Goal: Task Accomplishment & Management: Complete application form

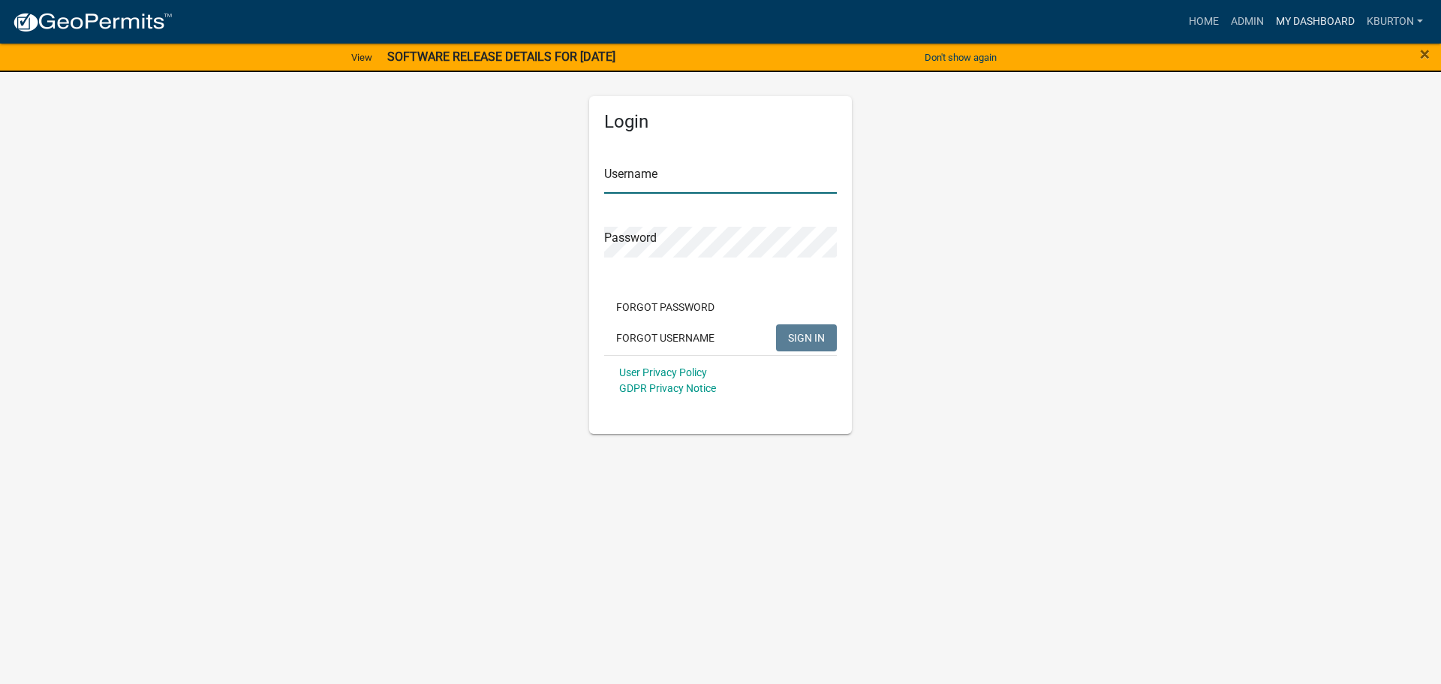
type input "kburton"
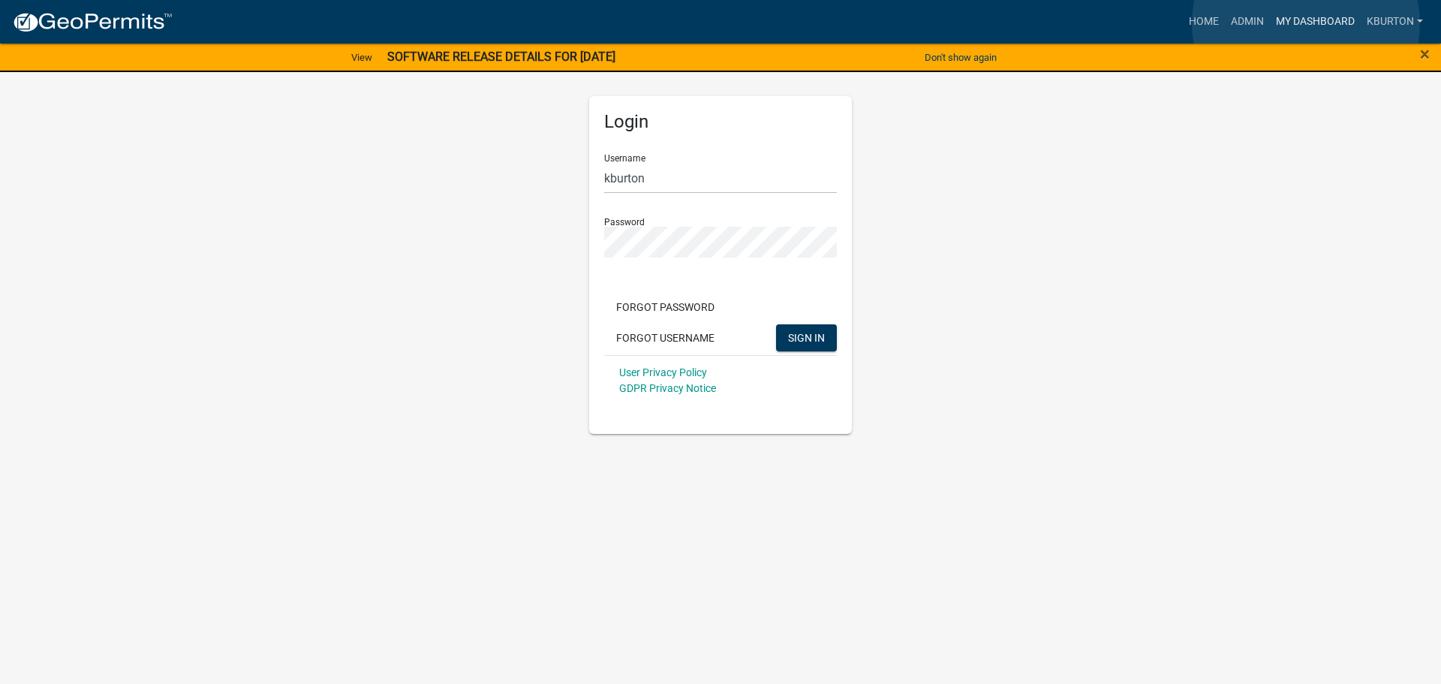
click at [1306, 23] on link "My Dashboard" at bounding box center [1314, 22] width 91 height 29
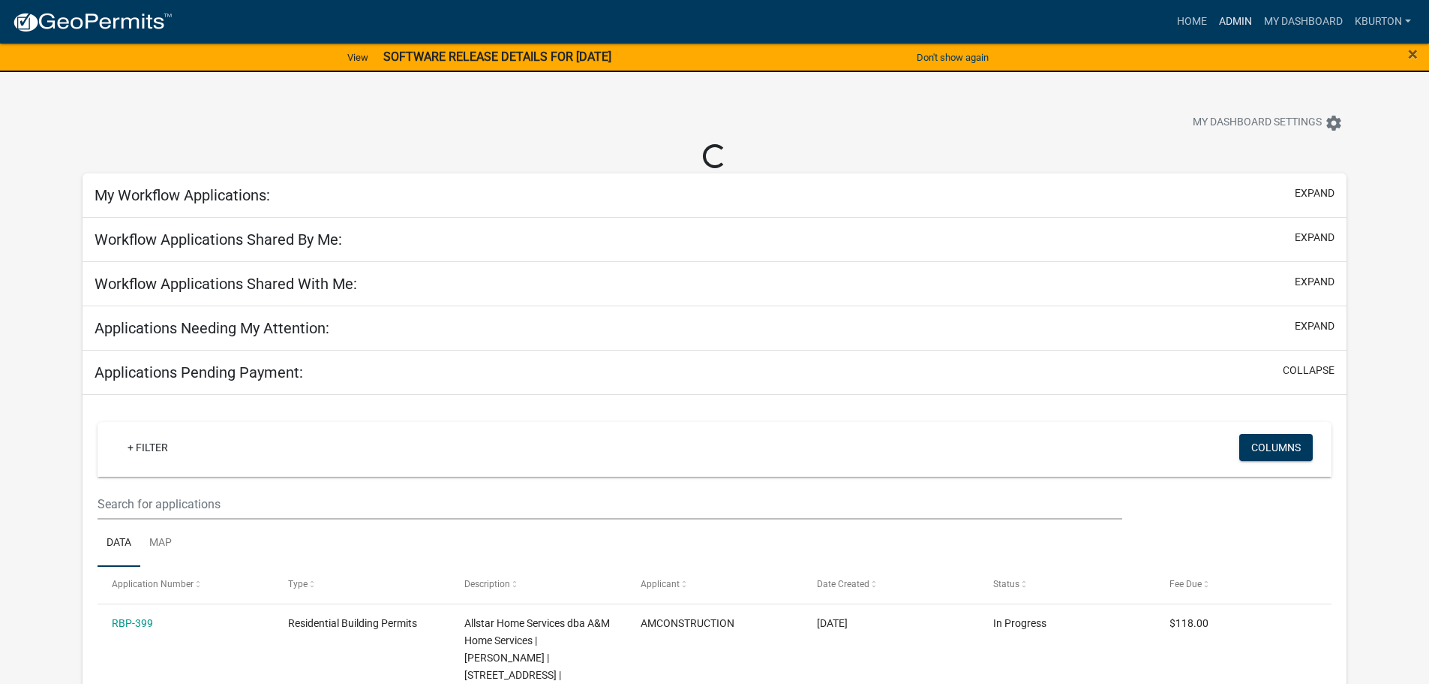
click at [1240, 20] on link "Admin" at bounding box center [1235, 22] width 45 height 29
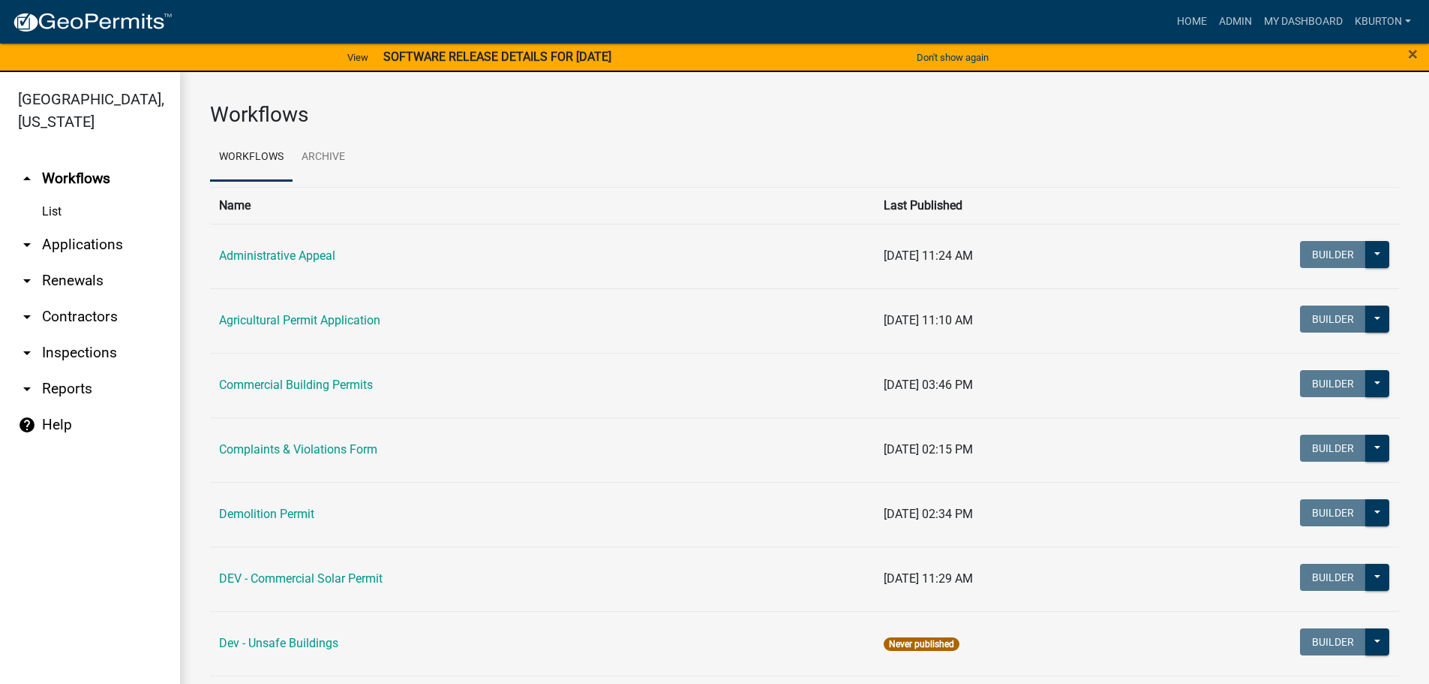
click at [93, 336] on link "arrow_drop_down Inspections" at bounding box center [90, 353] width 180 height 36
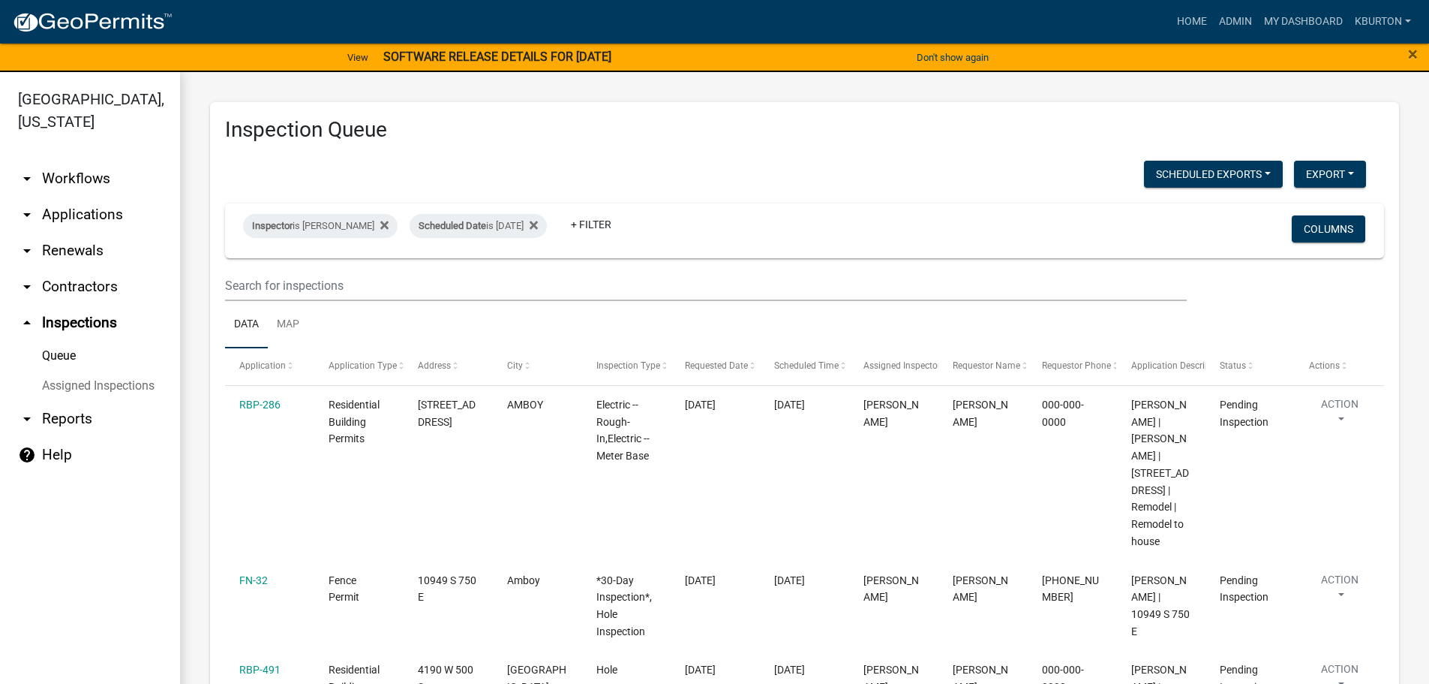
click at [124, 371] on link "Assigned Inspections" at bounding box center [90, 386] width 180 height 30
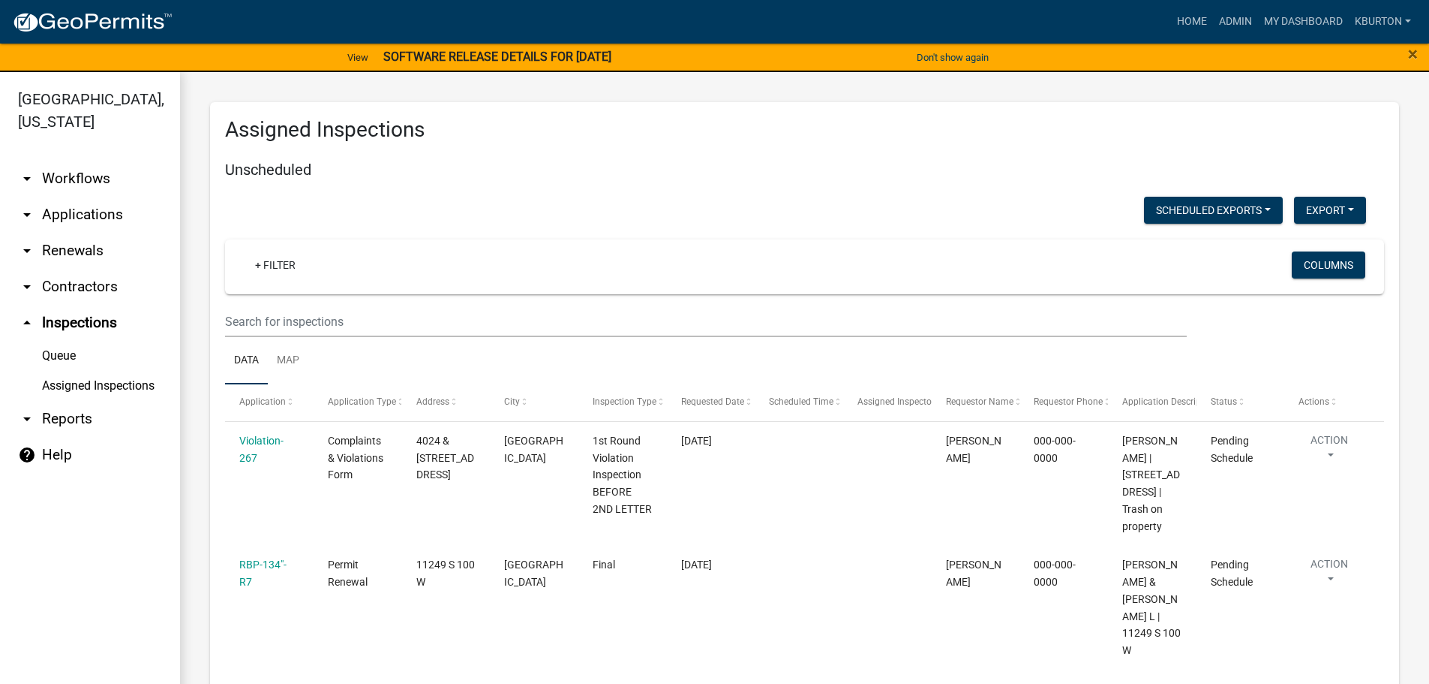
click at [65, 341] on link "Queue" at bounding box center [90, 356] width 180 height 30
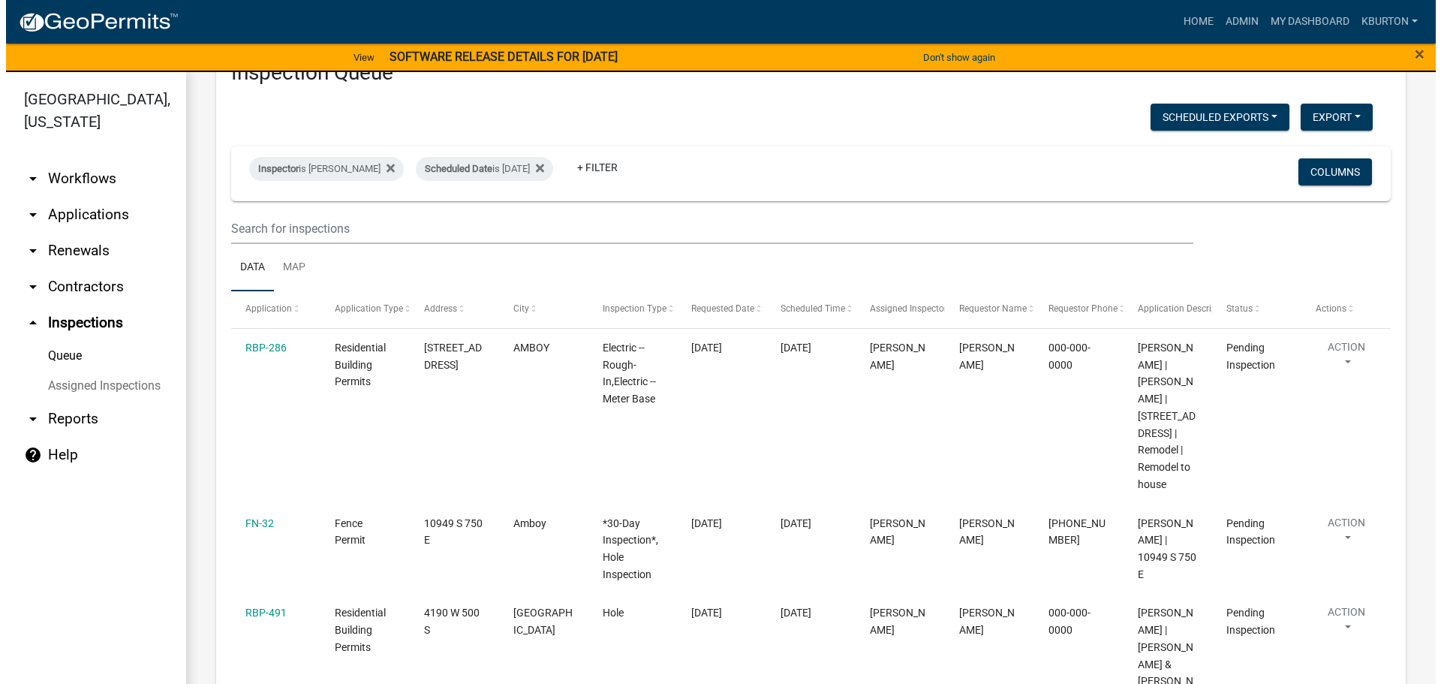
scroll to position [38, 0]
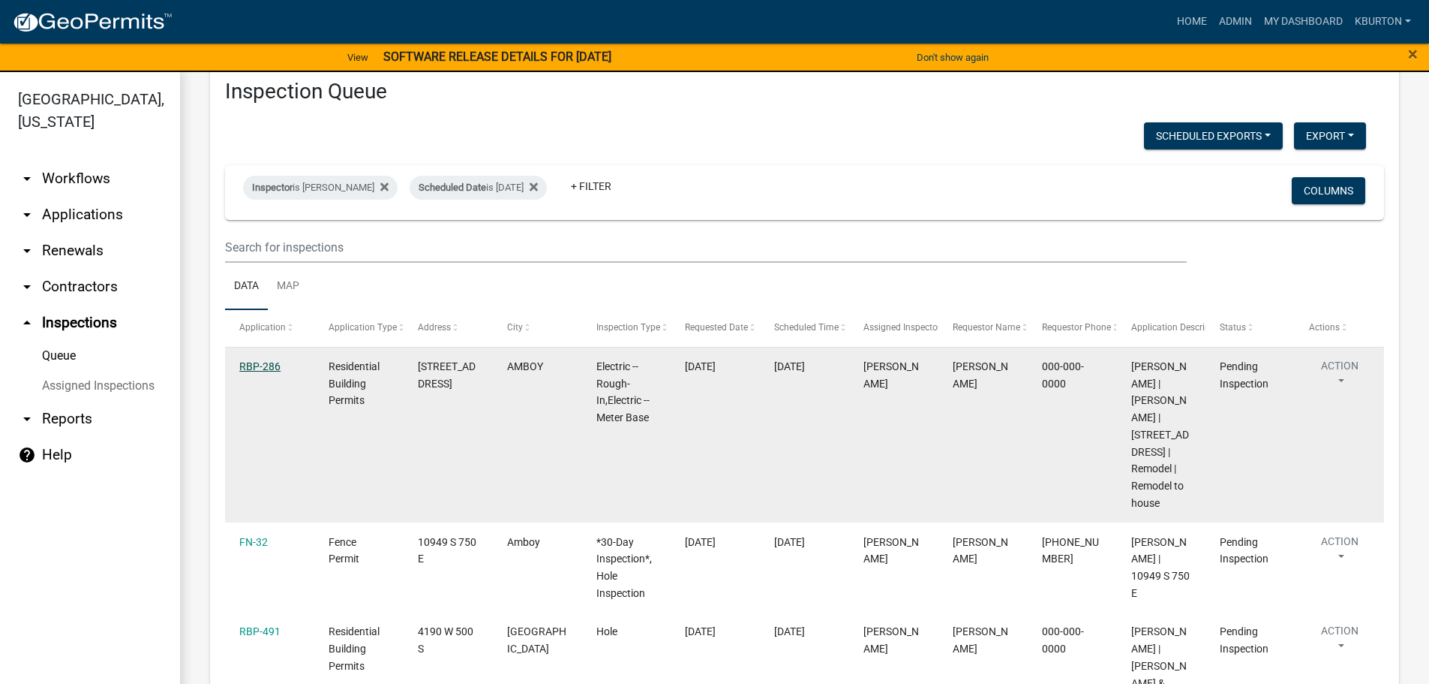
click at [264, 366] on link "RBP-286" at bounding box center [259, 366] width 41 height 12
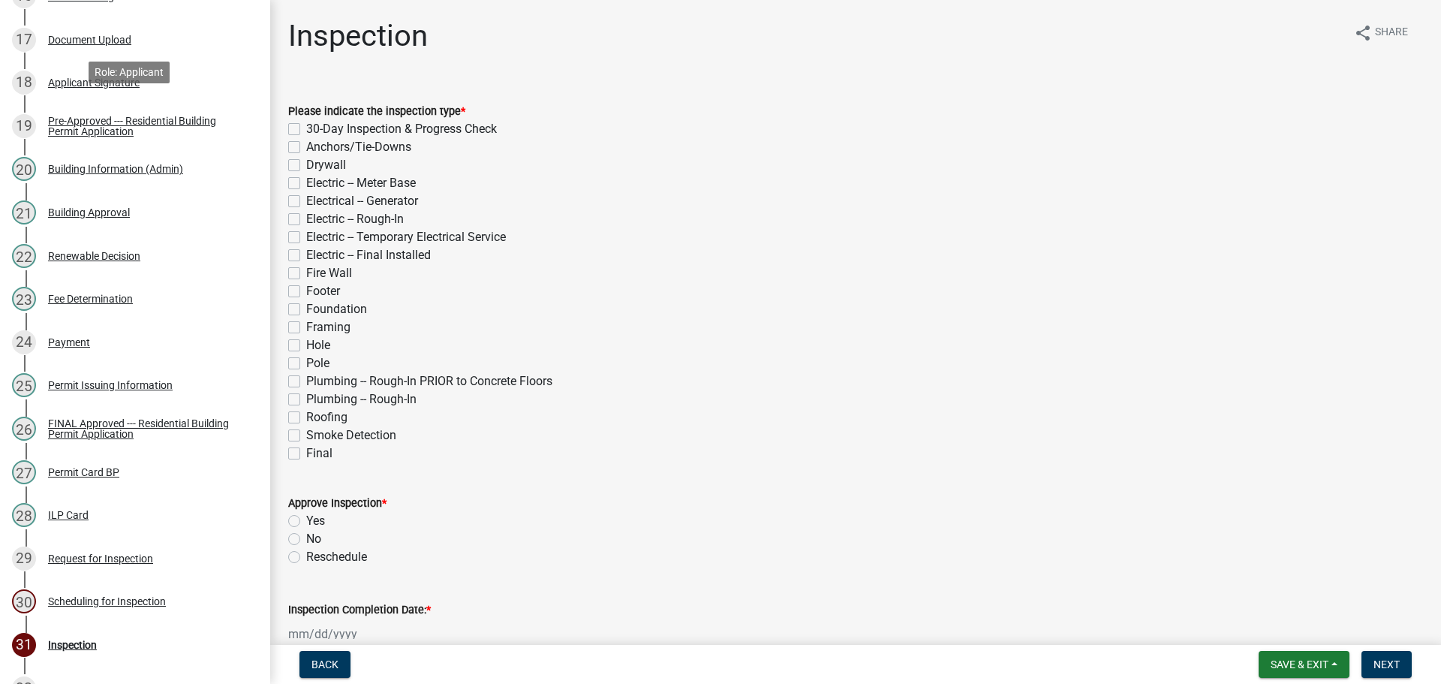
scroll to position [1117, 0]
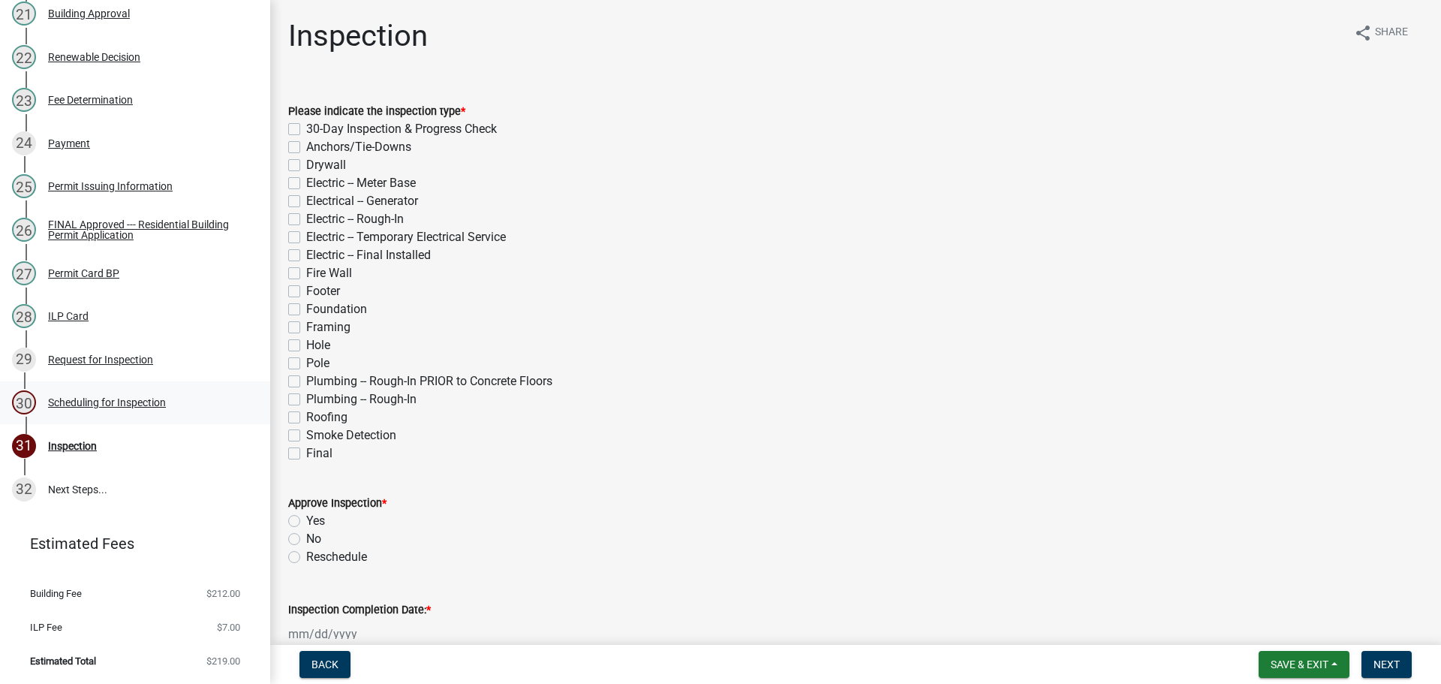
click at [107, 400] on div "Scheduling for Inspection" at bounding box center [107, 402] width 118 height 11
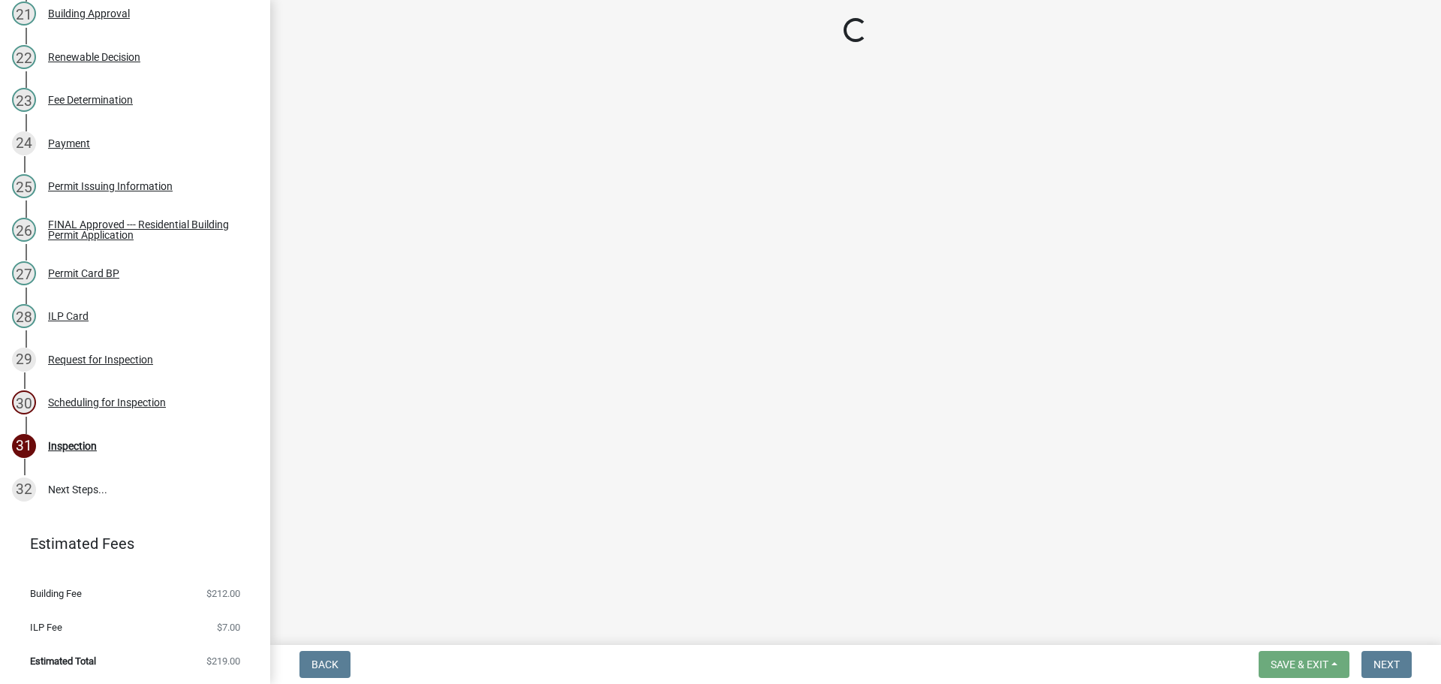
select select "25b75ae6-03c7-4280-9b34-fcf63005d5e5"
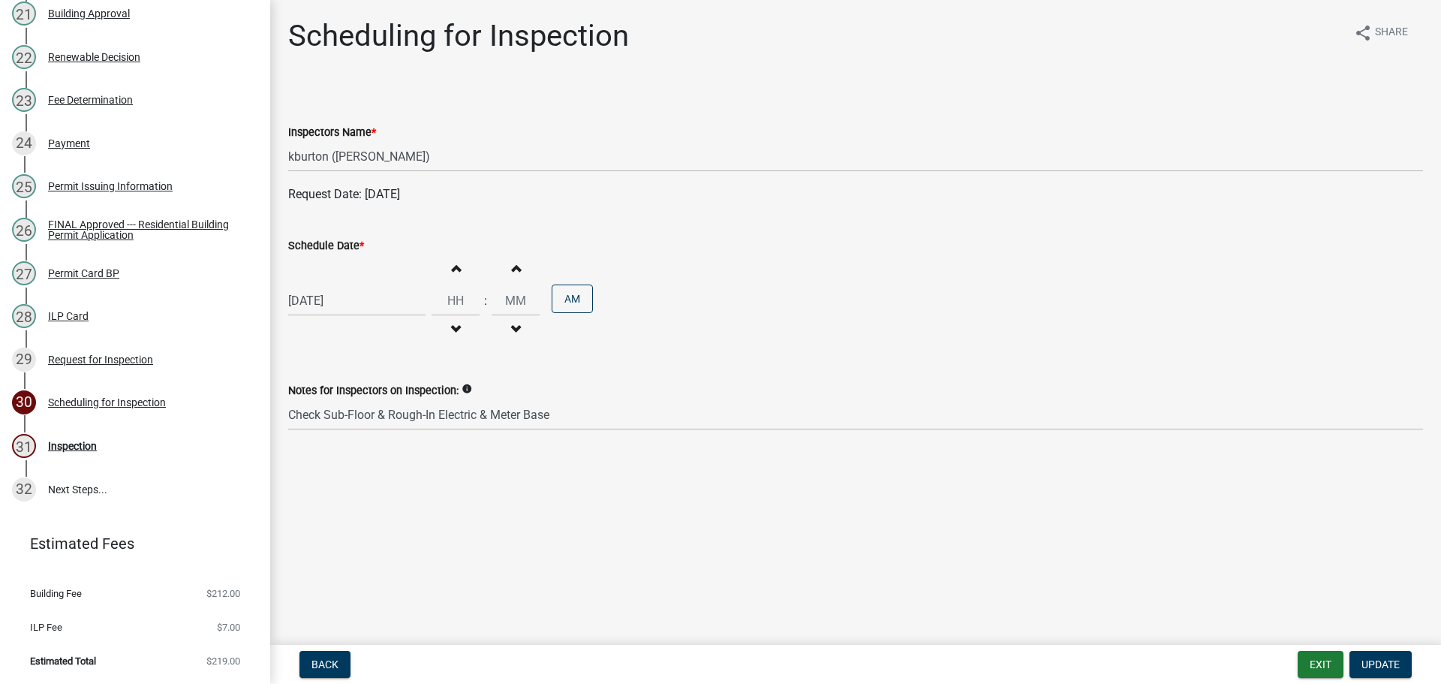
click at [339, 248] on label "Schedule Date *" at bounding box center [326, 246] width 76 height 11
click at [339, 285] on input "[DATE]" at bounding box center [356, 300] width 137 height 31
select select "9"
select select "2025"
click at [325, 400] on div "9" at bounding box center [327, 404] width 24 height 24
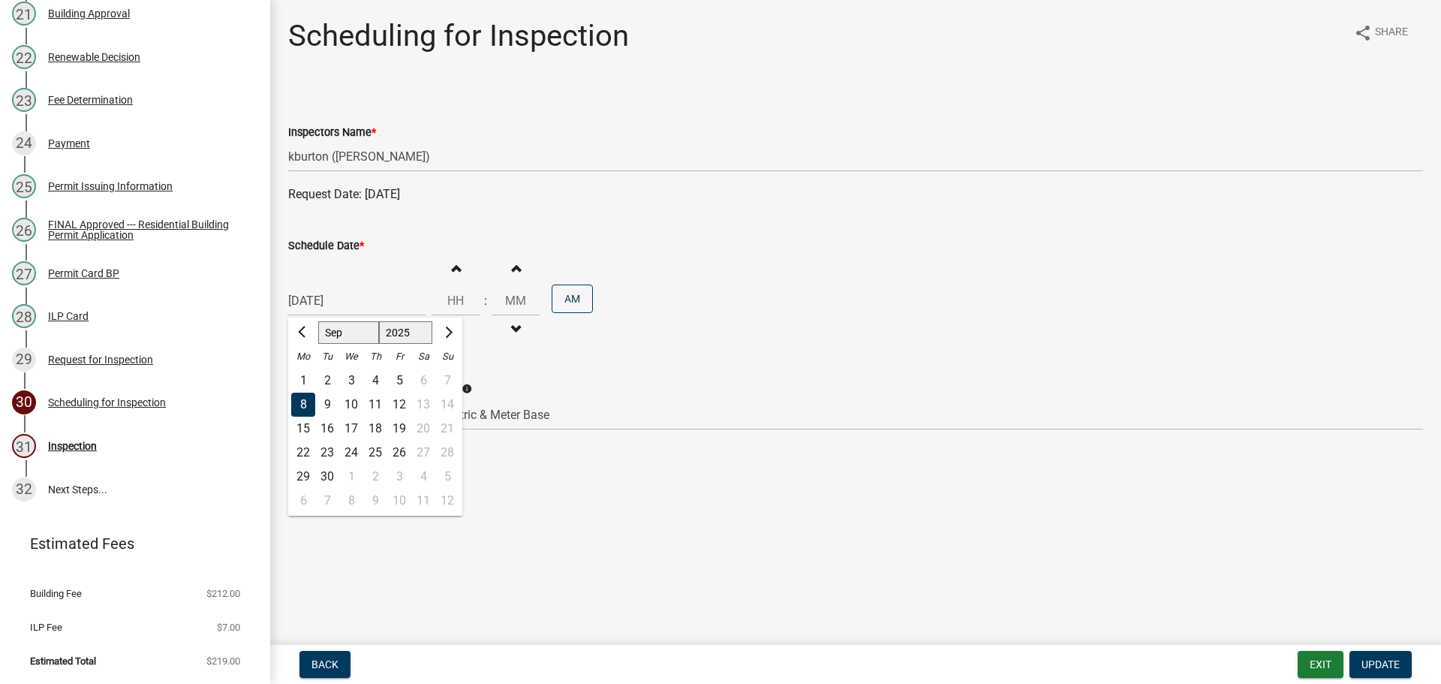
type input "[DATE]"
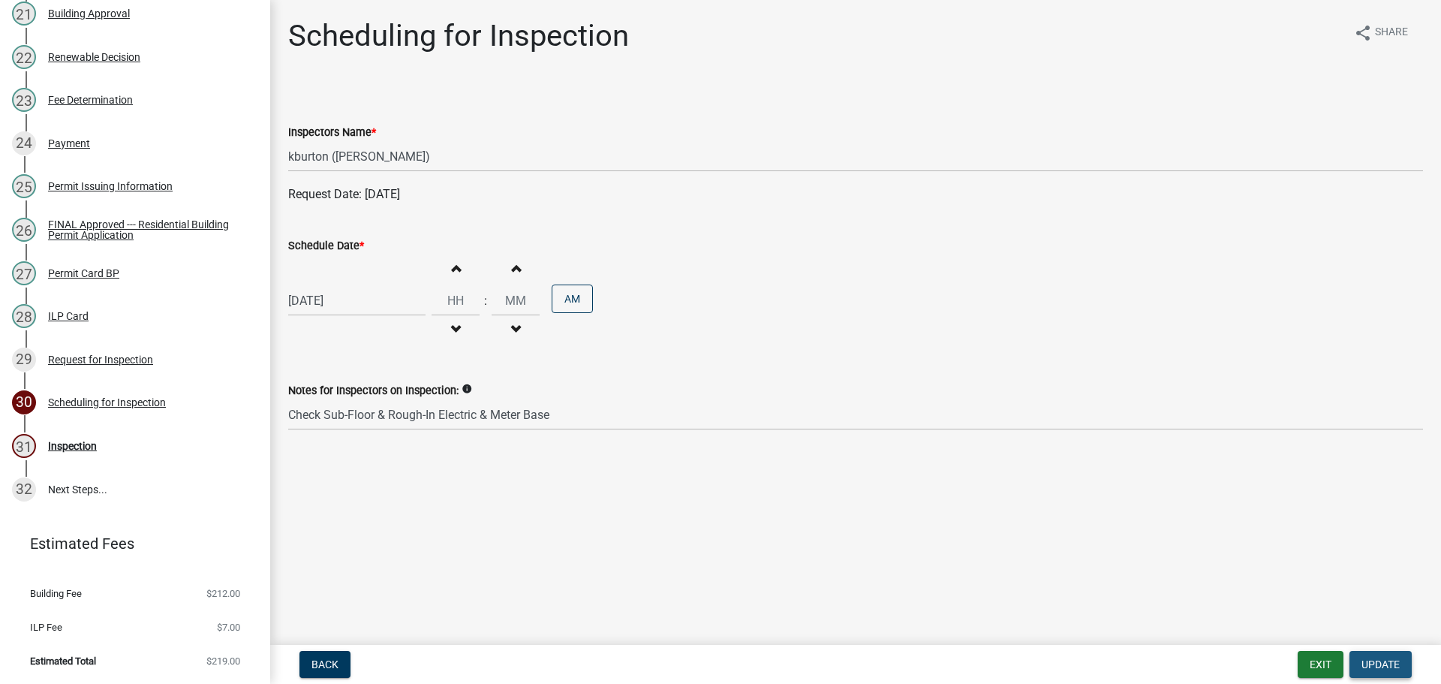
click at [1378, 655] on button "Update" at bounding box center [1380, 664] width 62 height 27
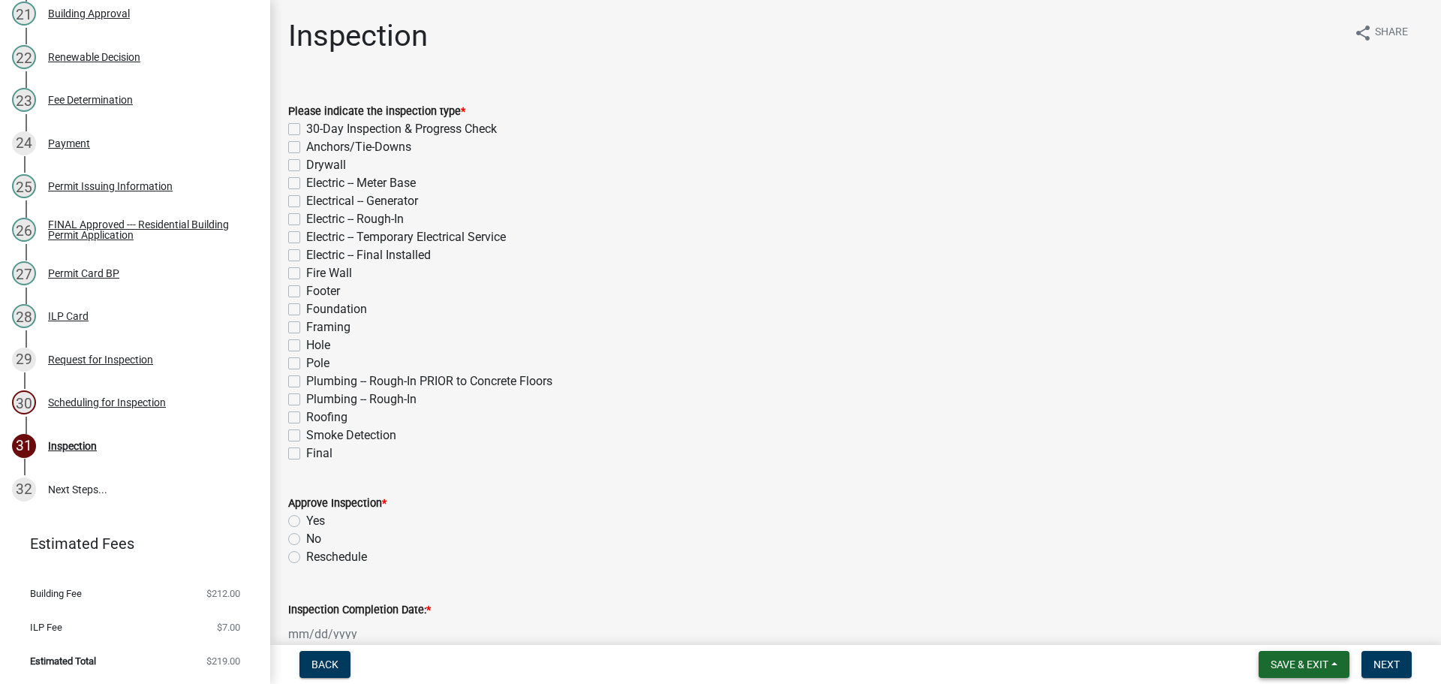
click at [1287, 657] on button "Save & Exit" at bounding box center [1303, 664] width 91 height 27
click at [1287, 621] on button "Save & Exit" at bounding box center [1289, 625] width 120 height 36
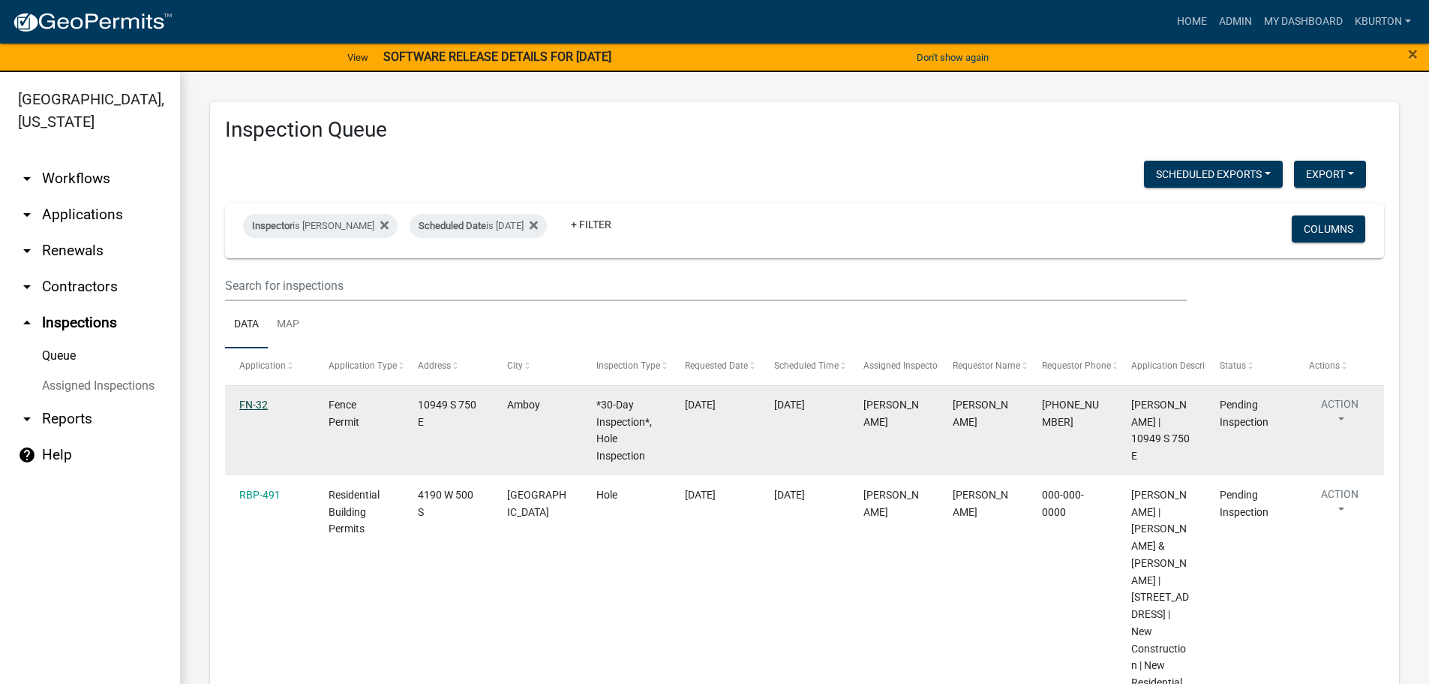
click at [256, 404] on link "FN-32" at bounding box center [253, 404] width 29 height 12
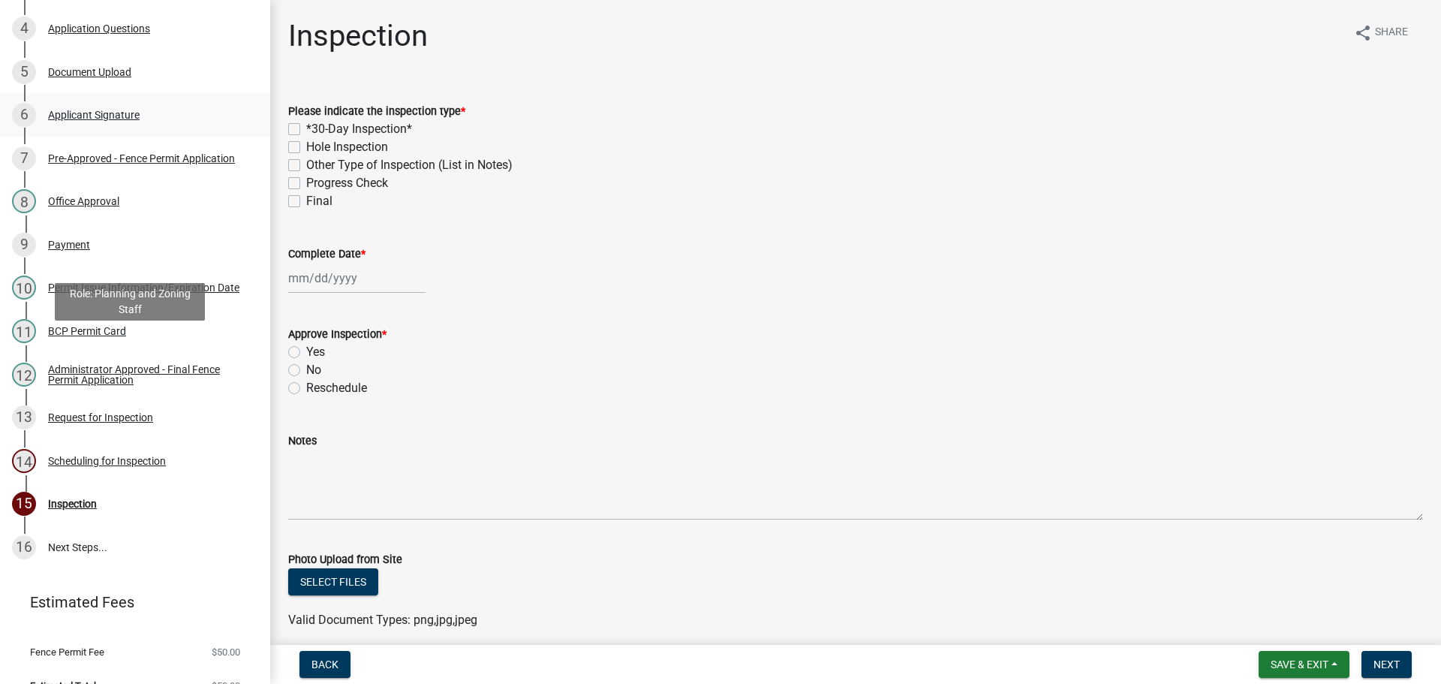
scroll to position [371, 0]
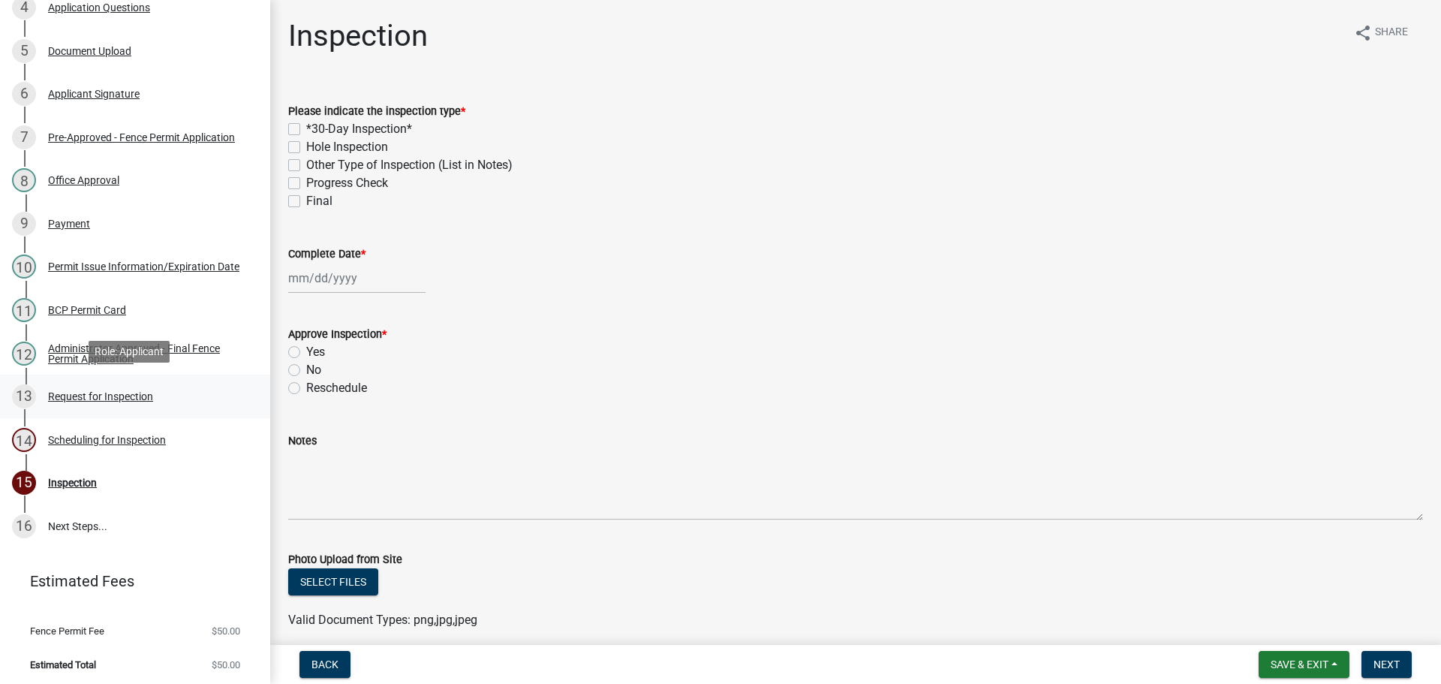
click at [132, 394] on div "Request for Inspection" at bounding box center [100, 396] width 105 height 11
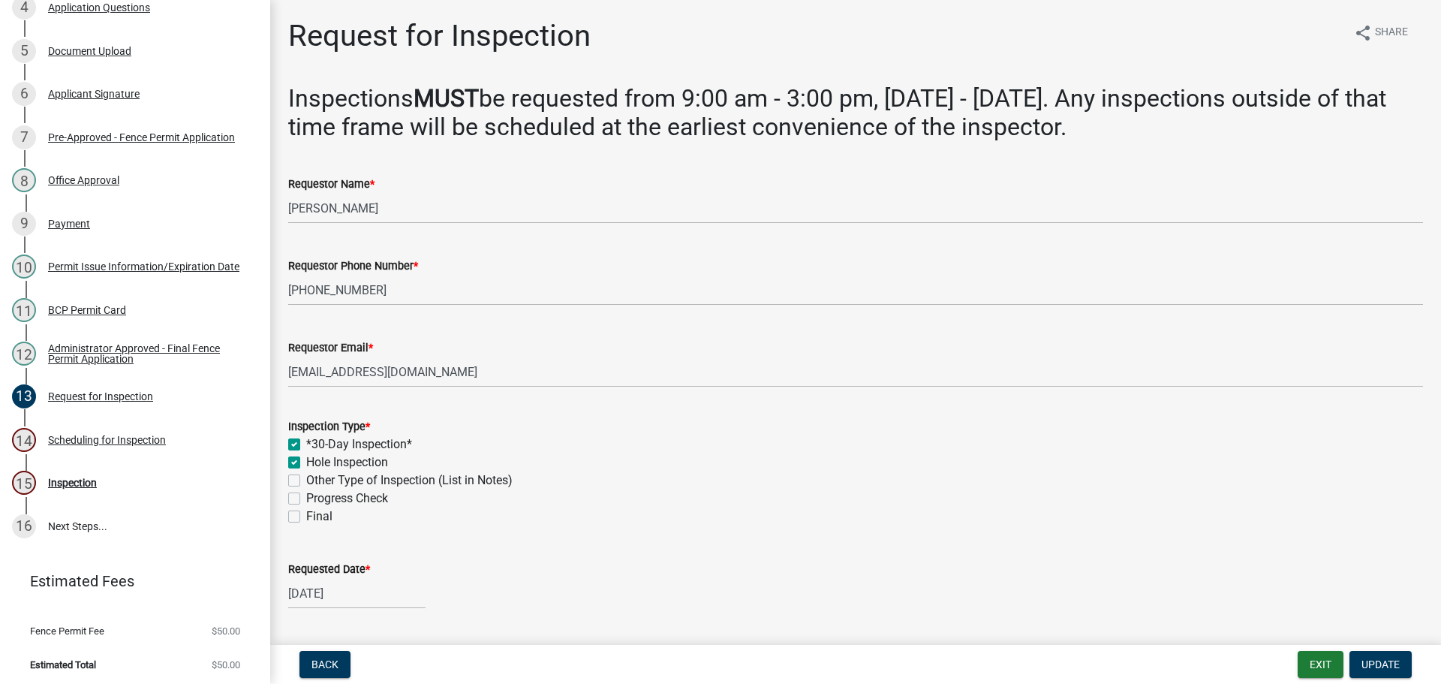
click at [306, 516] on label "Final" at bounding box center [319, 516] width 26 height 18
click at [306, 516] on input "Final" at bounding box center [311, 512] width 10 height 10
checkbox input "true"
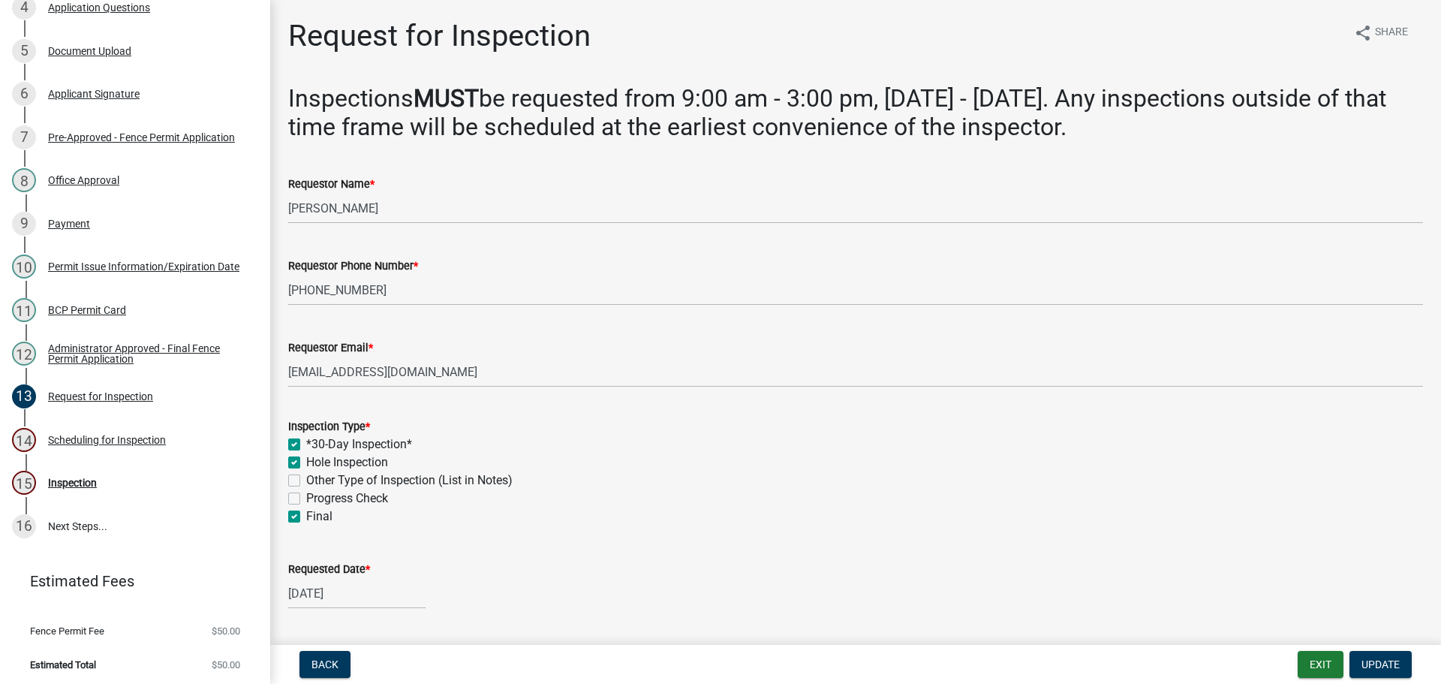
checkbox input "false"
checkbox input "true"
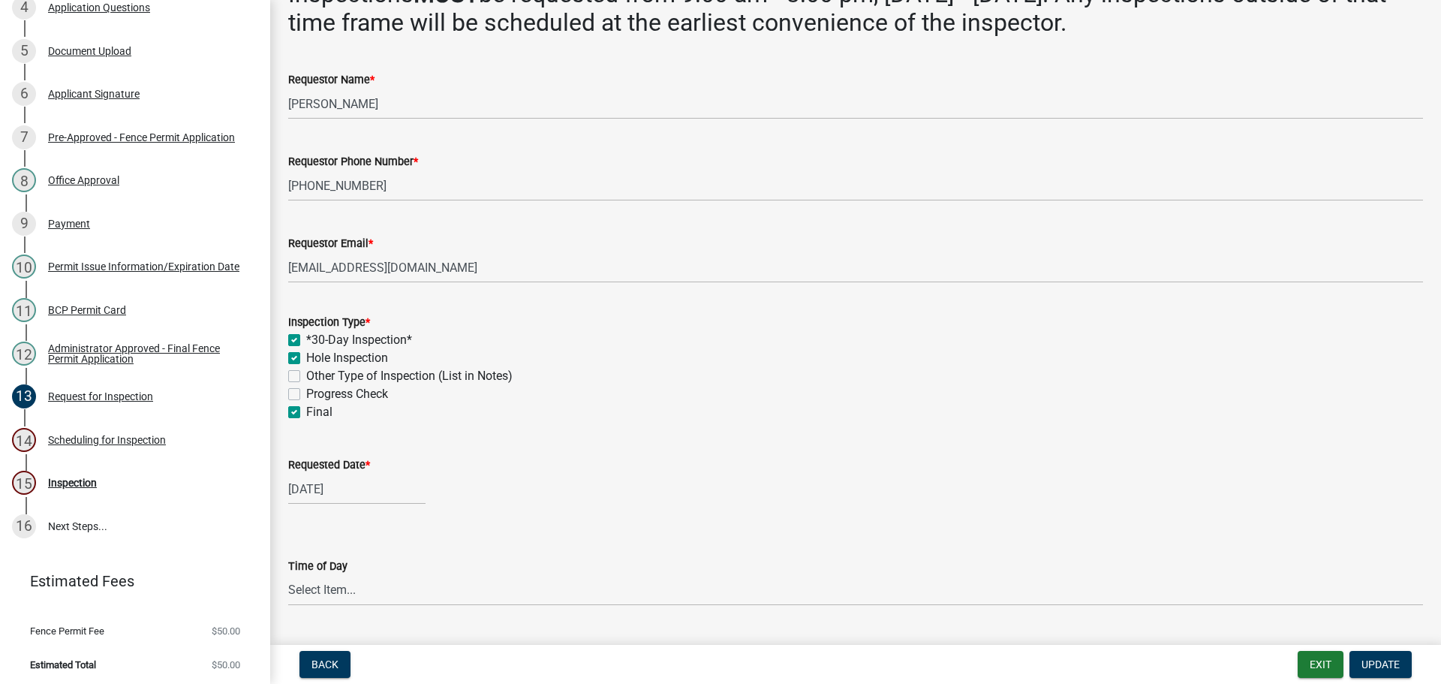
scroll to position [150, 0]
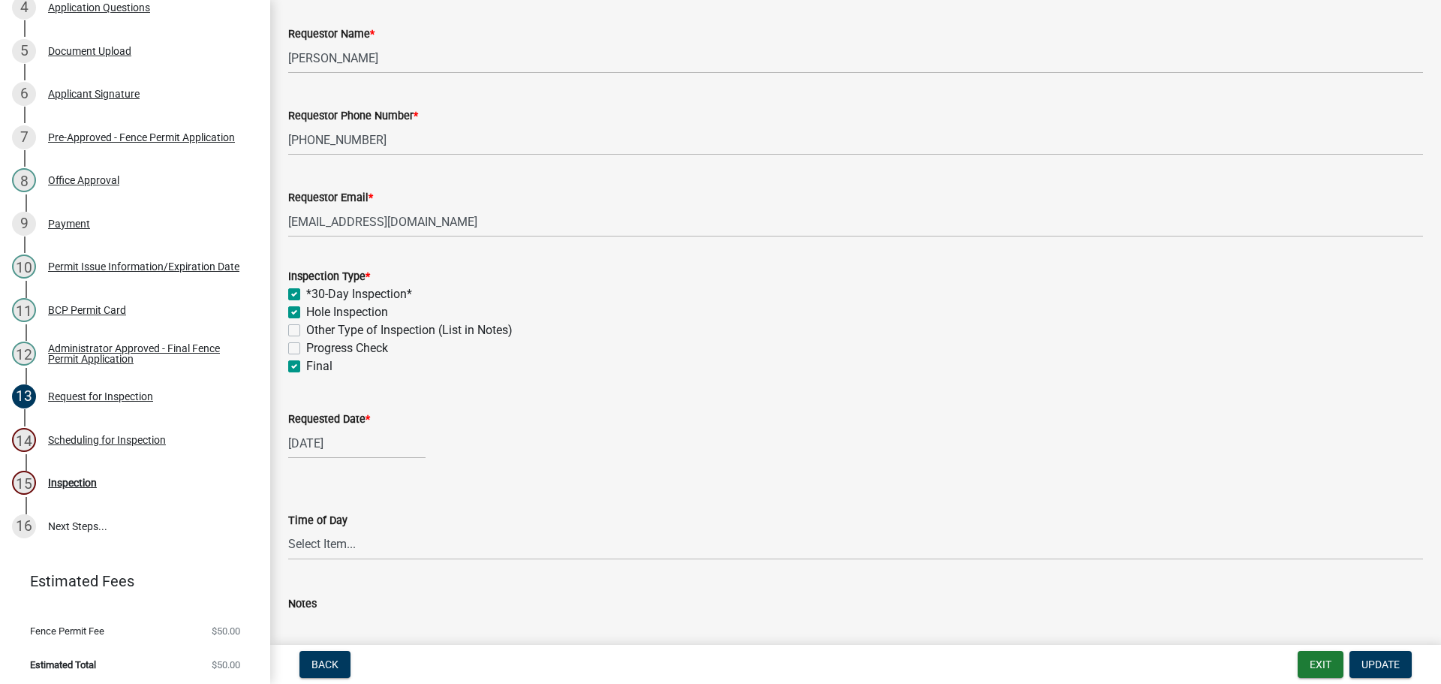
click at [332, 416] on label "Requested Date *" at bounding box center [329, 419] width 82 height 11
click at [332, 428] on input "[DATE]" at bounding box center [356, 443] width 137 height 31
select select "9"
select select "2025"
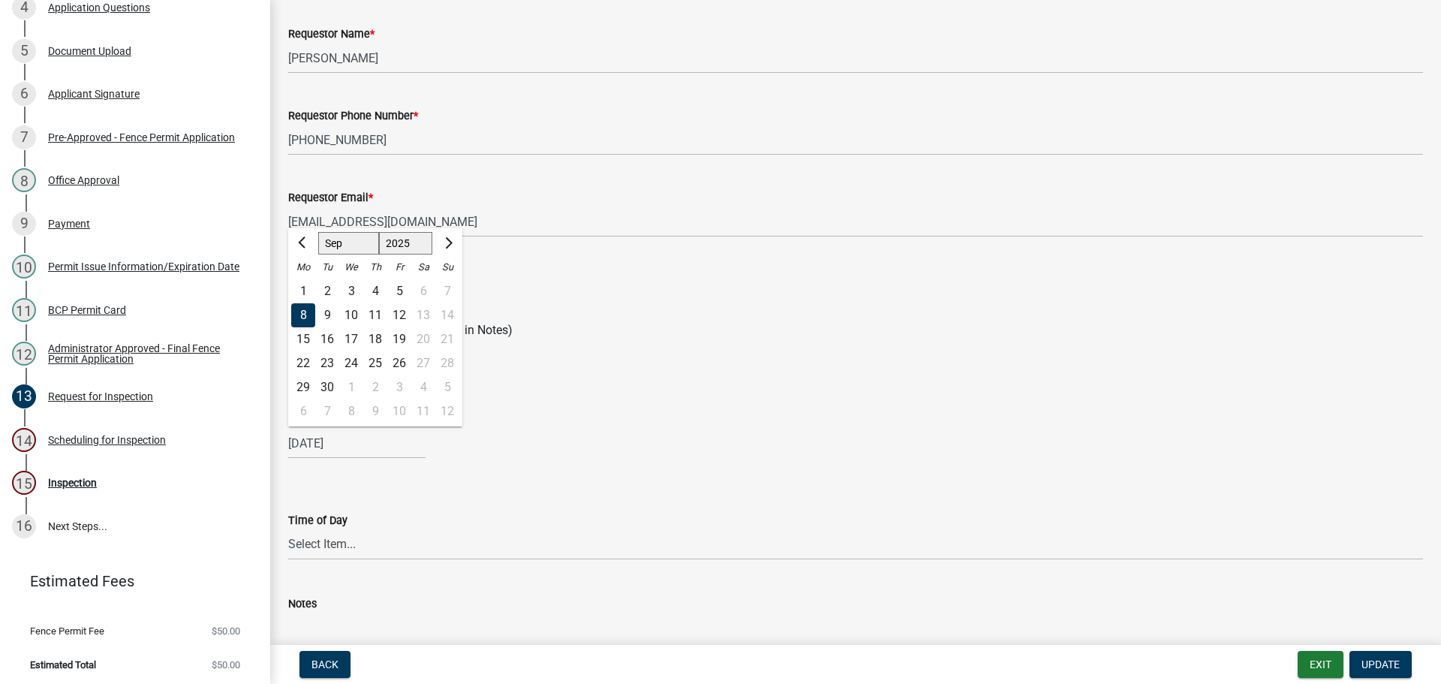
click at [303, 314] on div "8" at bounding box center [303, 315] width 24 height 24
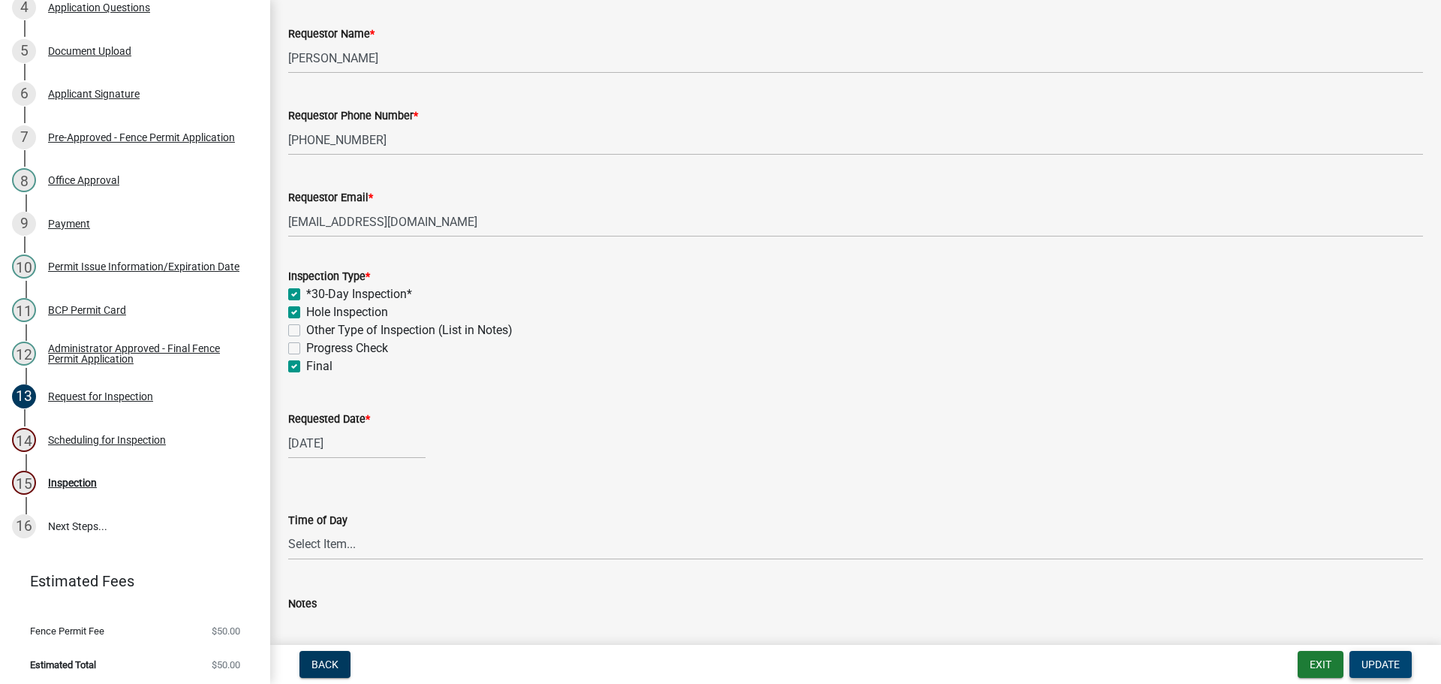
click at [1382, 666] on span "Update" at bounding box center [1380, 664] width 38 height 12
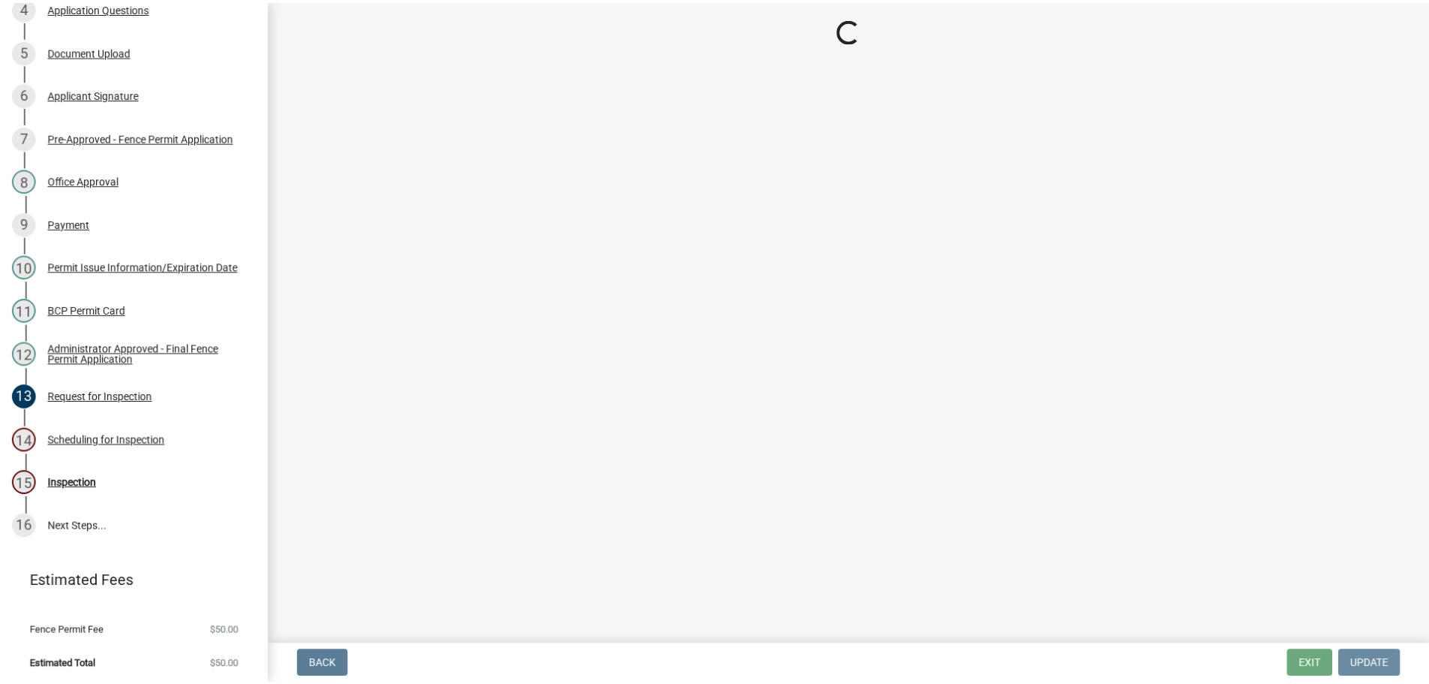
scroll to position [0, 0]
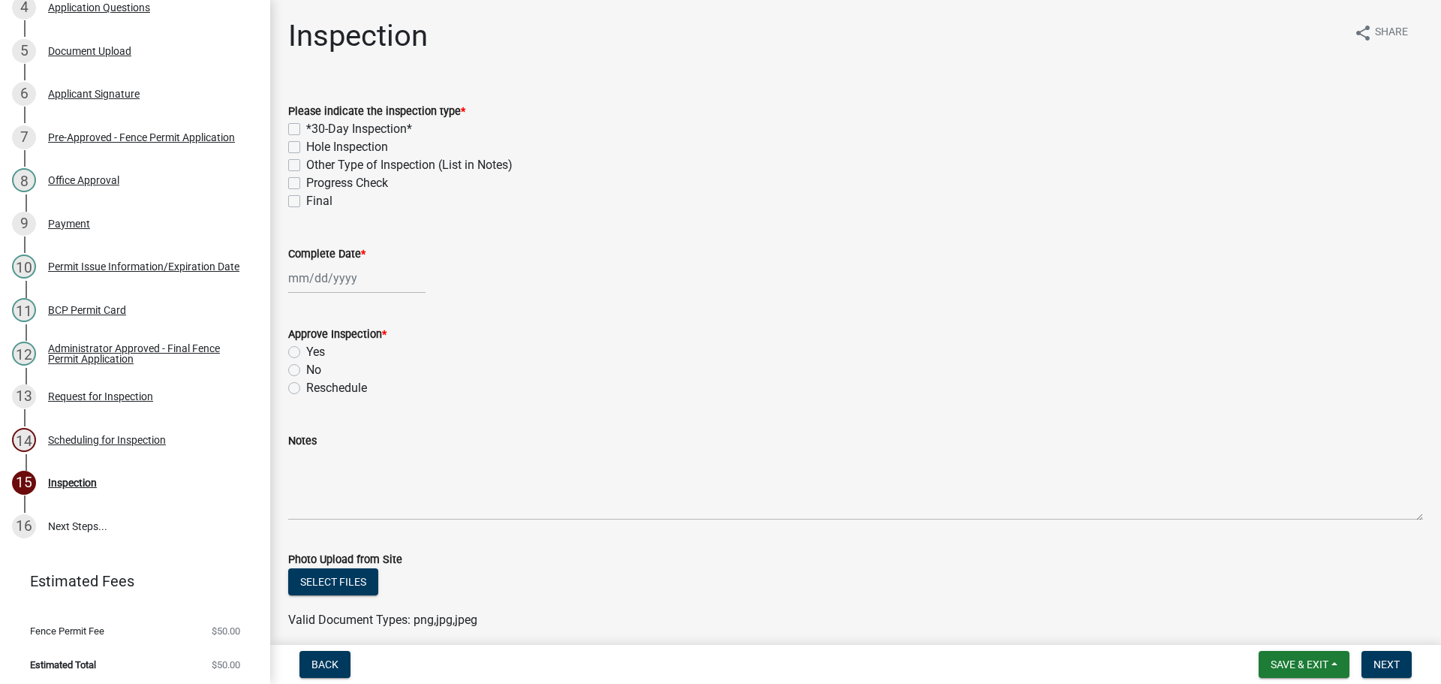
click at [294, 121] on div "*30-Day Inspection*" at bounding box center [855, 129] width 1134 height 18
click at [306, 128] on label "*30-Day Inspection*" at bounding box center [359, 129] width 106 height 18
click at [306, 128] on input "*30-Day Inspection*" at bounding box center [311, 125] width 10 height 10
checkbox input "true"
checkbox input "false"
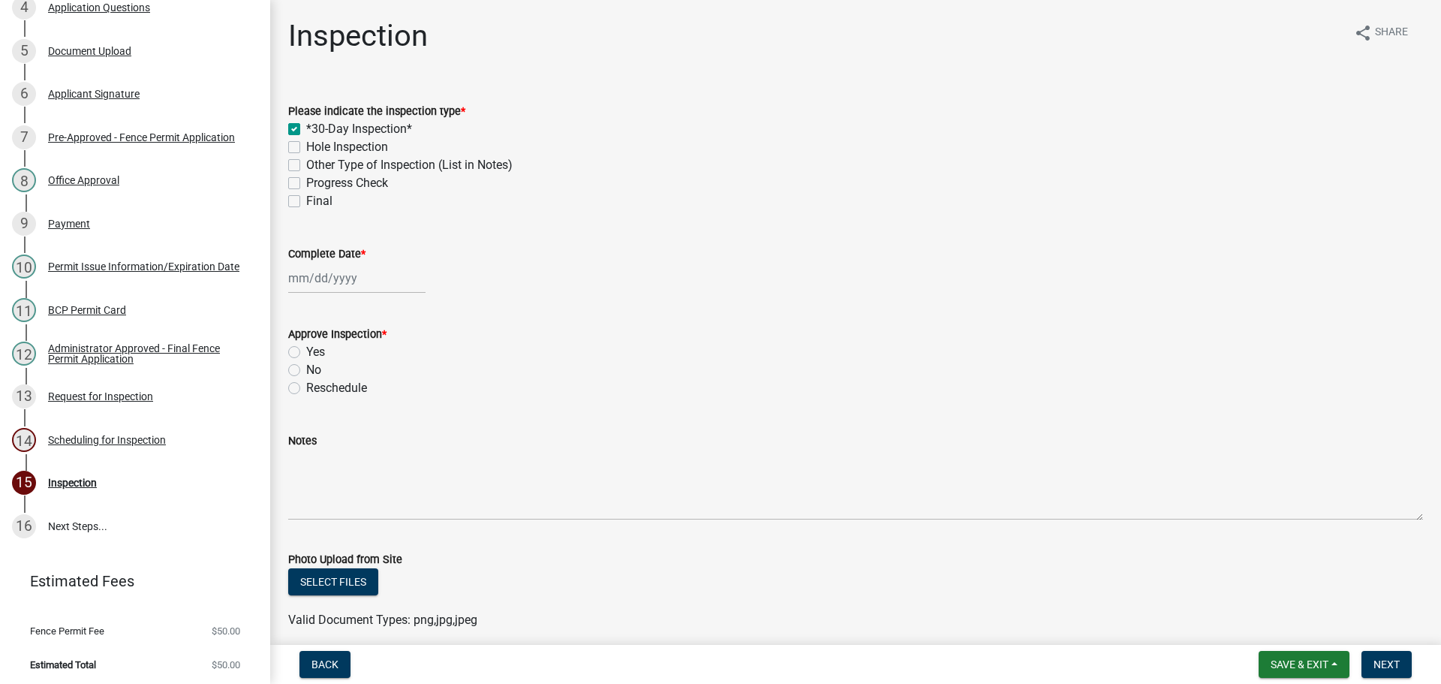
checkbox input "false"
click at [306, 144] on label "Hole Inspection" at bounding box center [347, 147] width 82 height 18
click at [306, 144] on input "Hole Inspection" at bounding box center [311, 143] width 10 height 10
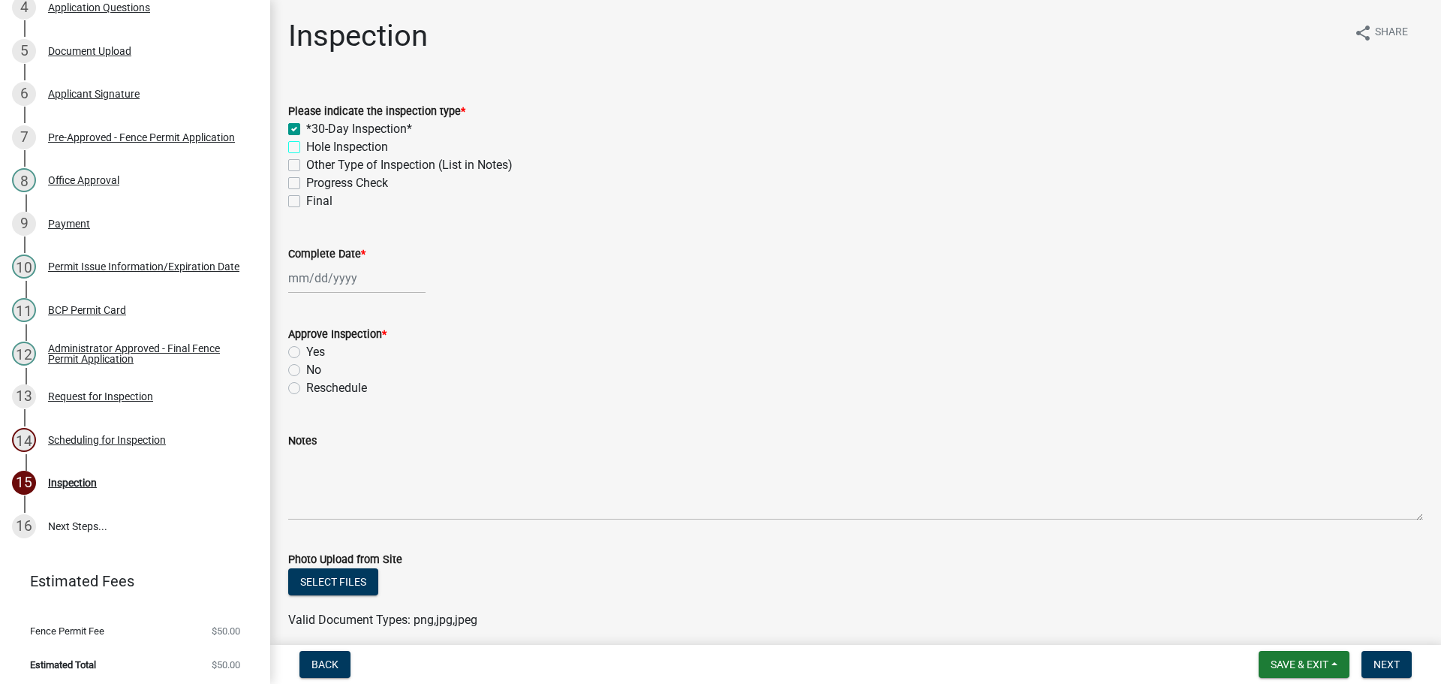
checkbox input "true"
checkbox input "false"
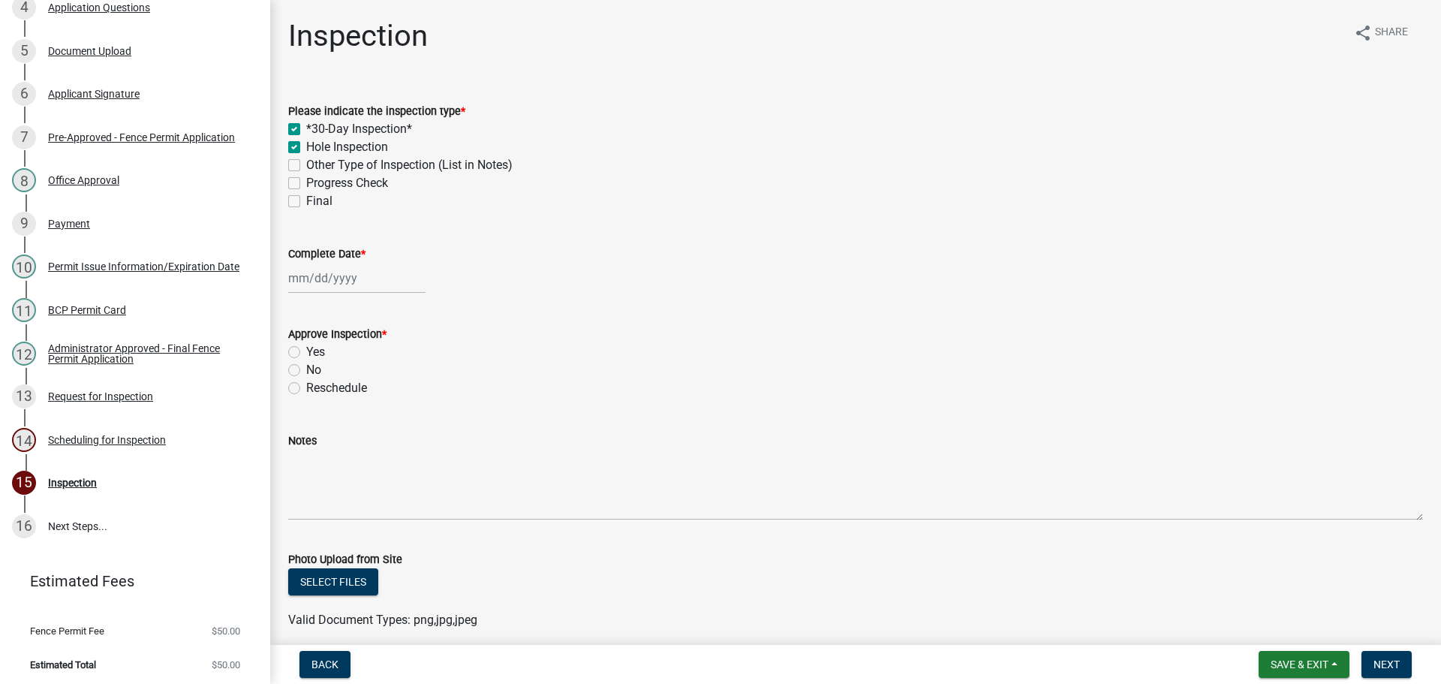
click at [306, 199] on label "Final" at bounding box center [319, 201] width 26 height 18
click at [306, 199] on input "Final" at bounding box center [311, 197] width 10 height 10
checkbox input "true"
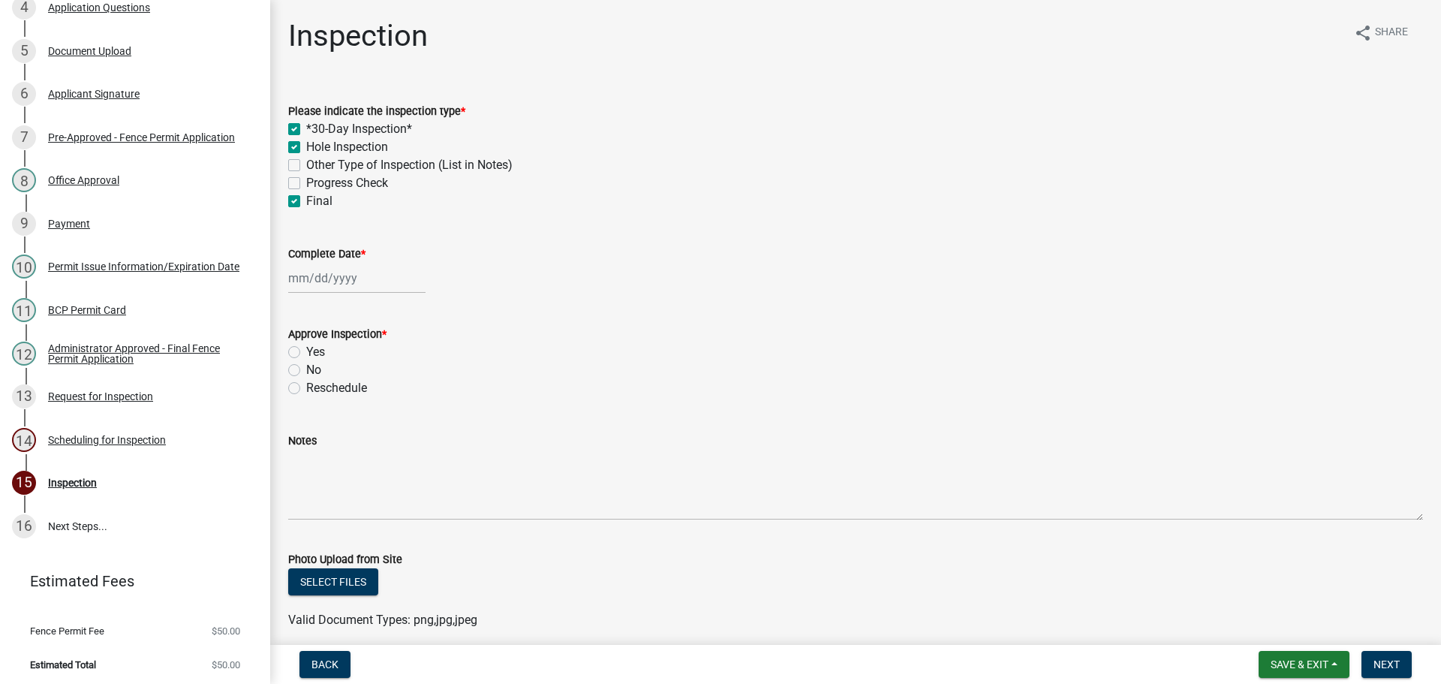
checkbox input "false"
checkbox input "true"
click at [328, 255] on label "Complete Date *" at bounding box center [326, 254] width 77 height 11
click at [328, 263] on input "Complete Date *" at bounding box center [356, 278] width 137 height 31
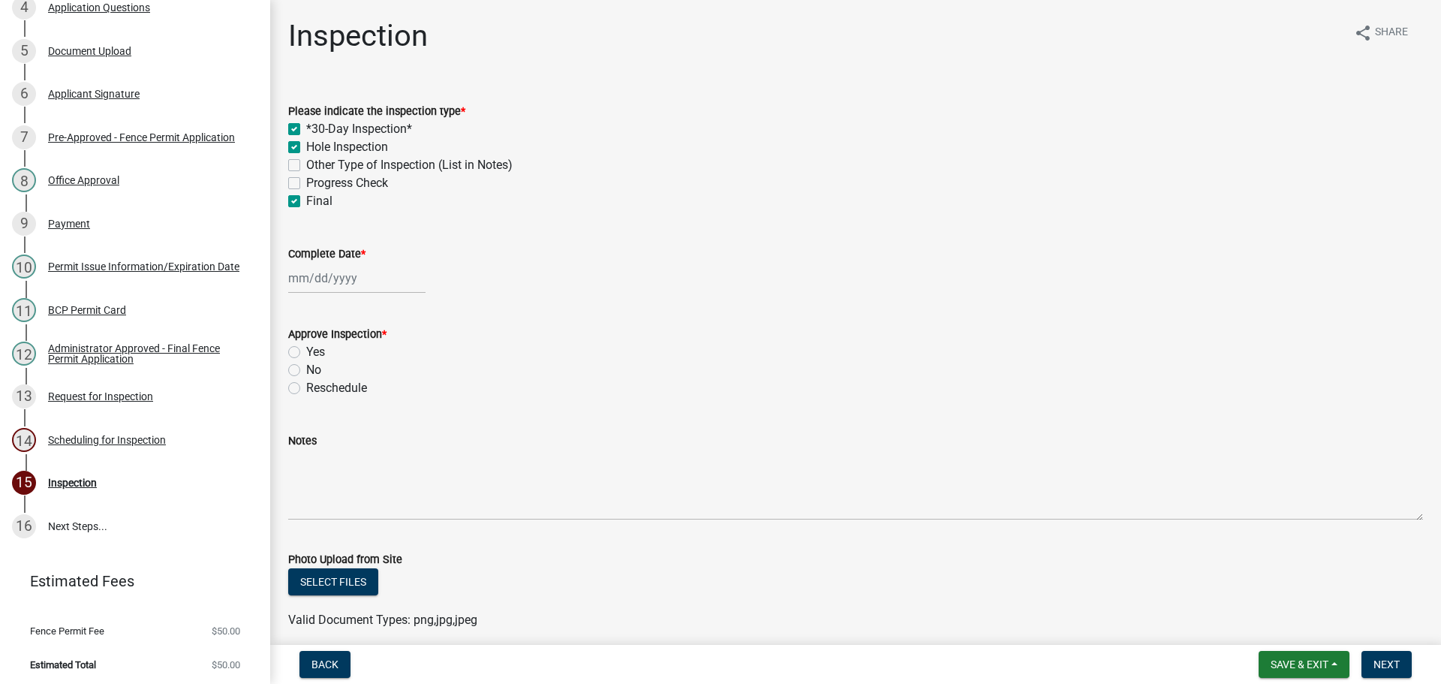
select select "9"
select select "2025"
click at [304, 377] on div "8" at bounding box center [303, 382] width 24 height 24
type input "[DATE]"
click at [306, 351] on label "Yes" at bounding box center [315, 352] width 19 height 18
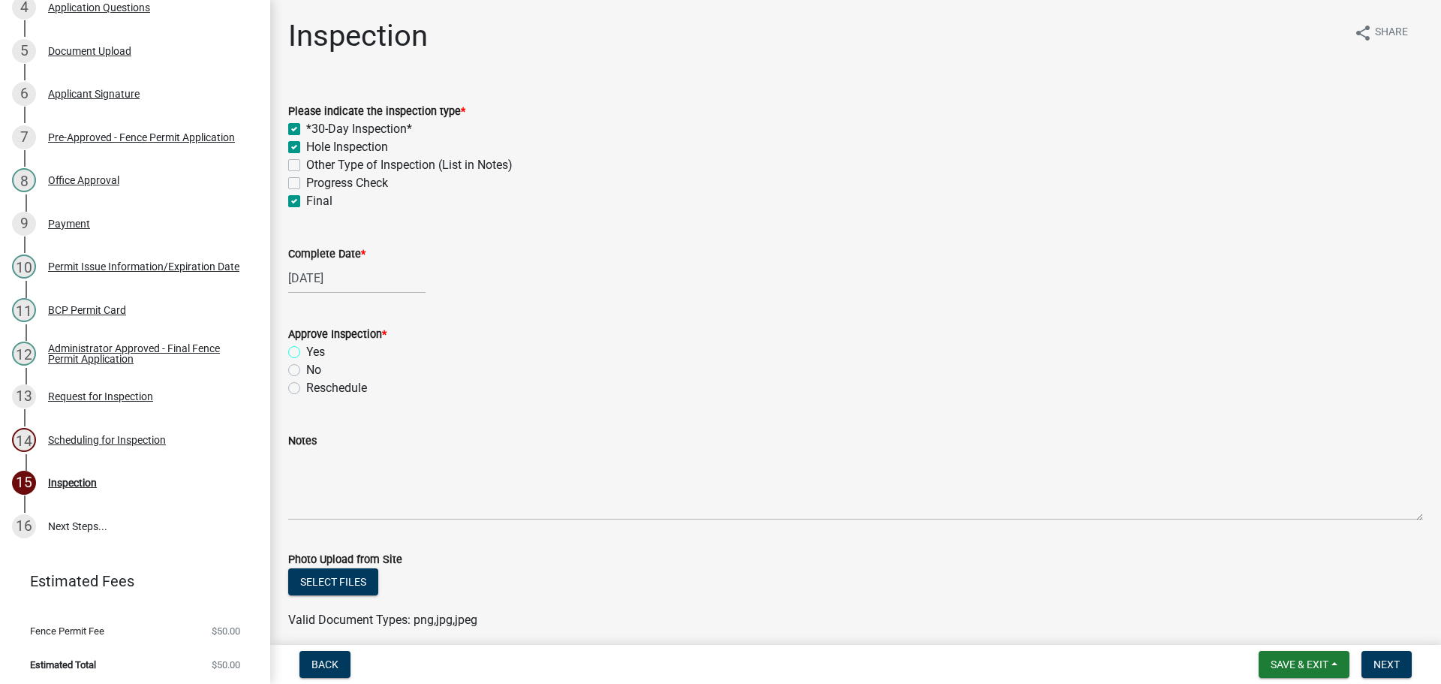
click at [306, 351] on input "Yes" at bounding box center [311, 348] width 10 height 10
radio input "true"
click at [1378, 663] on span "Next" at bounding box center [1386, 664] width 26 height 12
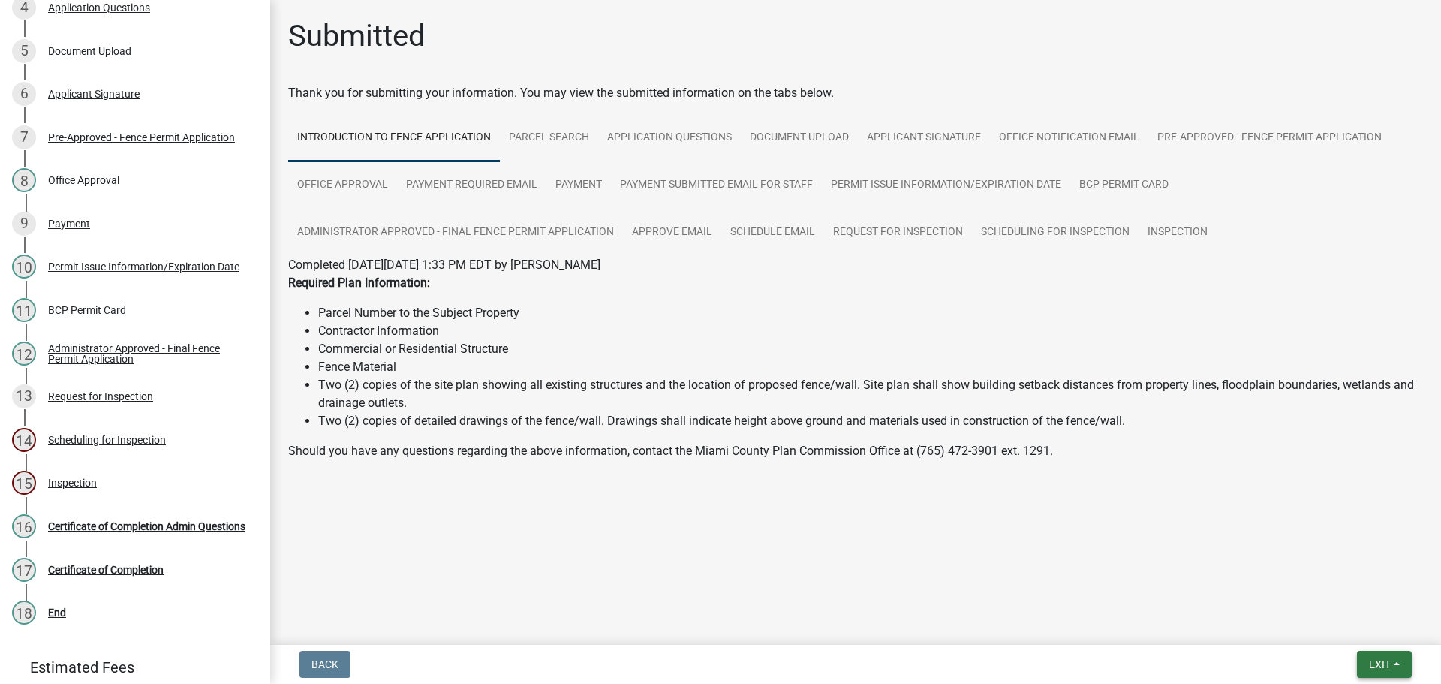
click at [1378, 655] on button "Exit" at bounding box center [1384, 664] width 55 height 27
click at [1359, 626] on button "Save & Exit" at bounding box center [1351, 625] width 120 height 36
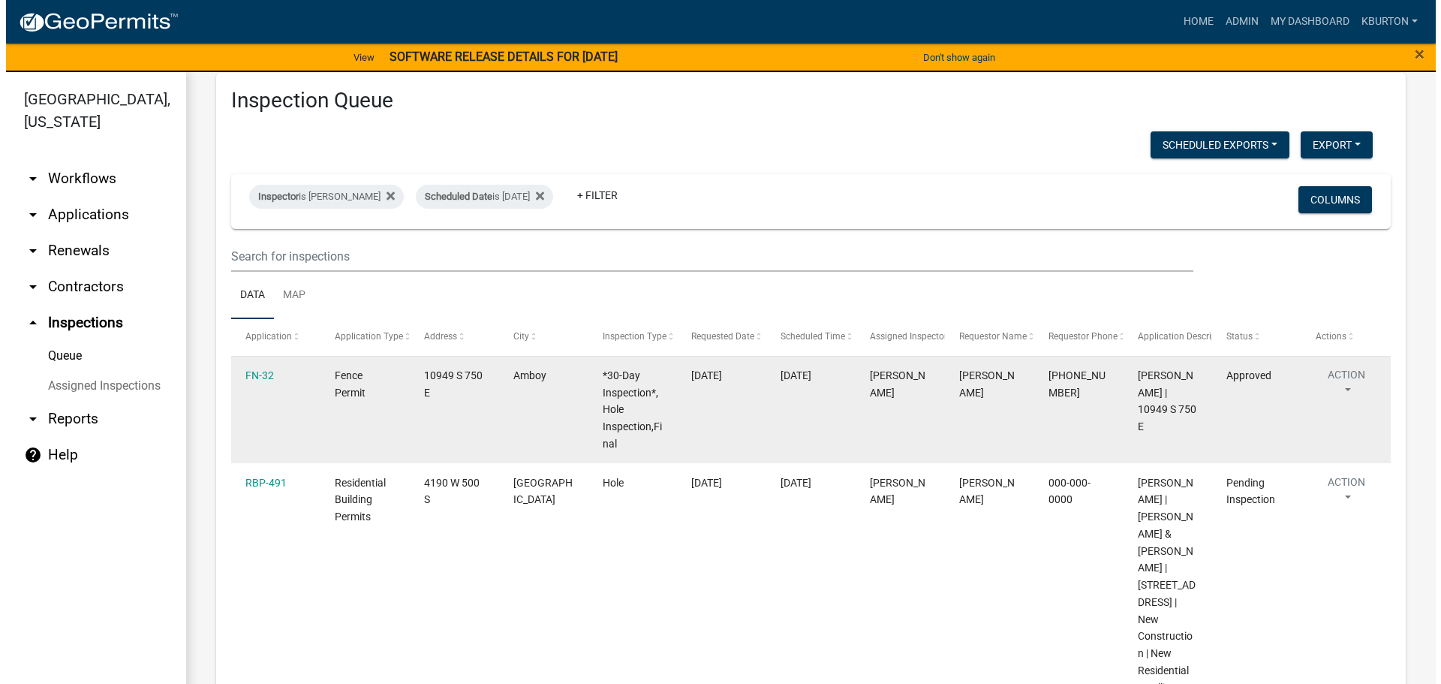
scroll to position [75, 0]
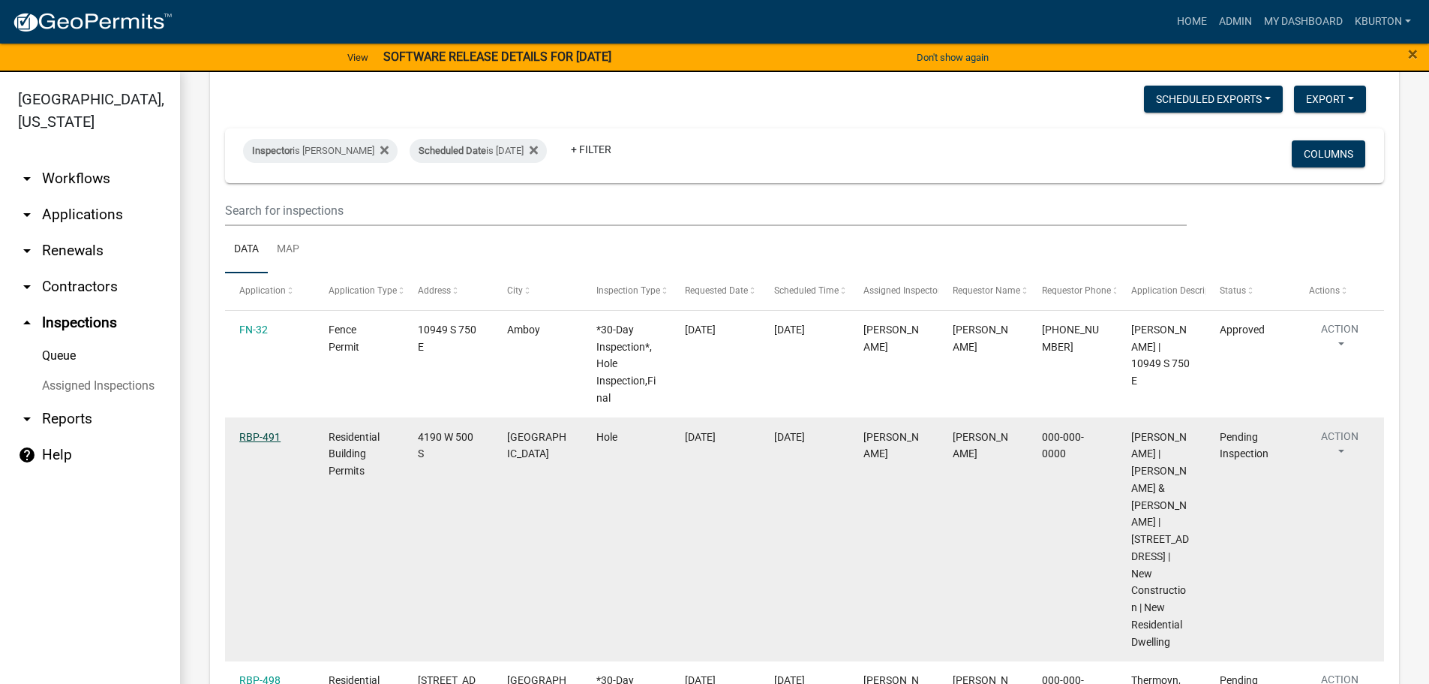
click at [258, 432] on link "RBP-491" at bounding box center [259, 437] width 41 height 12
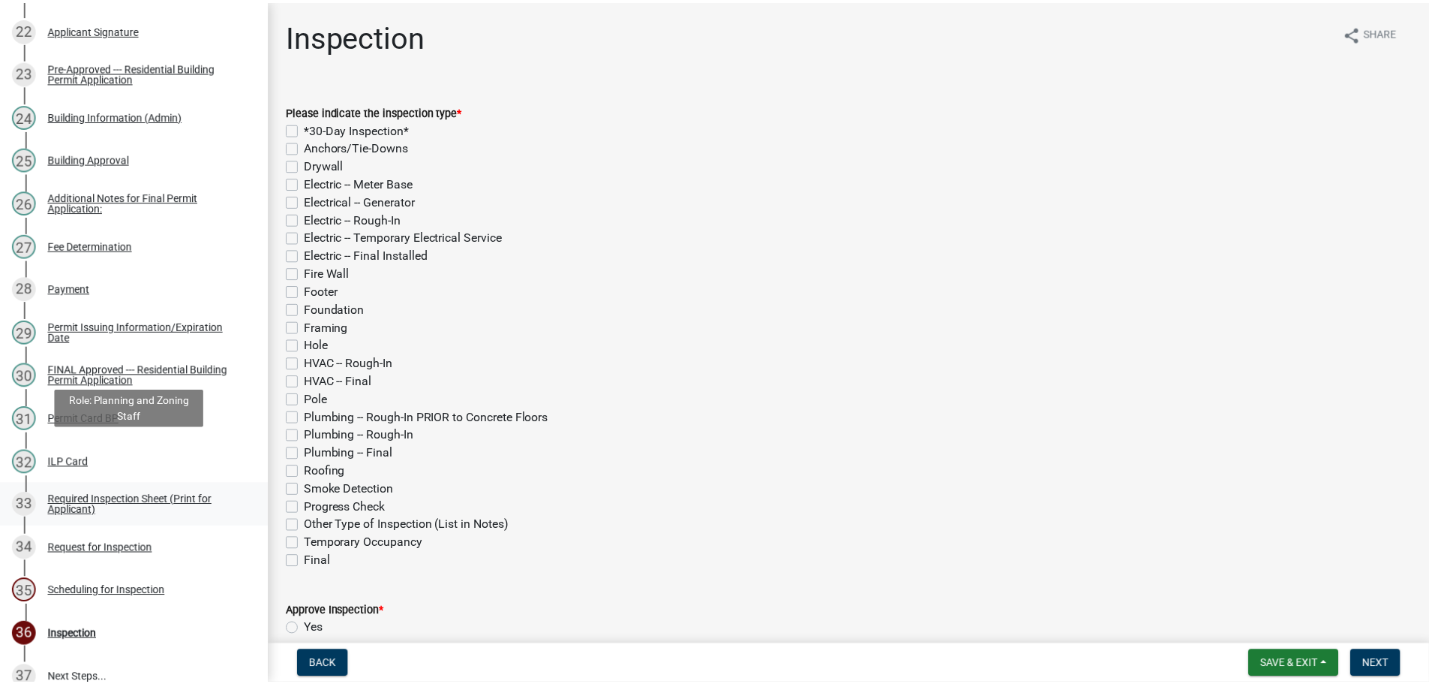
scroll to position [1333, 0]
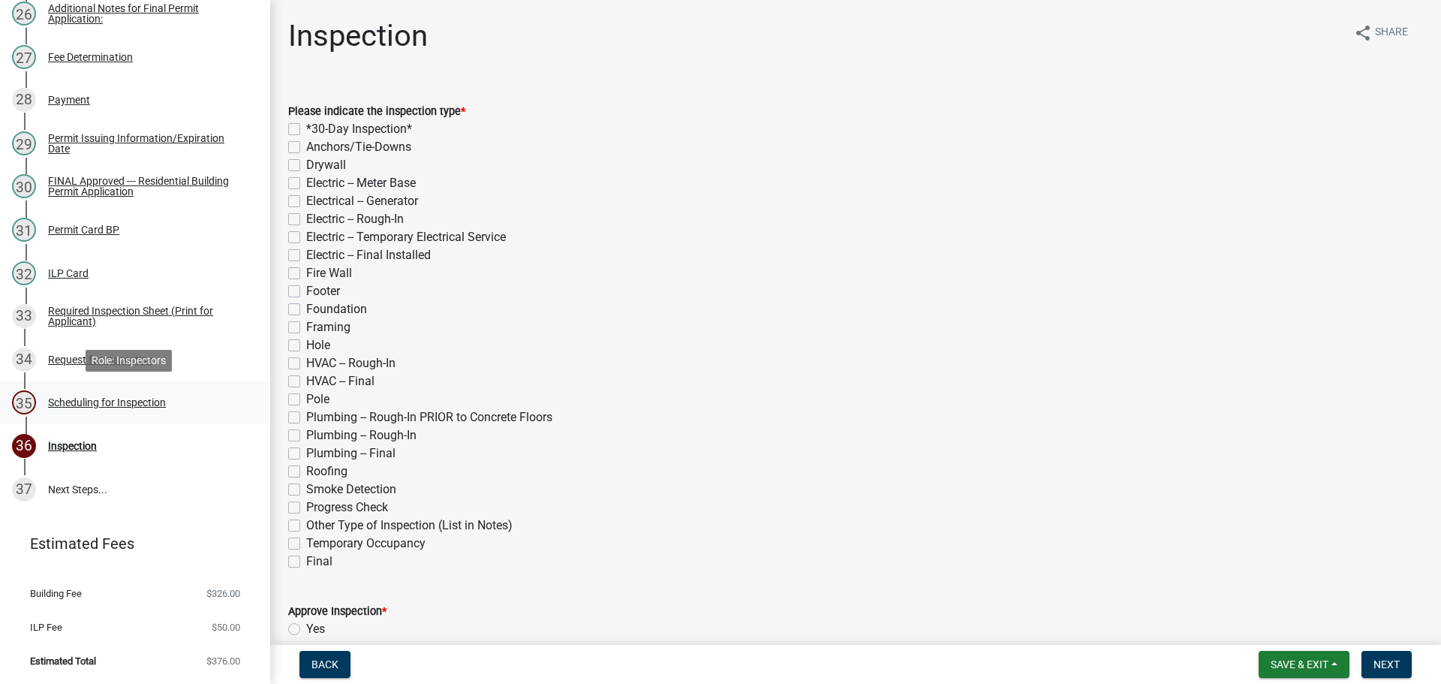
click at [136, 404] on div "Scheduling for Inspection" at bounding box center [107, 402] width 118 height 11
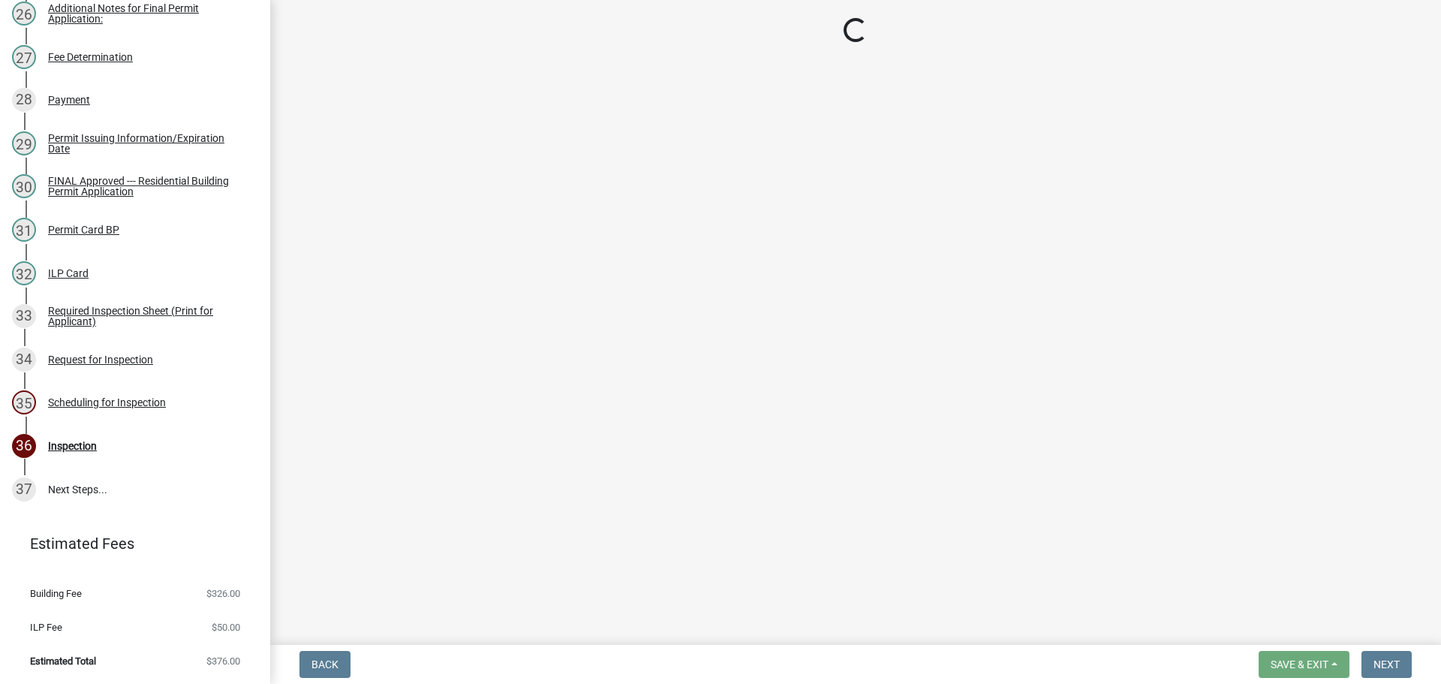
select select "25b75ae6-03c7-4280-9b34-fcf63005d5e5"
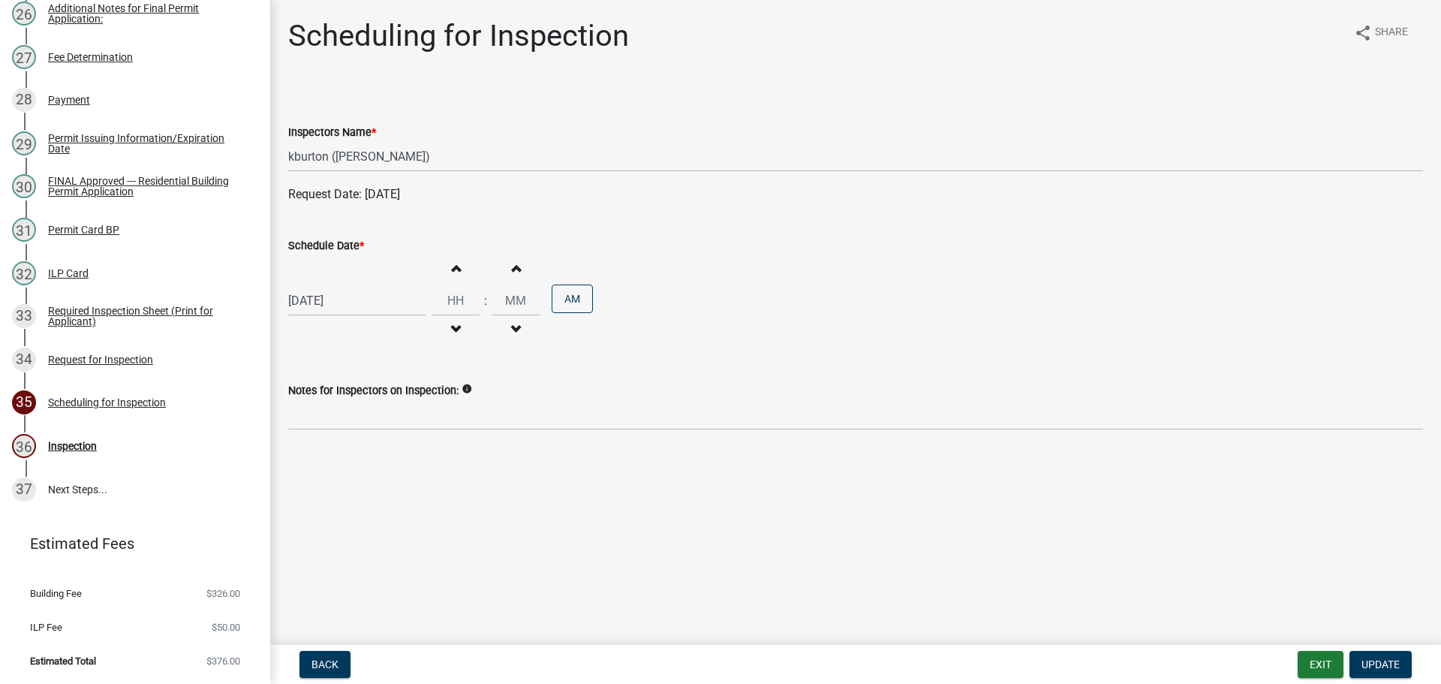
click at [348, 245] on label "Schedule Date *" at bounding box center [326, 246] width 76 height 11
click at [348, 285] on input "[DATE]" at bounding box center [356, 300] width 137 height 31
select select "9"
select select "2025"
click at [325, 402] on div "9" at bounding box center [327, 404] width 24 height 24
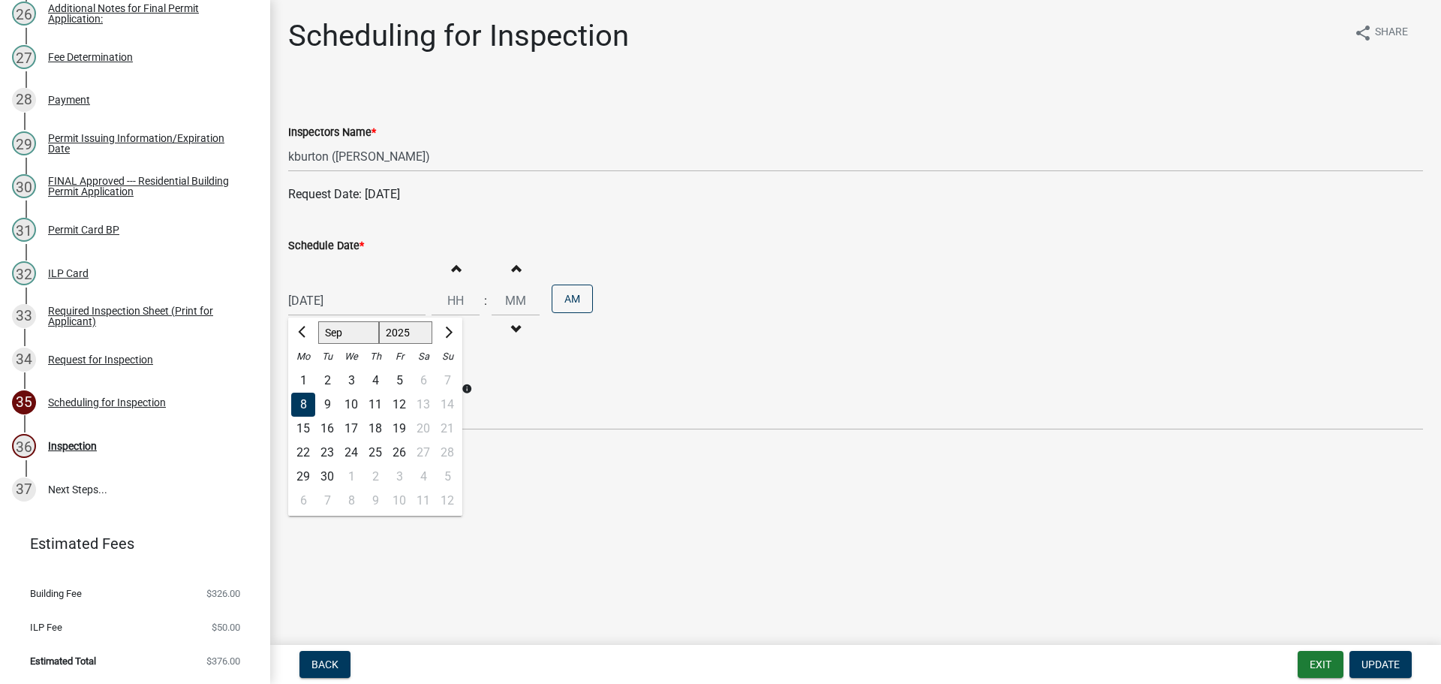
type input "[DATE]"
click at [1378, 661] on span "Update" at bounding box center [1380, 664] width 38 height 12
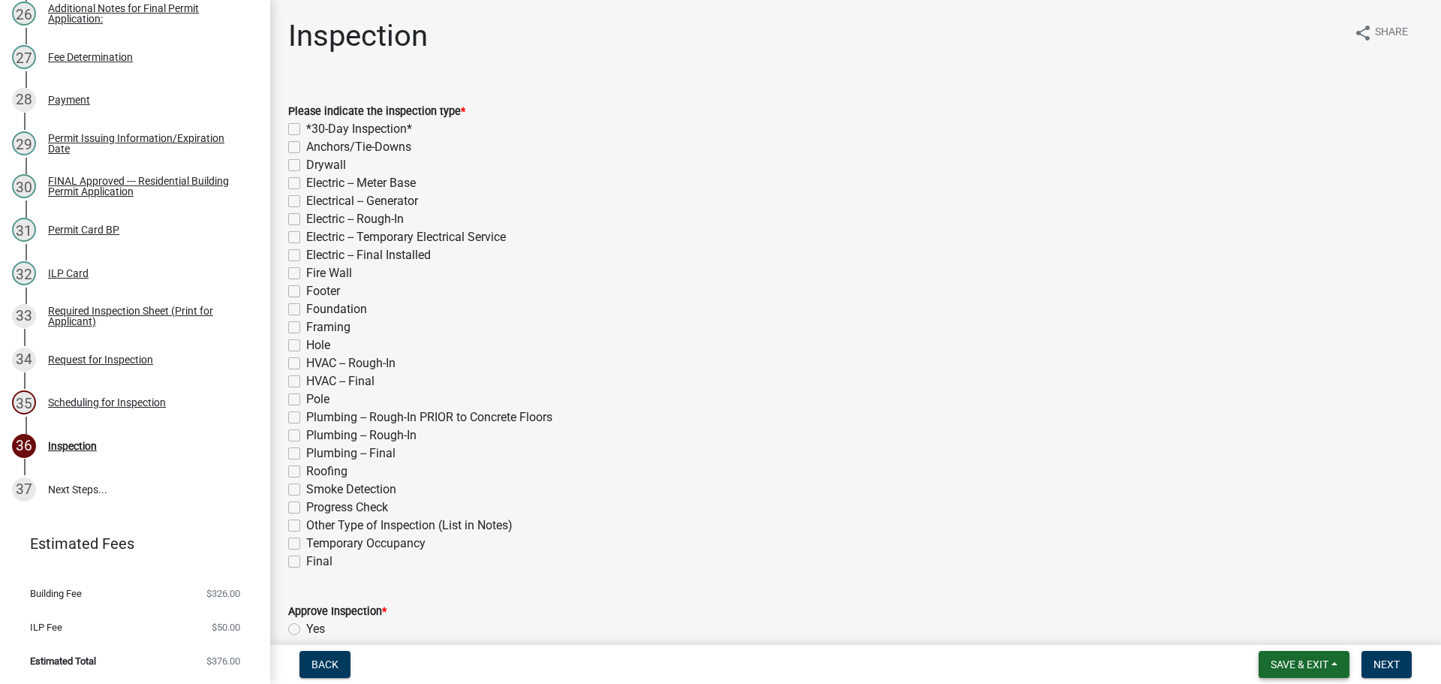
click at [1315, 665] on span "Save & Exit" at bounding box center [1299, 664] width 58 height 12
click at [1289, 625] on button "Save & Exit" at bounding box center [1289, 625] width 120 height 36
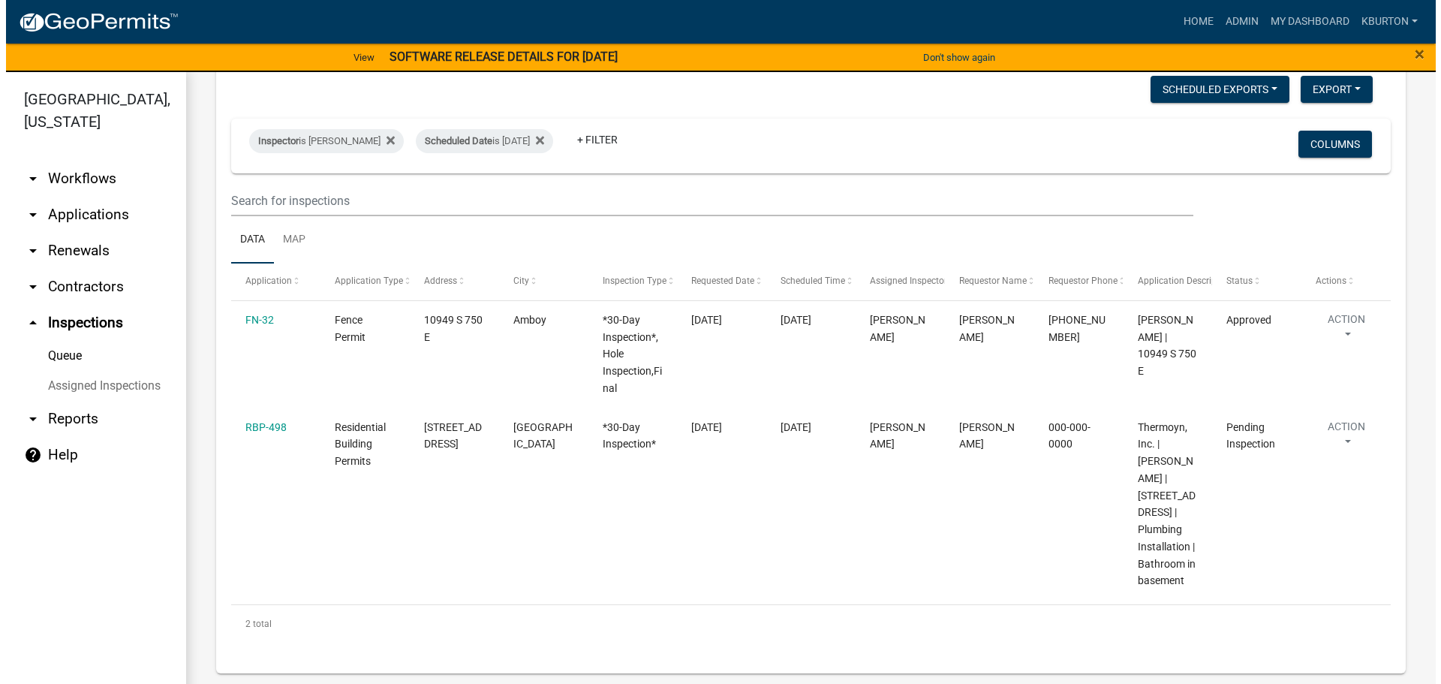
scroll to position [86, 0]
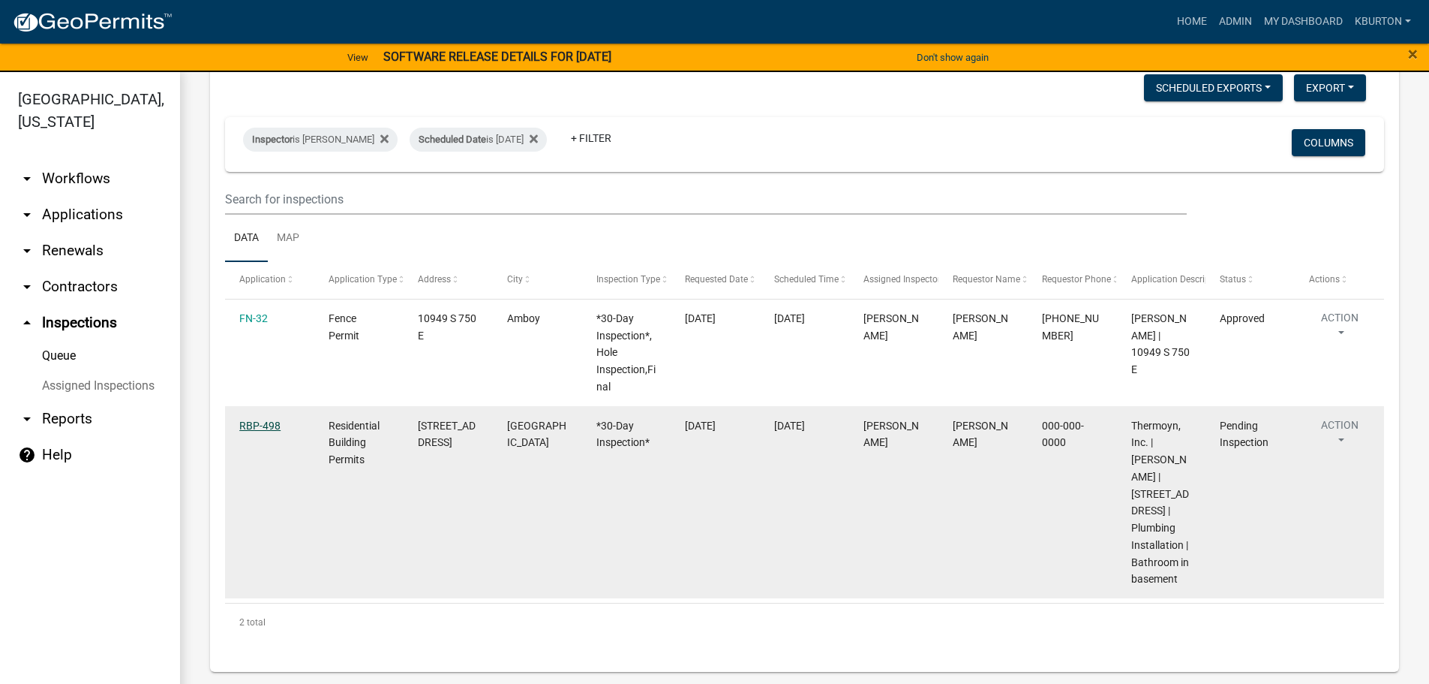
click at [272, 424] on link "RBP-498" at bounding box center [259, 425] width 41 height 12
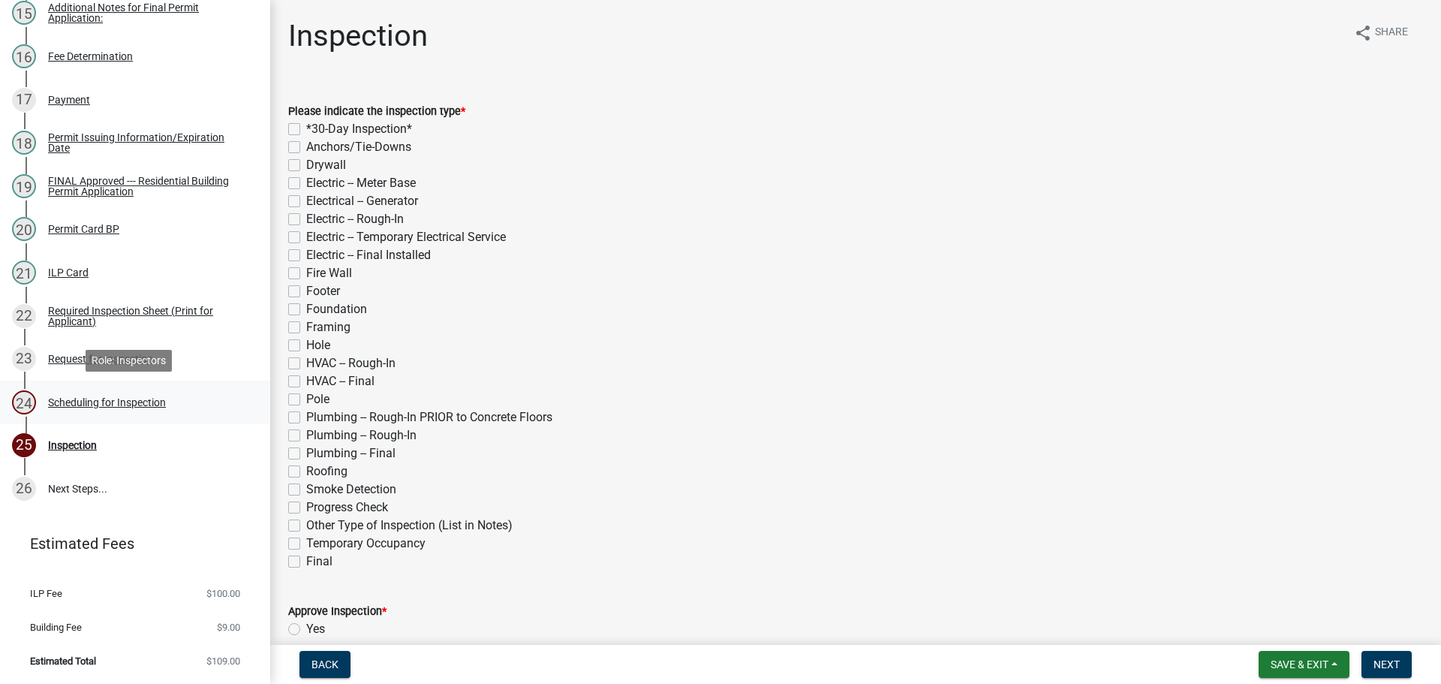
scroll to position [858, 0]
click at [131, 359] on div "Request for Inspection" at bounding box center [100, 358] width 105 height 11
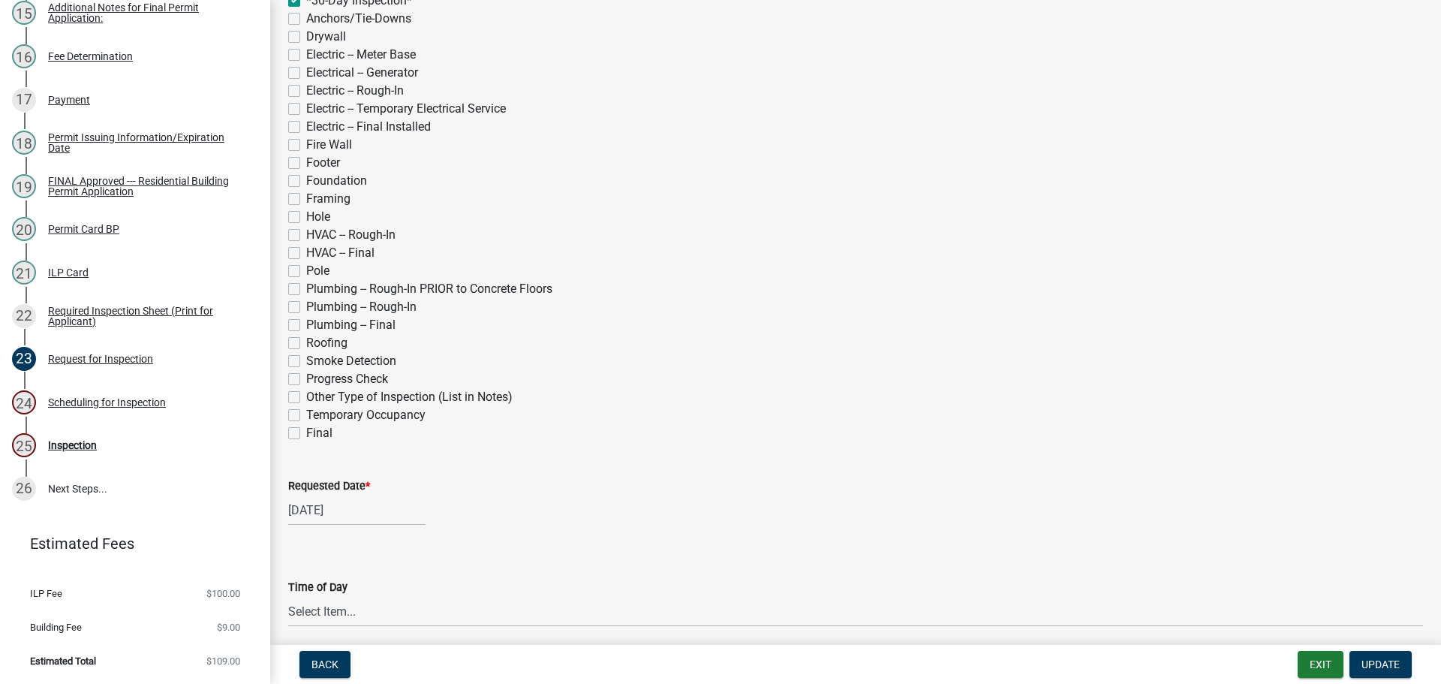
scroll to position [375, 0]
click at [306, 304] on label "Plumbing -- Rough-In" at bounding box center [361, 305] width 110 height 18
click at [306, 304] on input "Plumbing -- Rough-In" at bounding box center [311, 301] width 10 height 10
checkbox input "true"
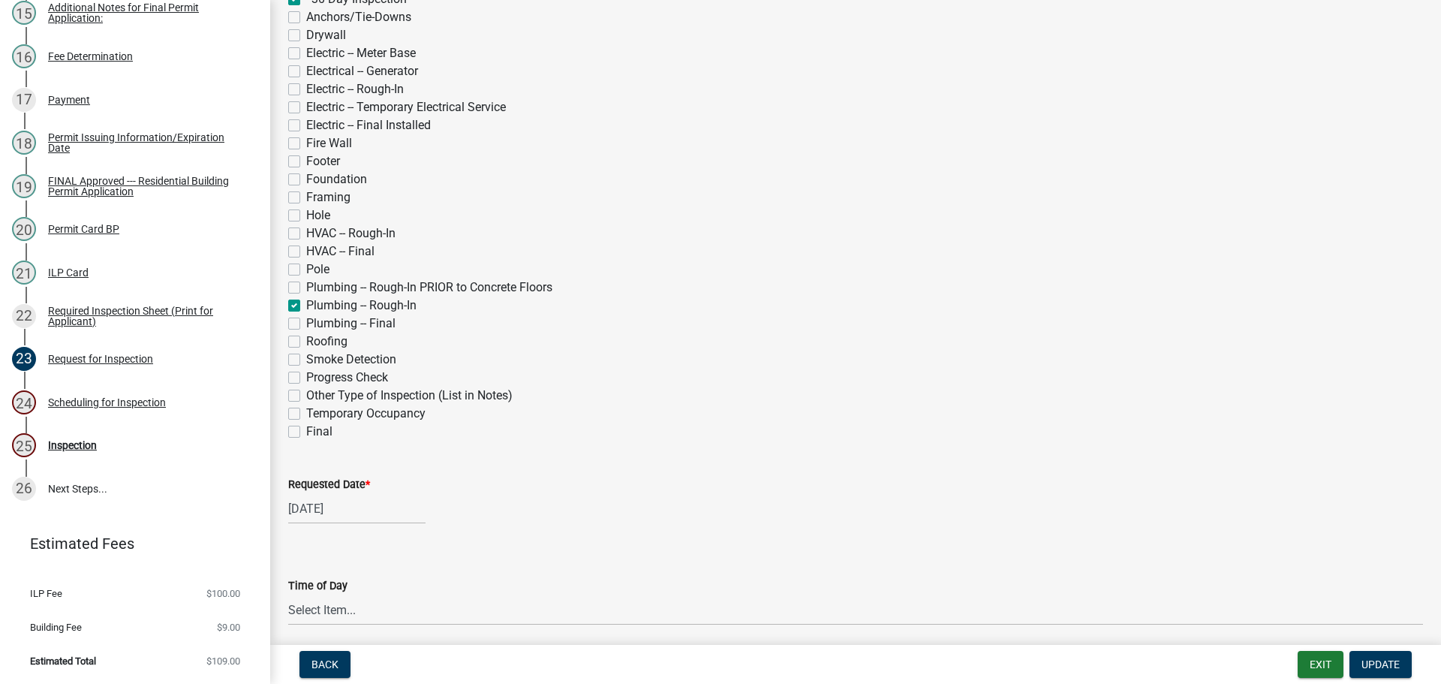
checkbox input "false"
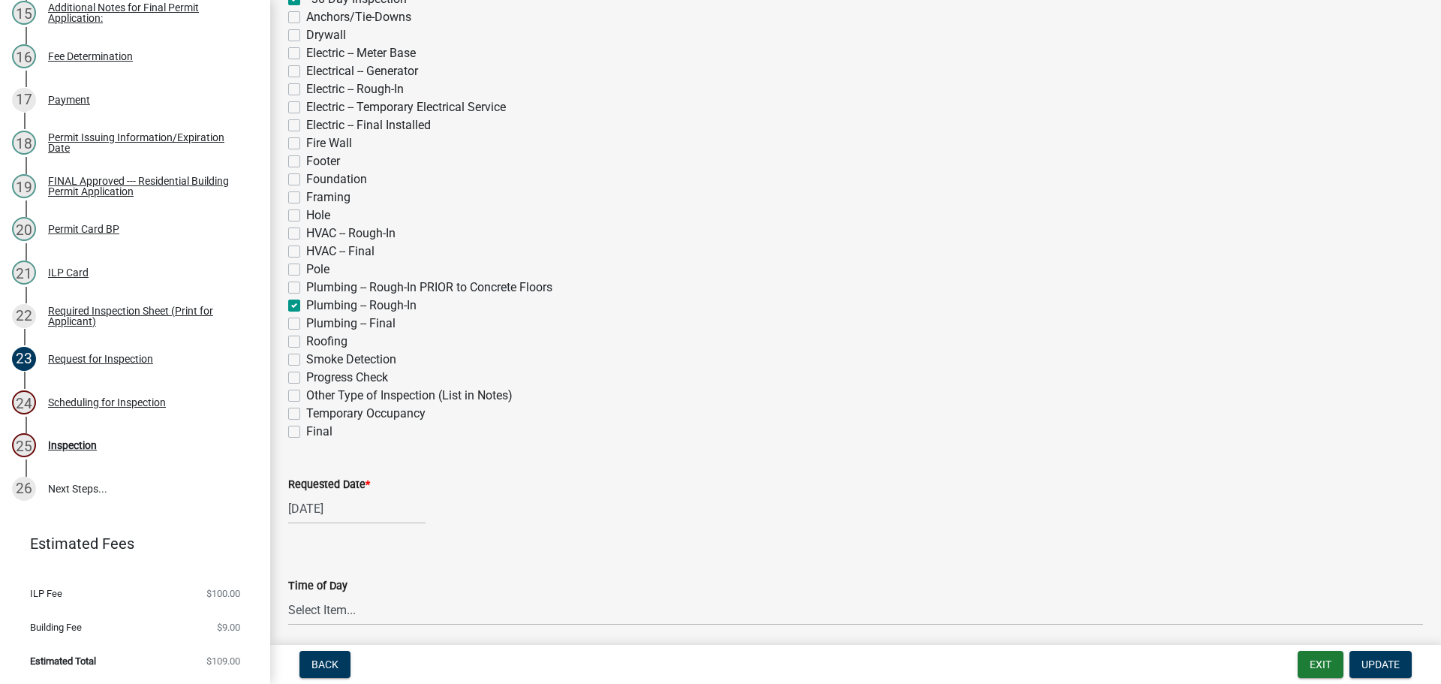
checkbox input "false"
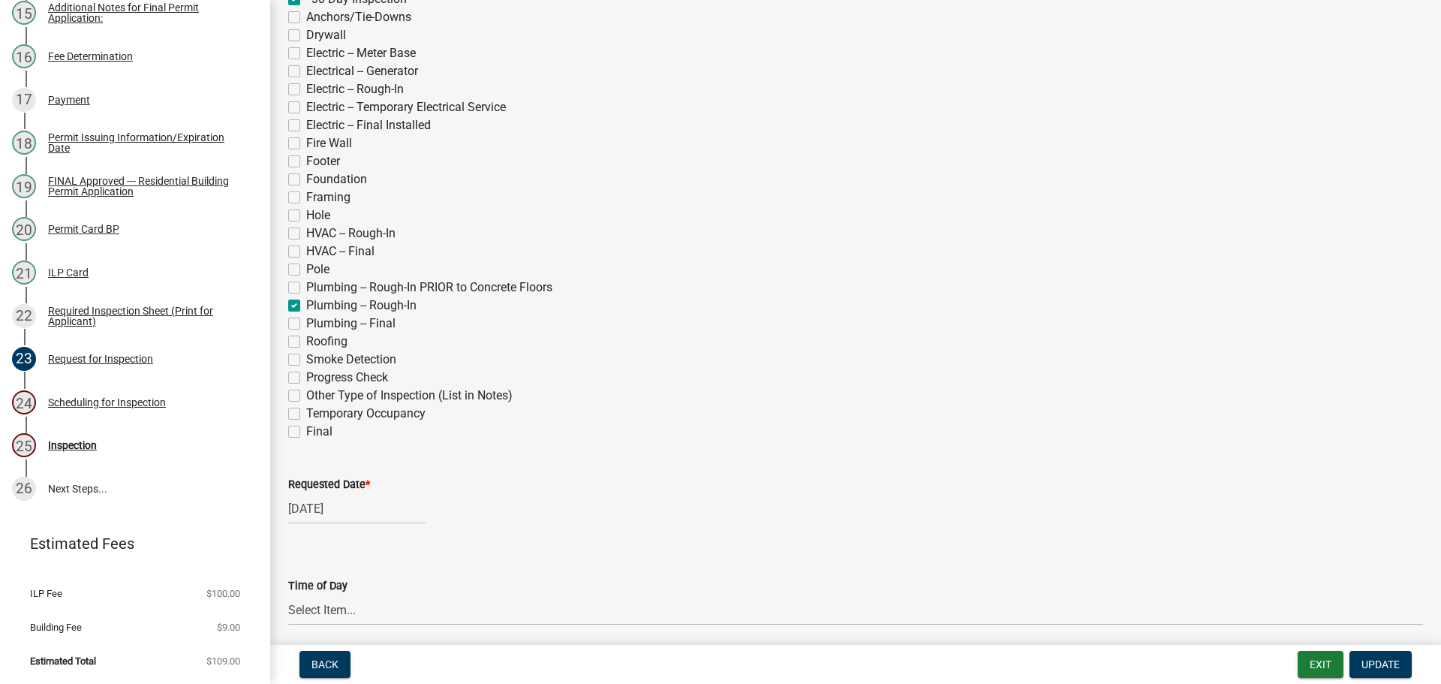
checkbox input "false"
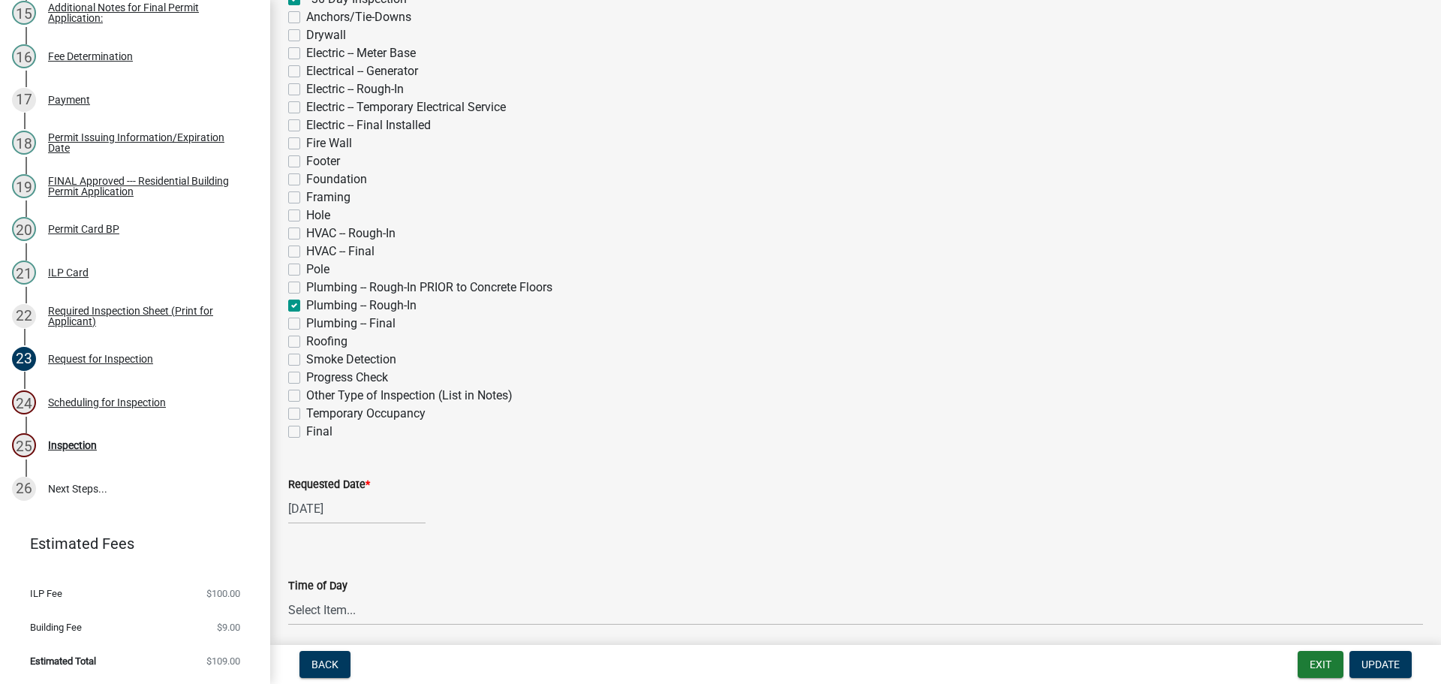
checkbox input "false"
checkbox input "true"
checkbox input "false"
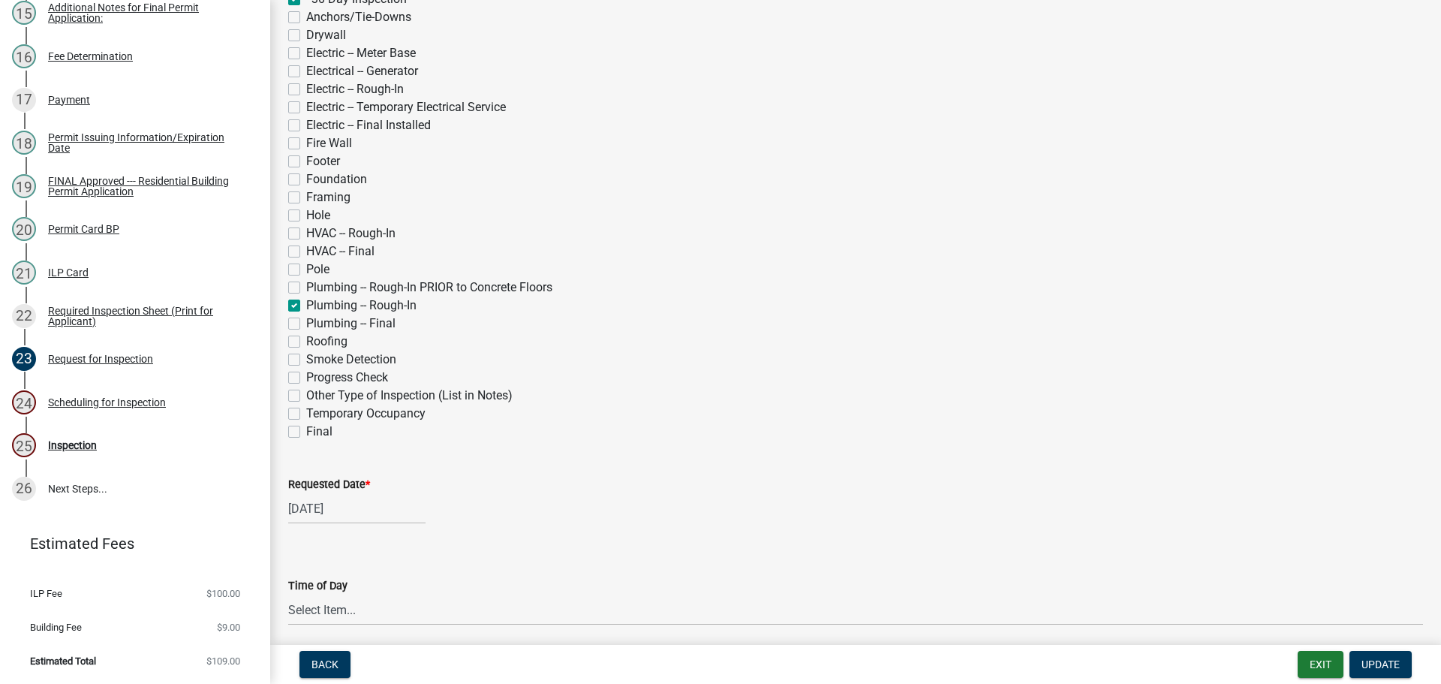
checkbox input "false"
click at [329, 480] on label "Requested Date *" at bounding box center [329, 484] width 82 height 11
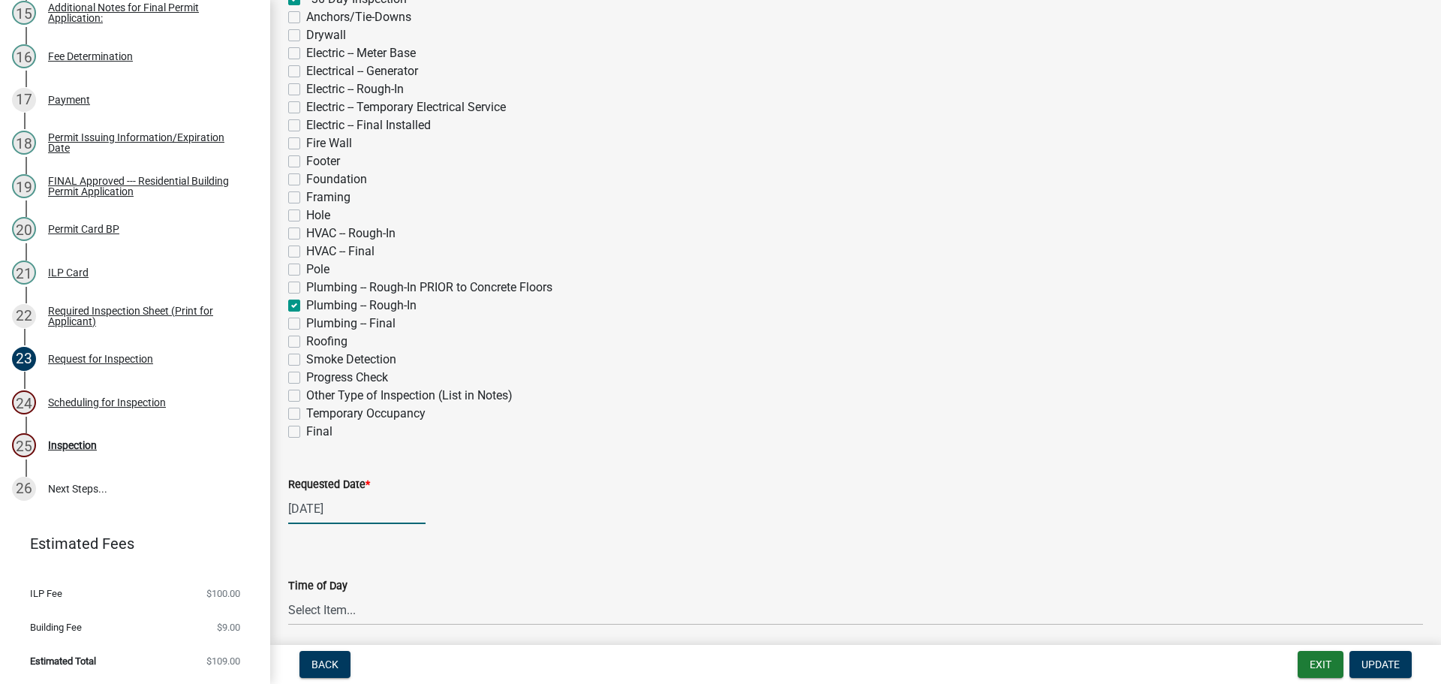
click at [329, 493] on input "[DATE]" at bounding box center [356, 508] width 137 height 31
select select "10"
select select "2025"
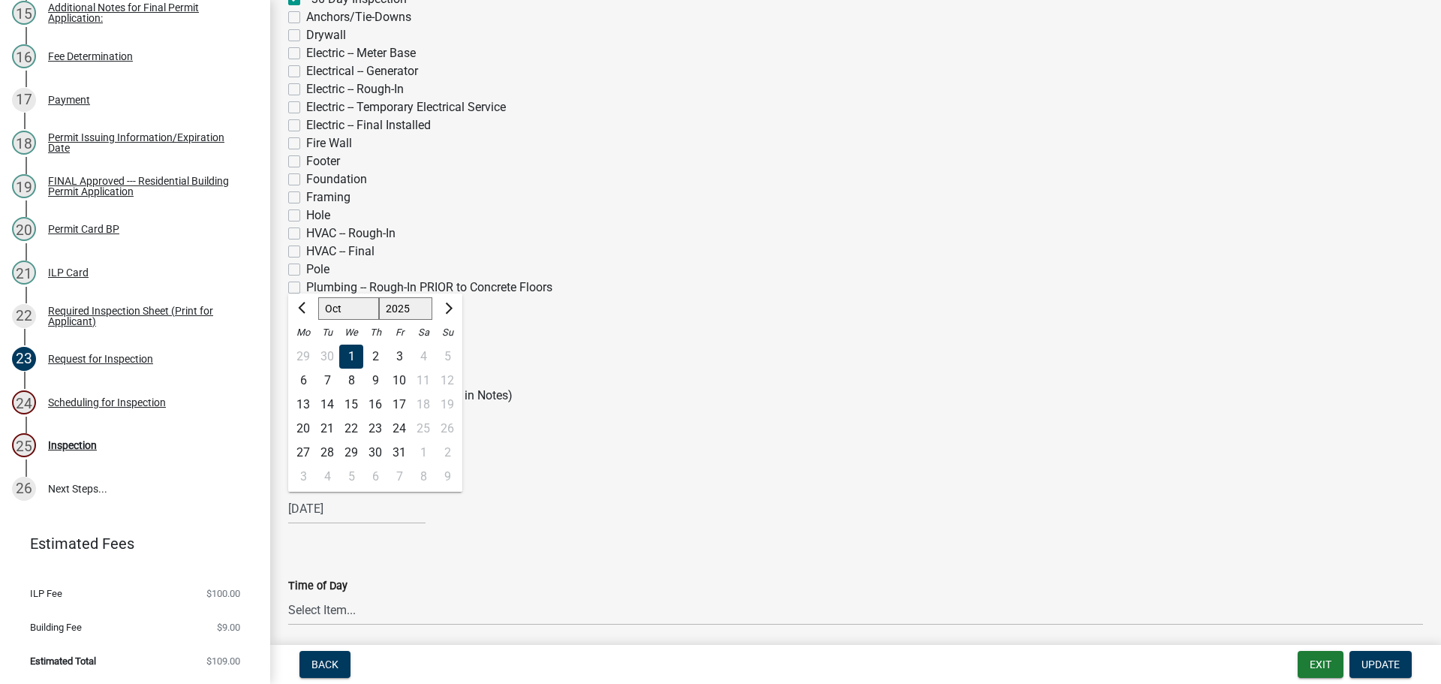
click at [349, 308] on select "Jan Feb Mar Apr May Jun [DATE] Aug Sep Oct Nov Dec" at bounding box center [348, 308] width 61 height 23
select select "9"
click at [318, 297] on select "Jan Feb Mar Apr May Jun [DATE] Aug Sep Oct Nov Dec" at bounding box center [348, 308] width 61 height 23
click at [303, 382] on div "8" at bounding box center [303, 380] width 24 height 24
type input "[DATE]"
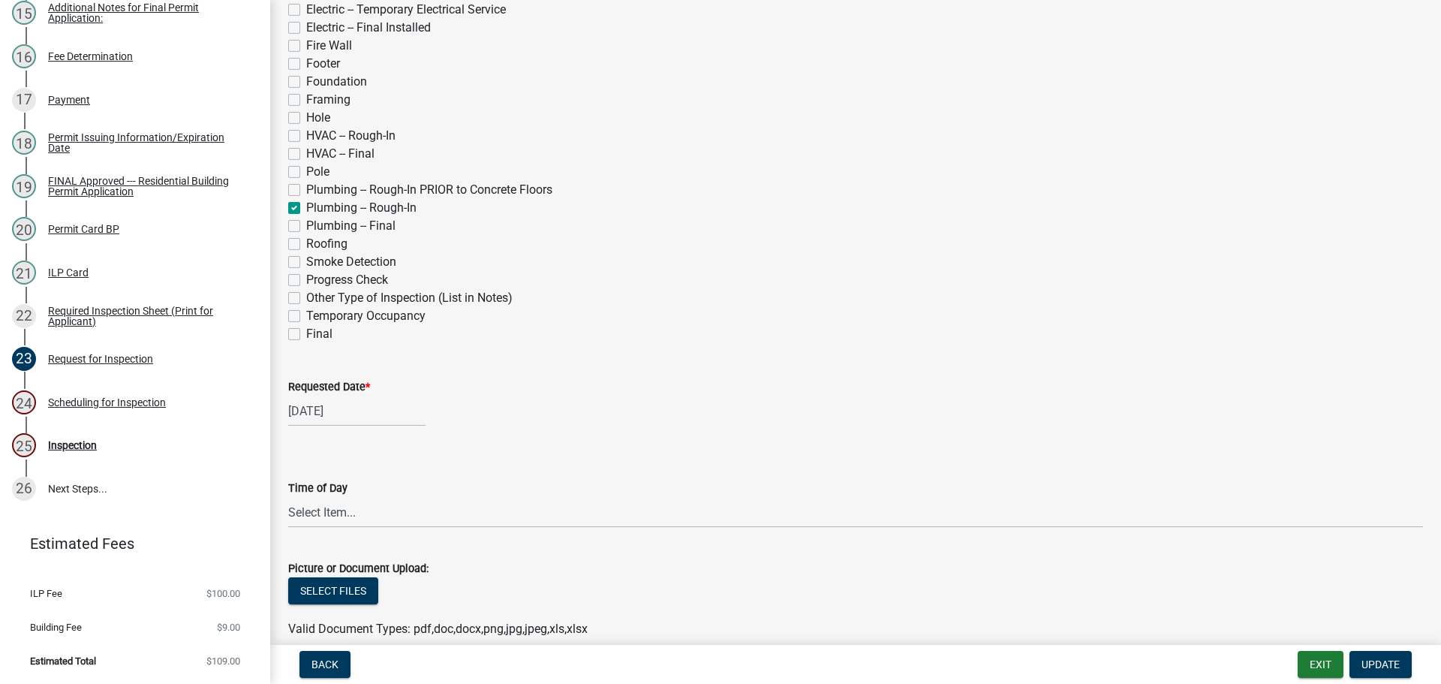
scroll to position [450, 0]
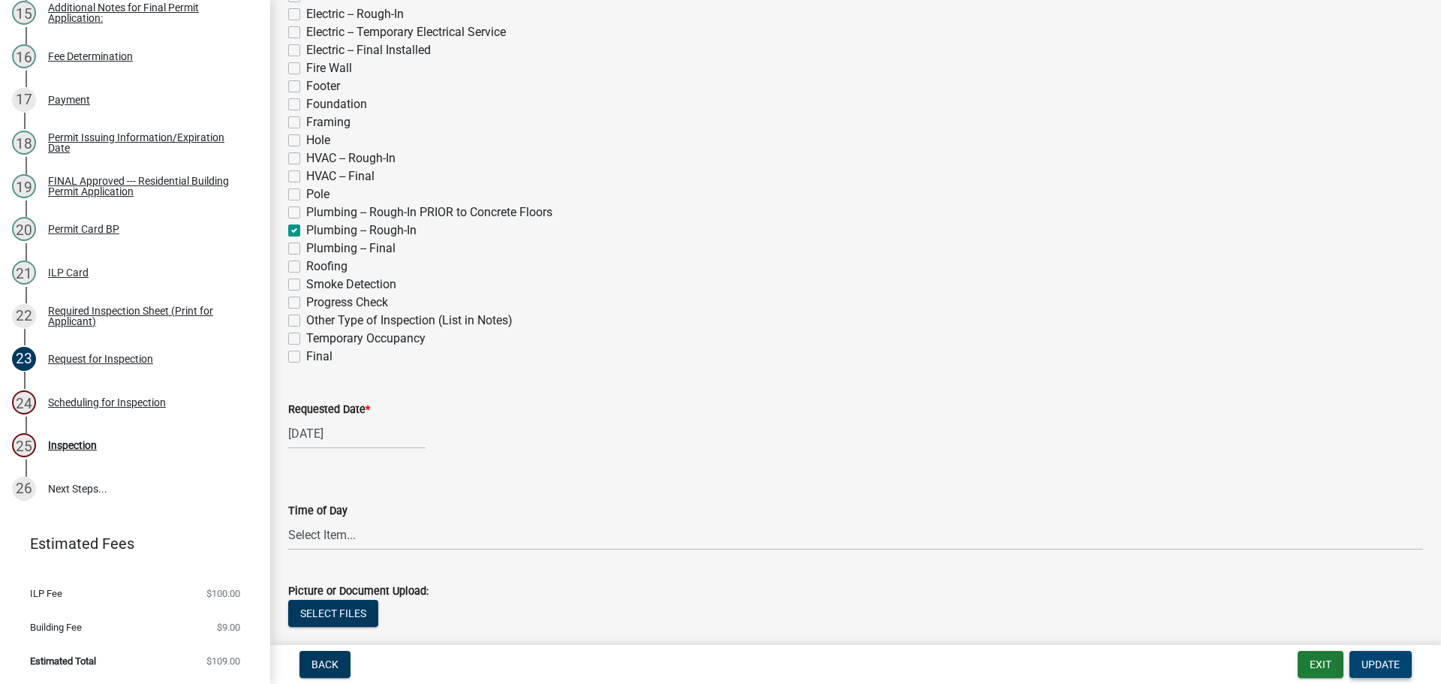
click at [1387, 661] on span "Update" at bounding box center [1380, 664] width 38 height 12
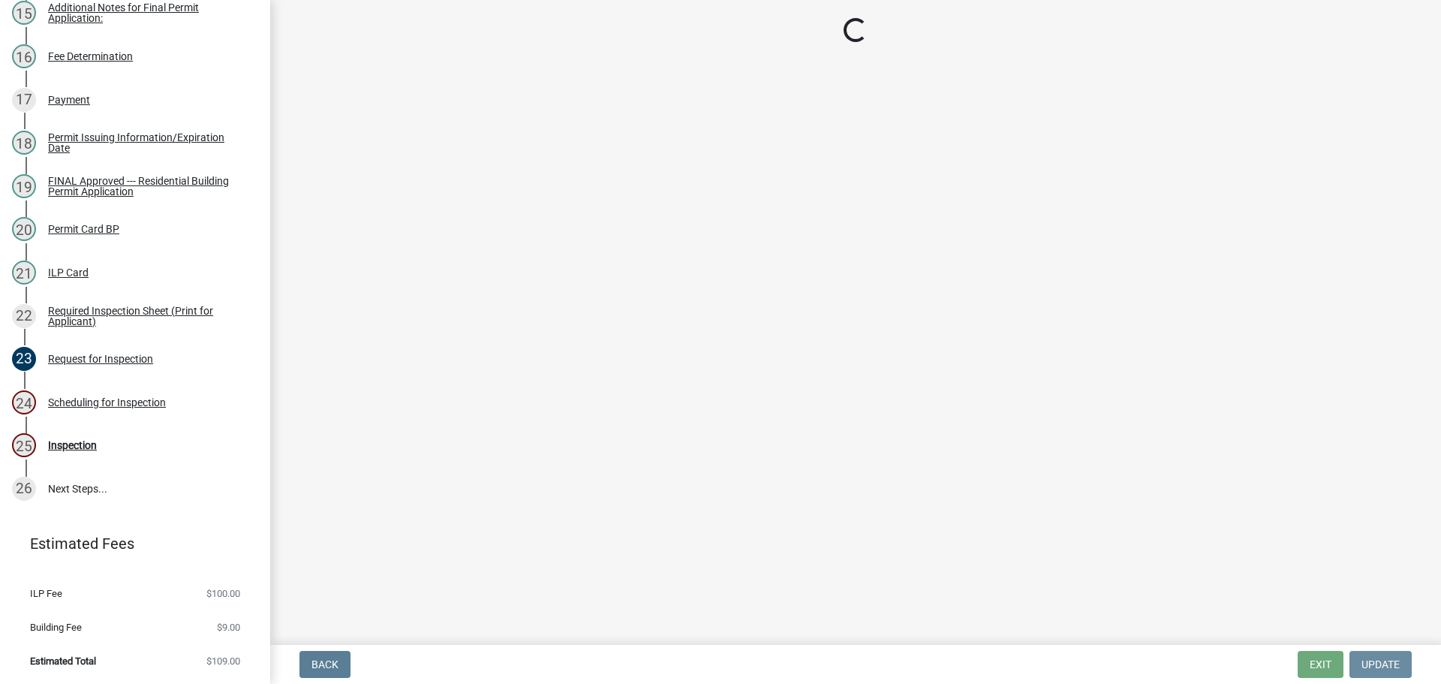
scroll to position [0, 0]
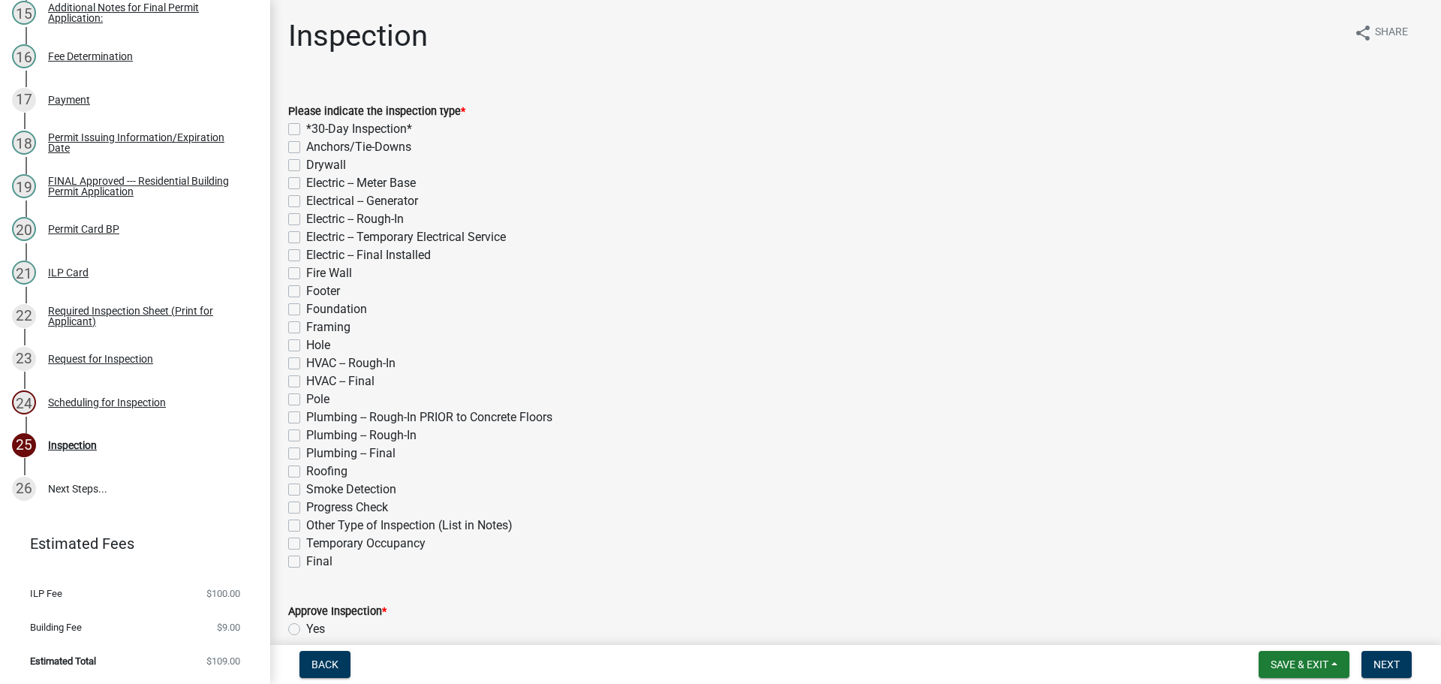
click at [306, 125] on label "*30-Day Inspection*" at bounding box center [359, 129] width 106 height 18
click at [306, 125] on input "*30-Day Inspection*" at bounding box center [311, 125] width 10 height 10
checkbox input "true"
checkbox input "false"
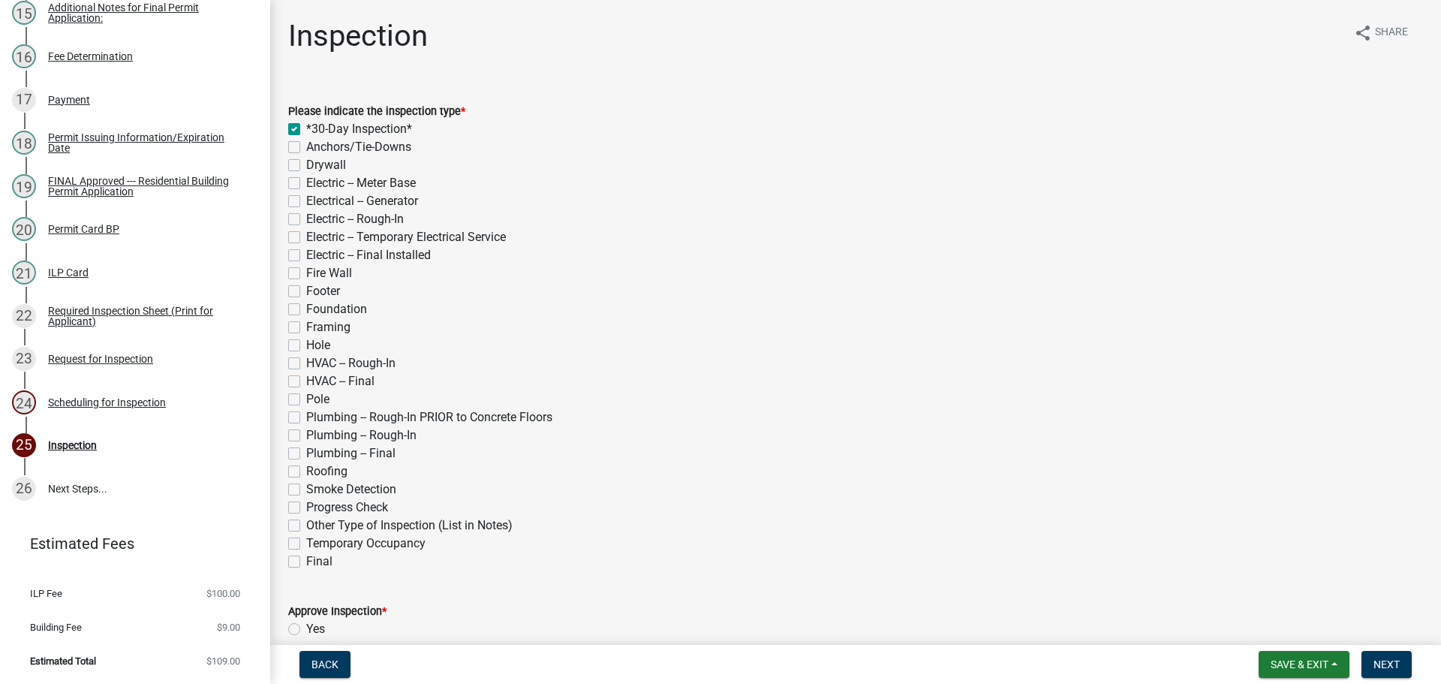
checkbox input "false"
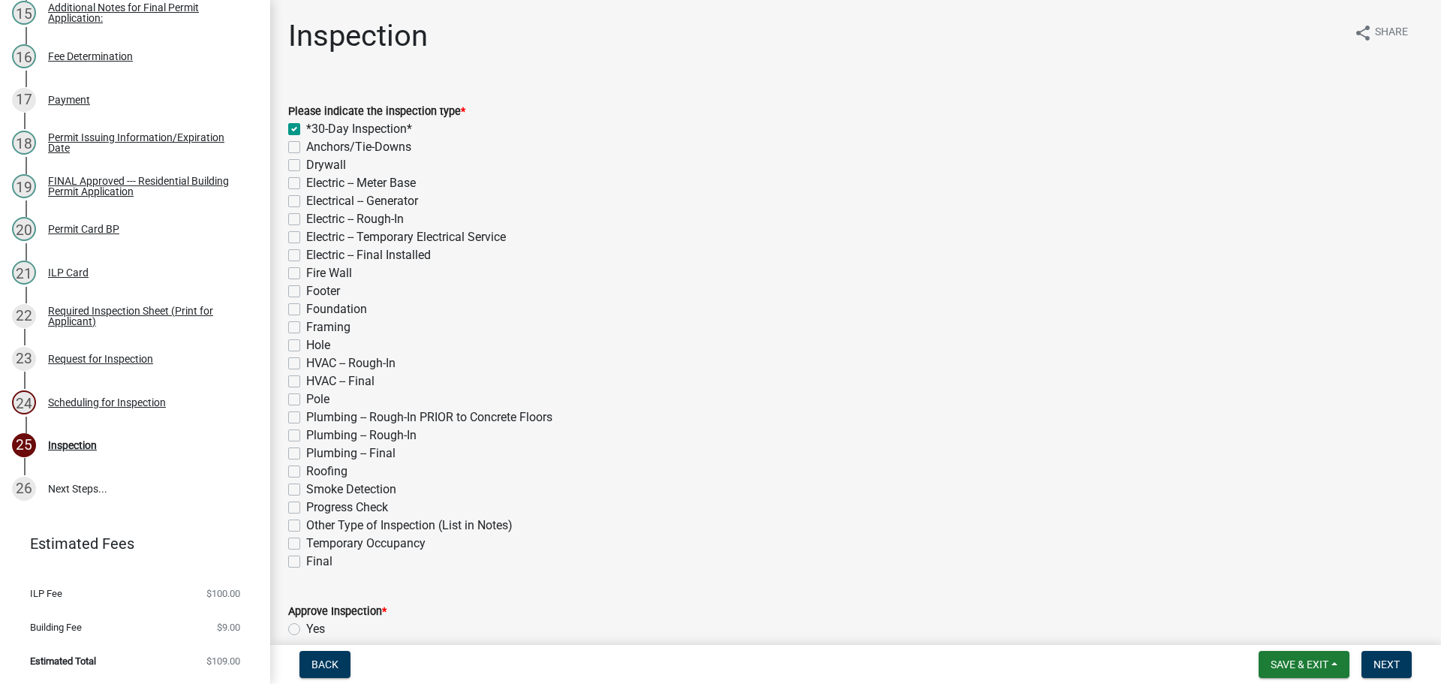
checkbox input "false"
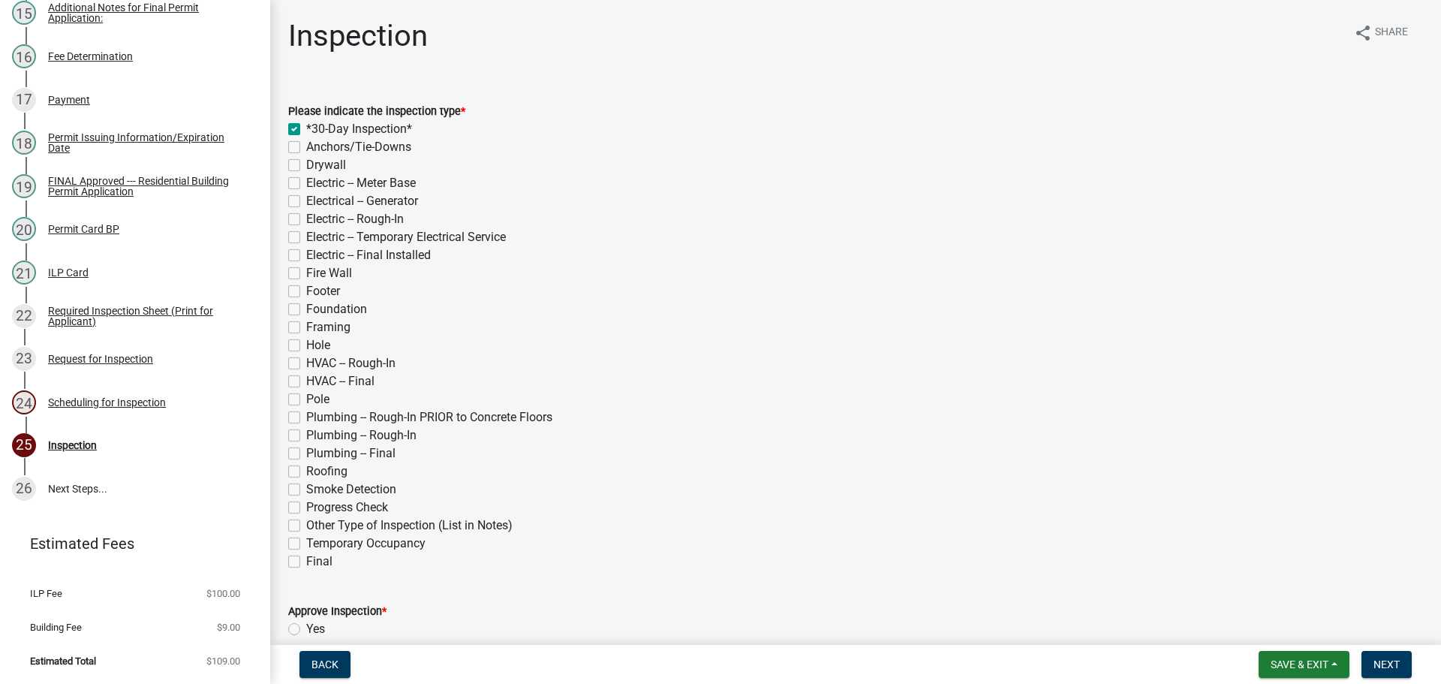
checkbox input "false"
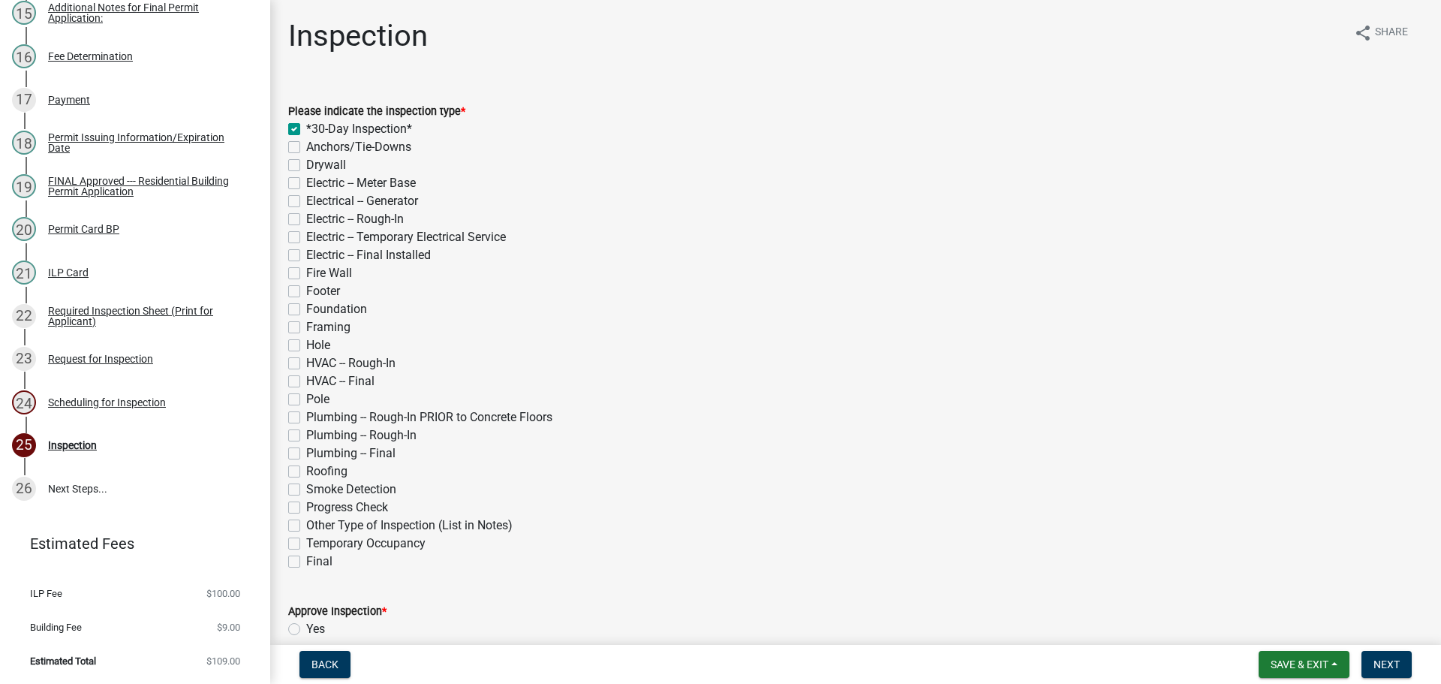
checkbox input "false"
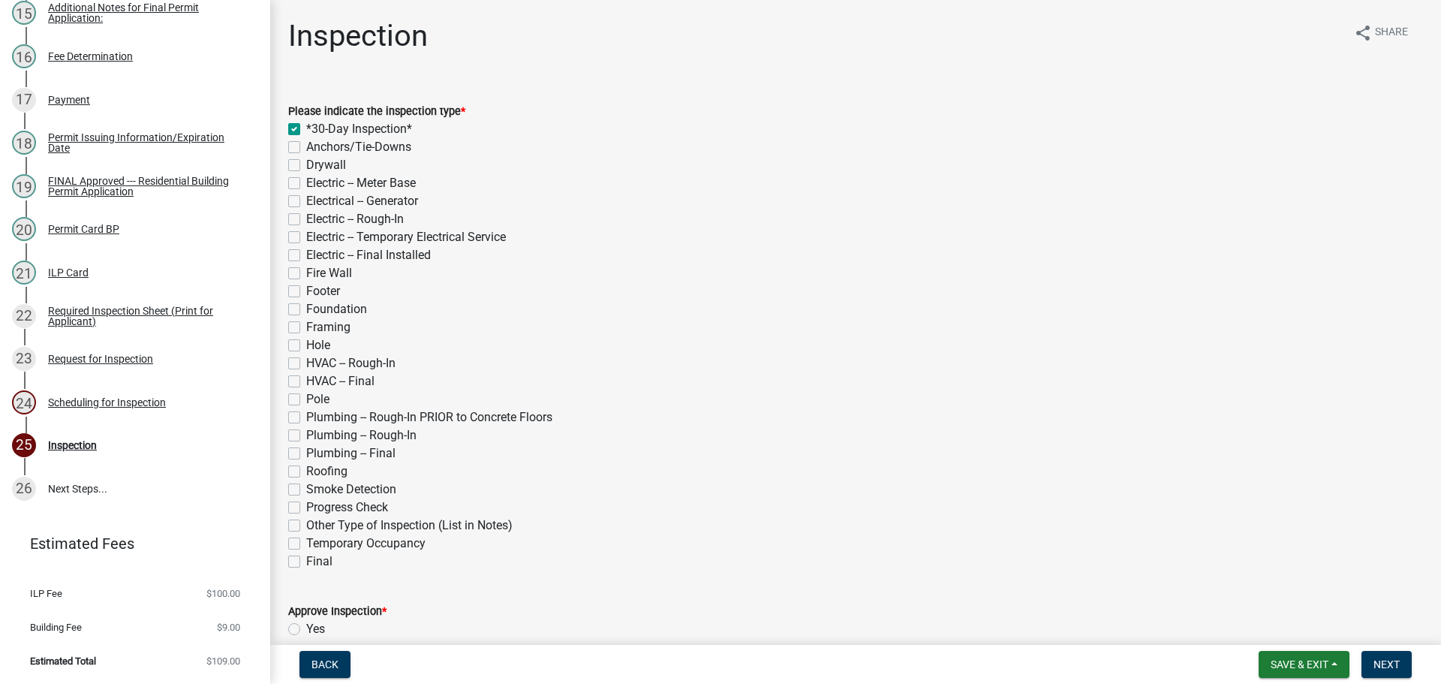
checkbox input "false"
click at [306, 434] on label "Plumbing -- Rough-In" at bounding box center [361, 435] width 110 height 18
click at [306, 434] on input "Plumbing -- Rough-In" at bounding box center [311, 431] width 10 height 10
checkbox input "true"
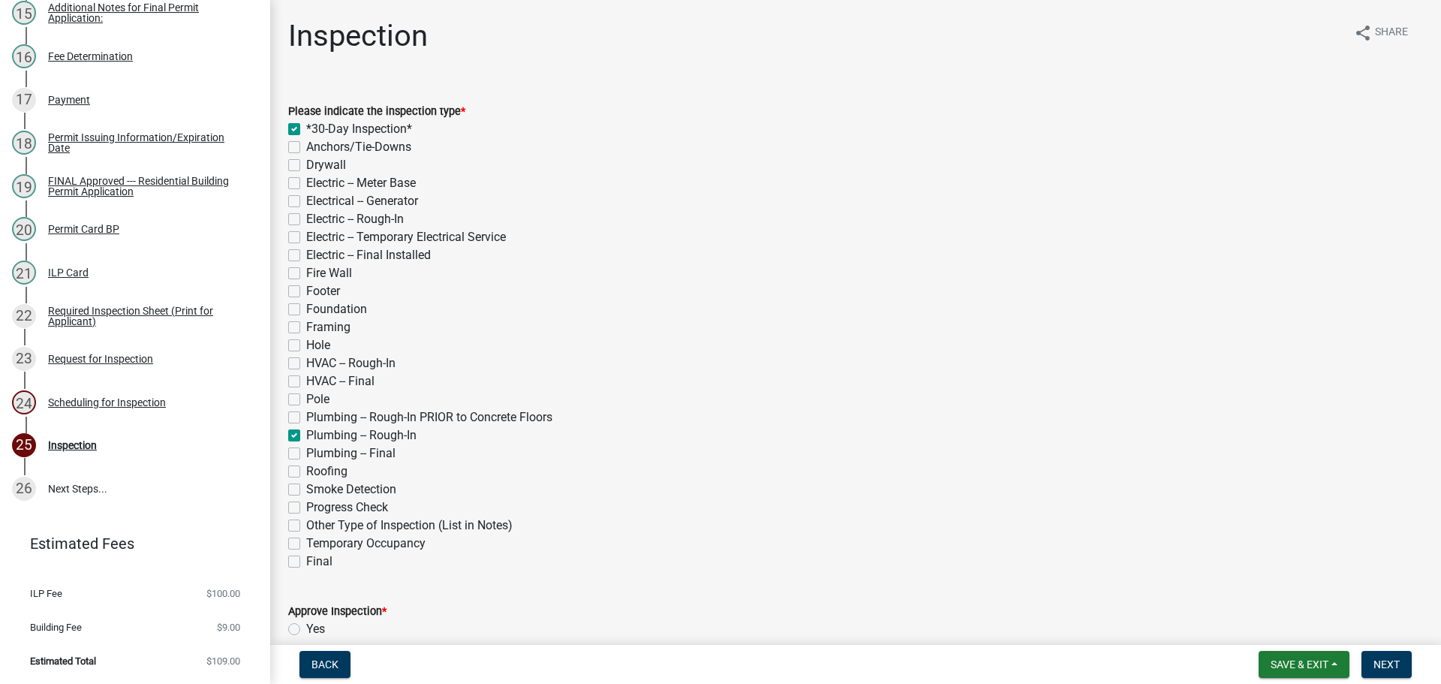
checkbox input "true"
checkbox input "false"
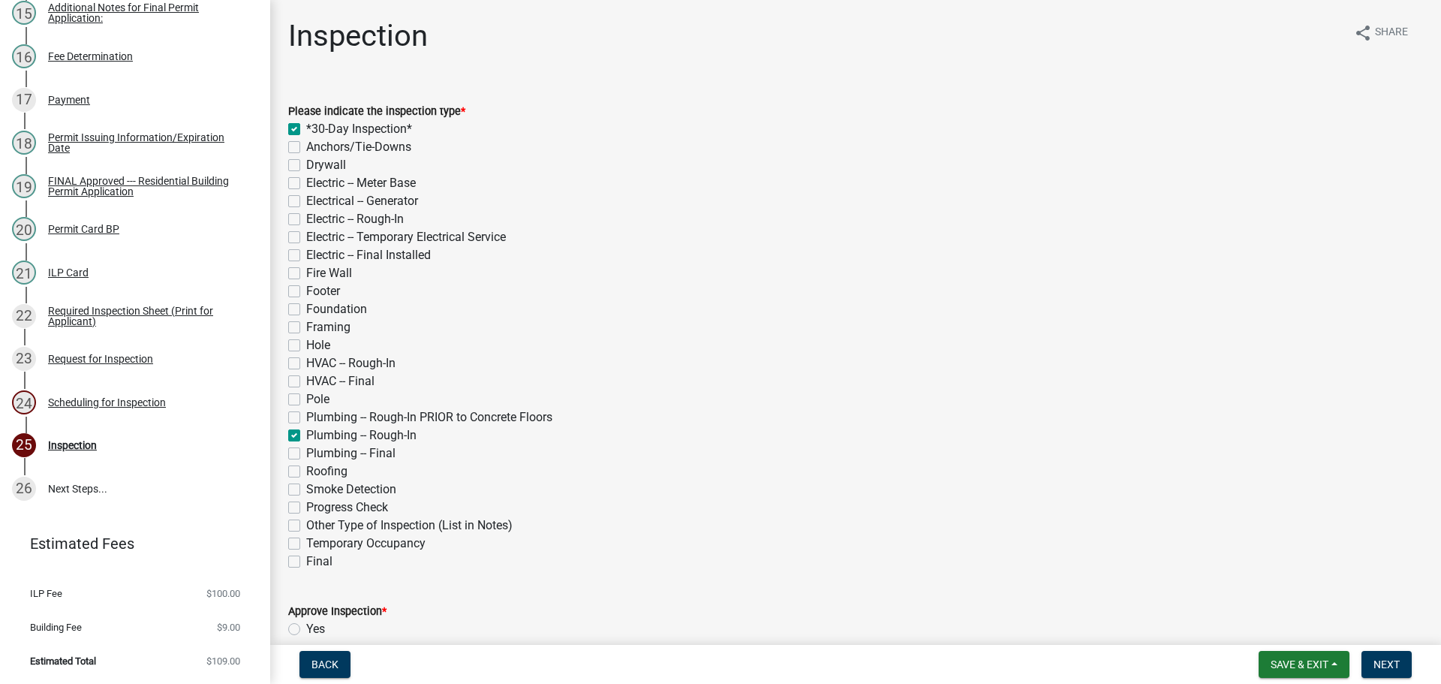
checkbox input "false"
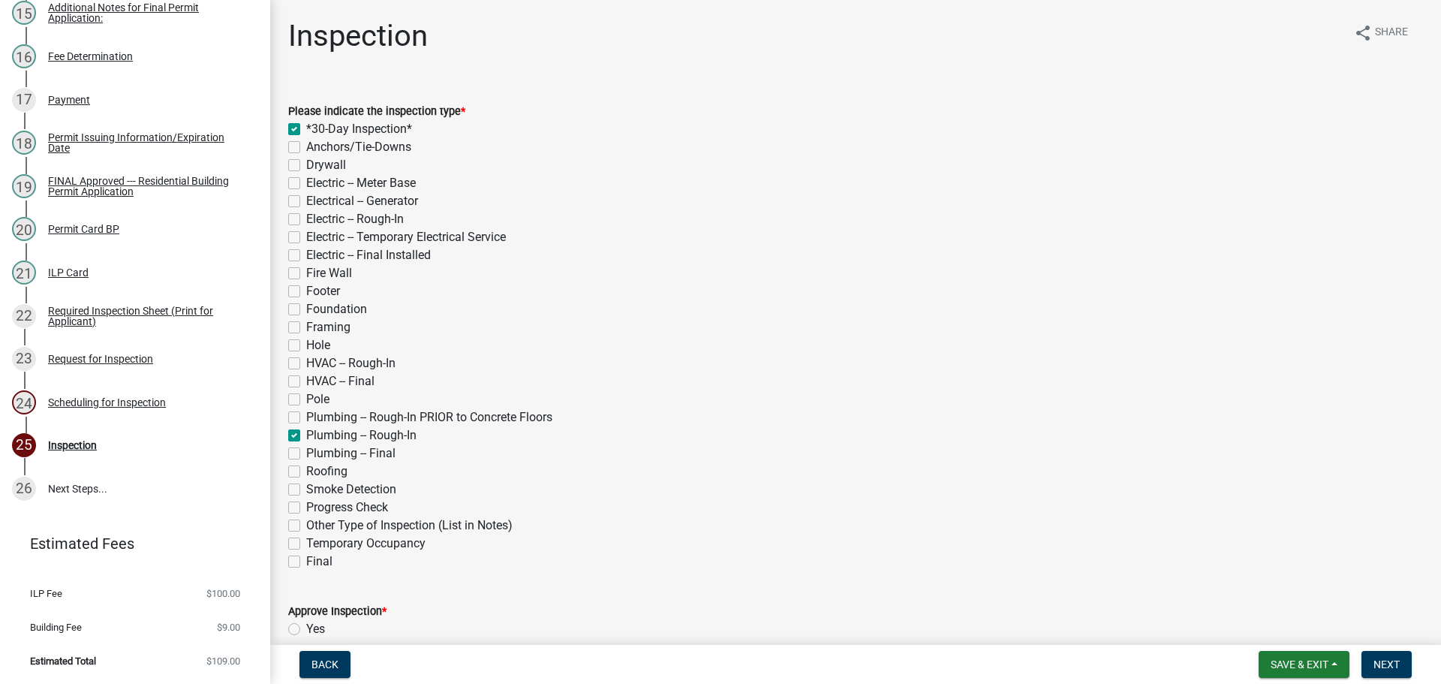
checkbox input "false"
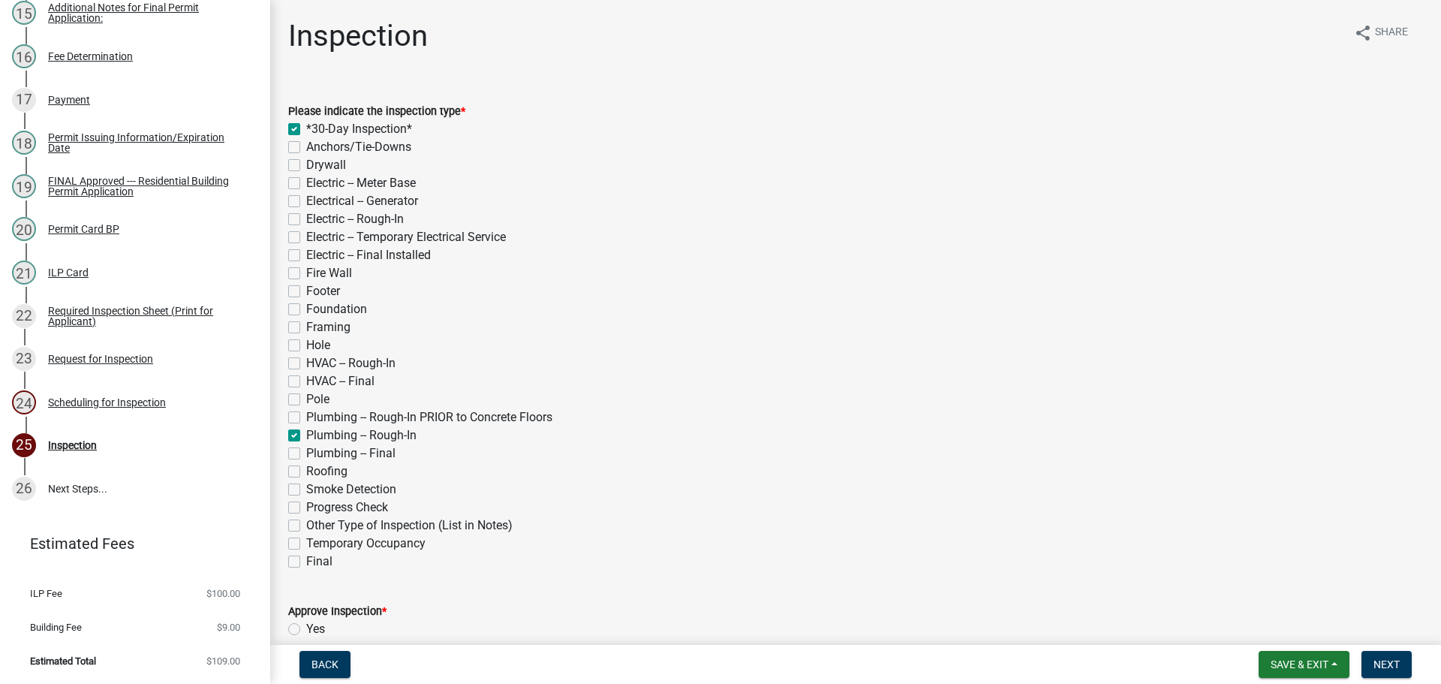
checkbox input "false"
checkbox input "true"
checkbox input "false"
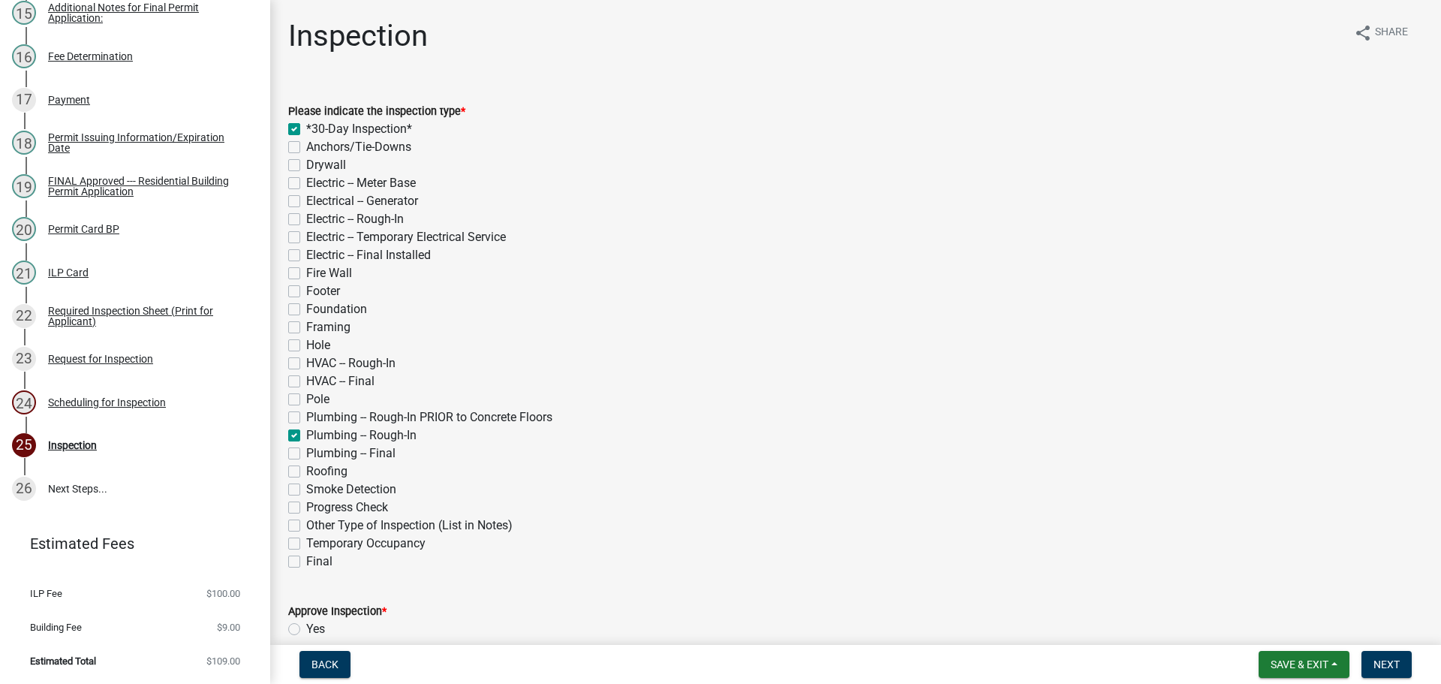
checkbox input "false"
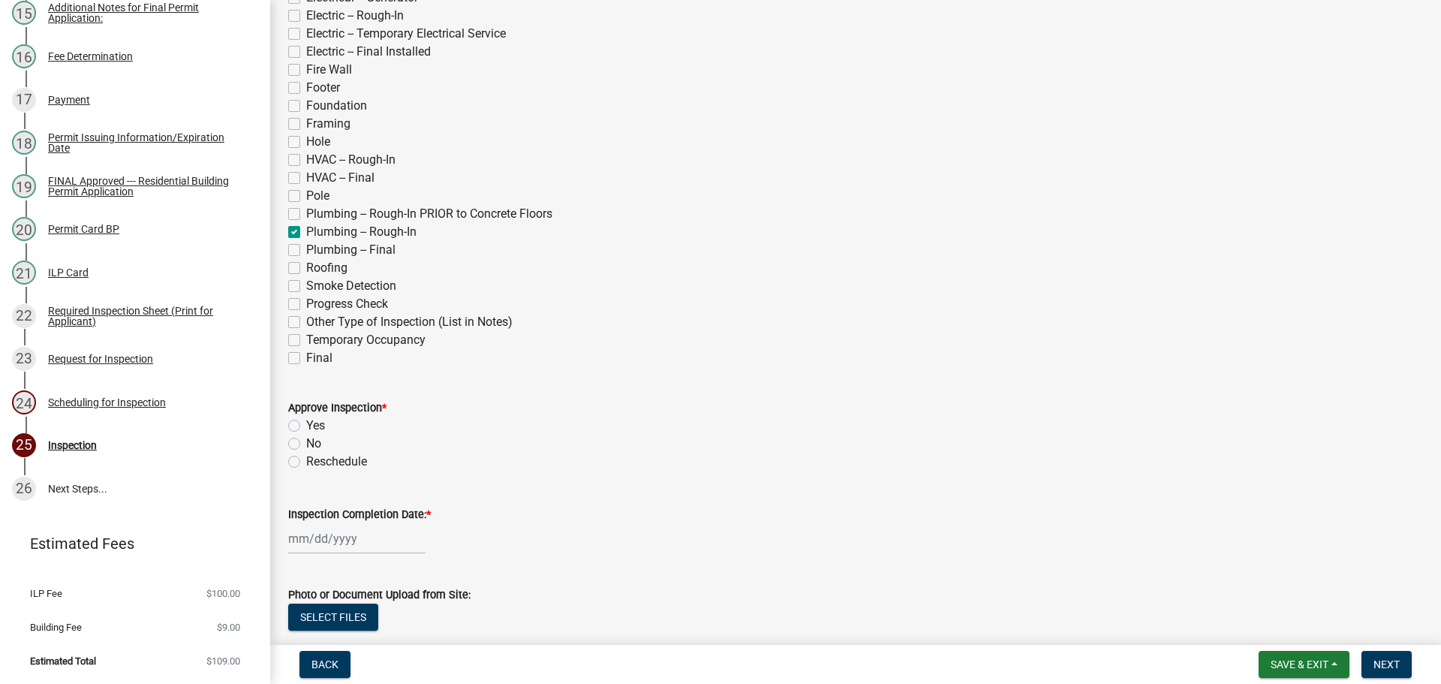
scroll to position [225, 0]
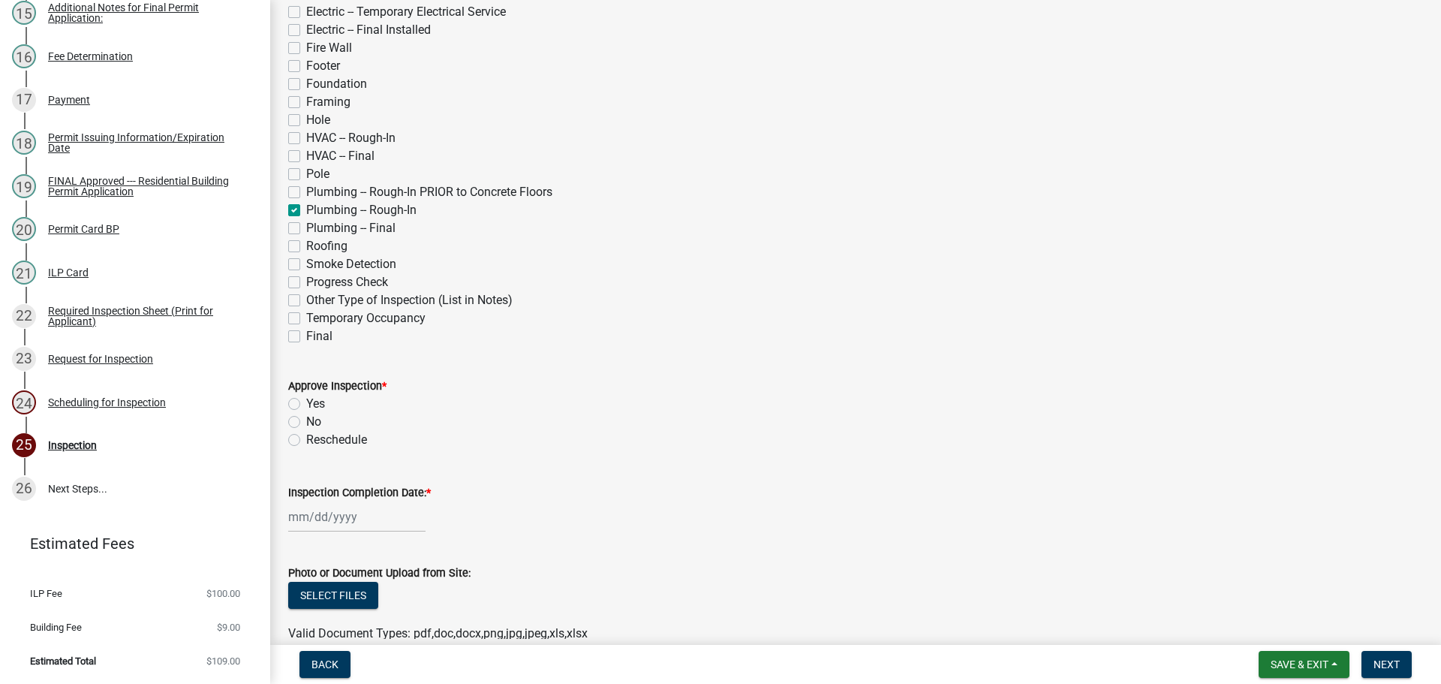
click at [306, 404] on label "Yes" at bounding box center [315, 404] width 19 height 18
click at [306, 404] on input "Yes" at bounding box center [311, 400] width 10 height 10
radio input "true"
click at [349, 489] on label "Inspection Completion Date: *" at bounding box center [359, 493] width 143 height 11
click at [349, 501] on input "Inspection Completion Date: *" at bounding box center [356, 516] width 137 height 31
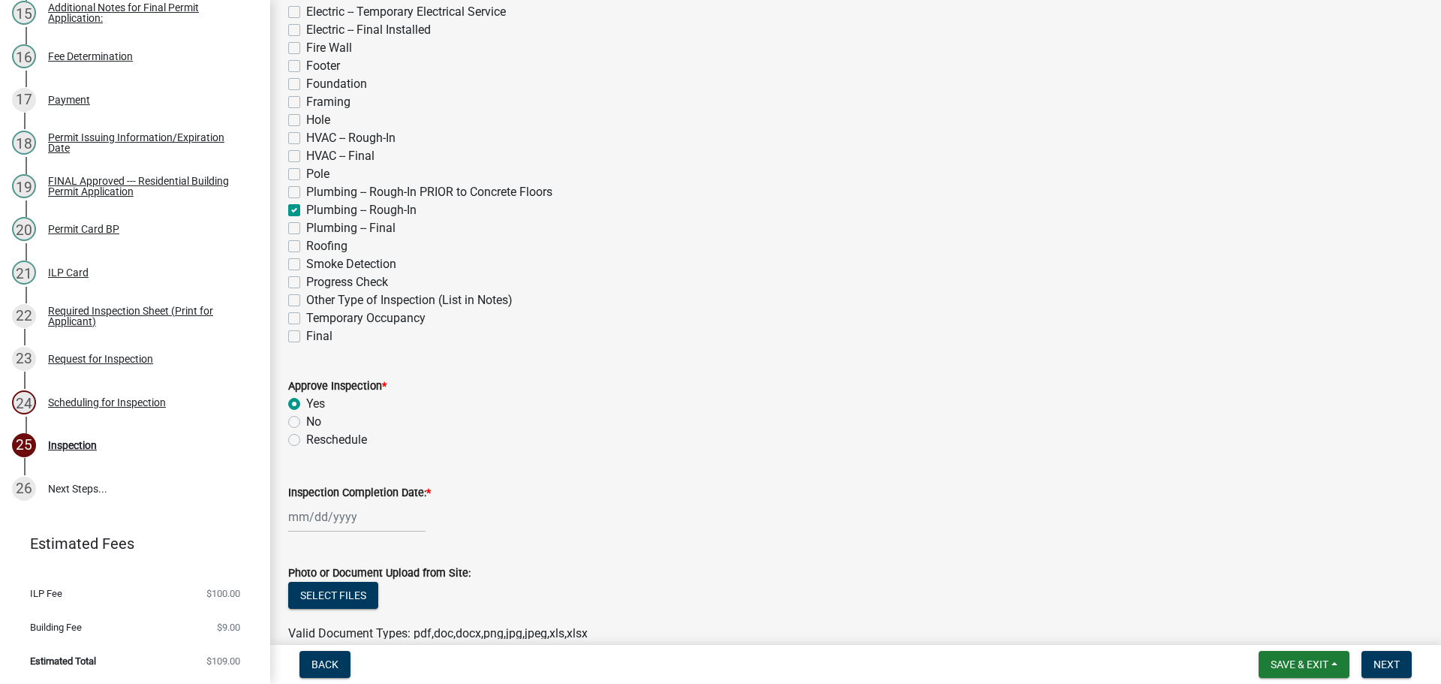
select select "9"
select select "2025"
click at [307, 383] on div "8" at bounding box center [303, 389] width 24 height 24
type input "[DATE]"
click at [1382, 661] on span "Next" at bounding box center [1386, 664] width 26 height 12
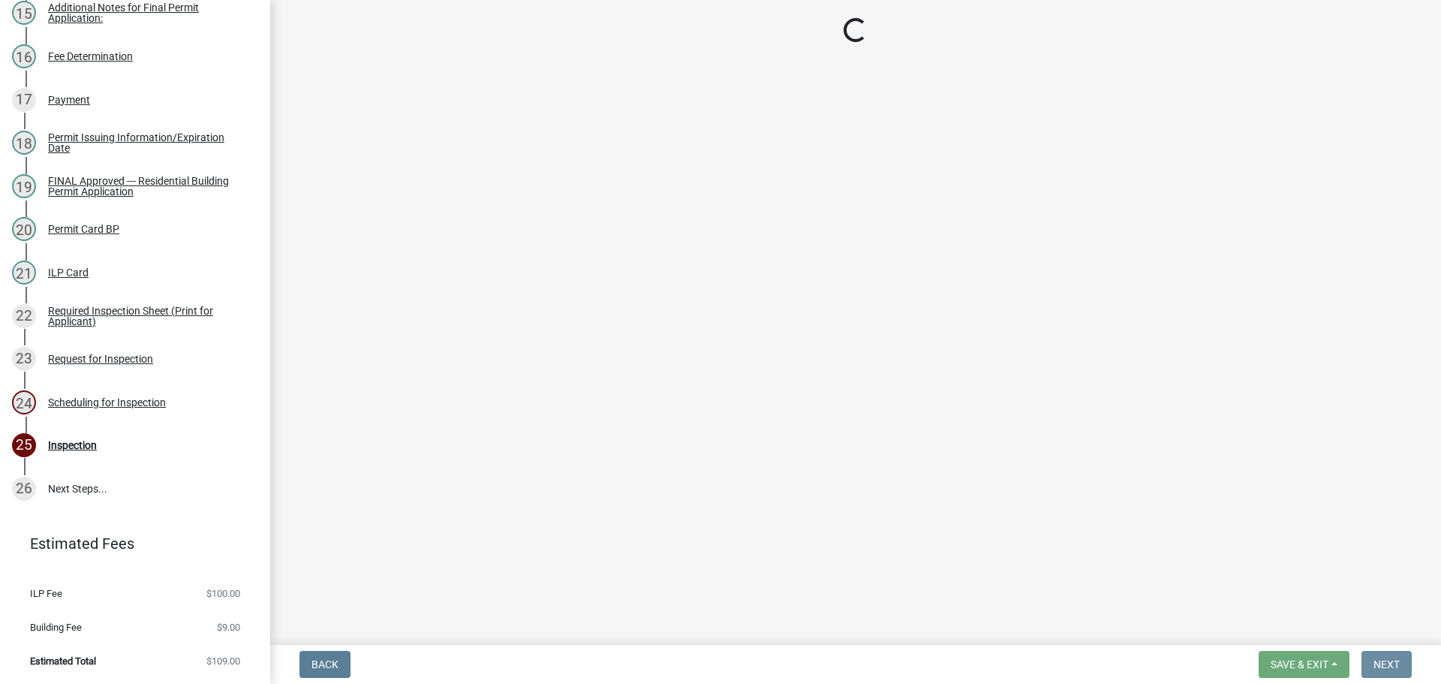
scroll to position [0, 0]
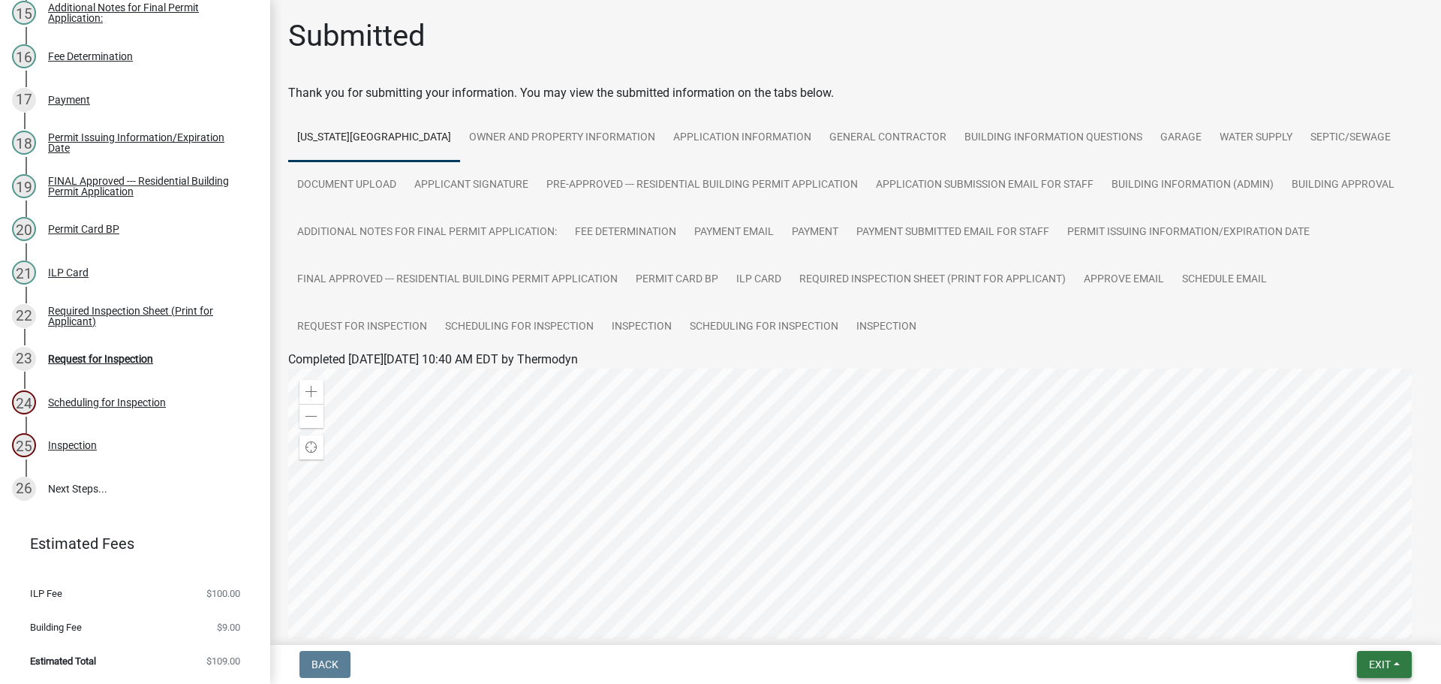
click at [1385, 670] on span "Exit" at bounding box center [1380, 664] width 22 height 12
click at [1366, 624] on button "Save & Exit" at bounding box center [1351, 625] width 120 height 36
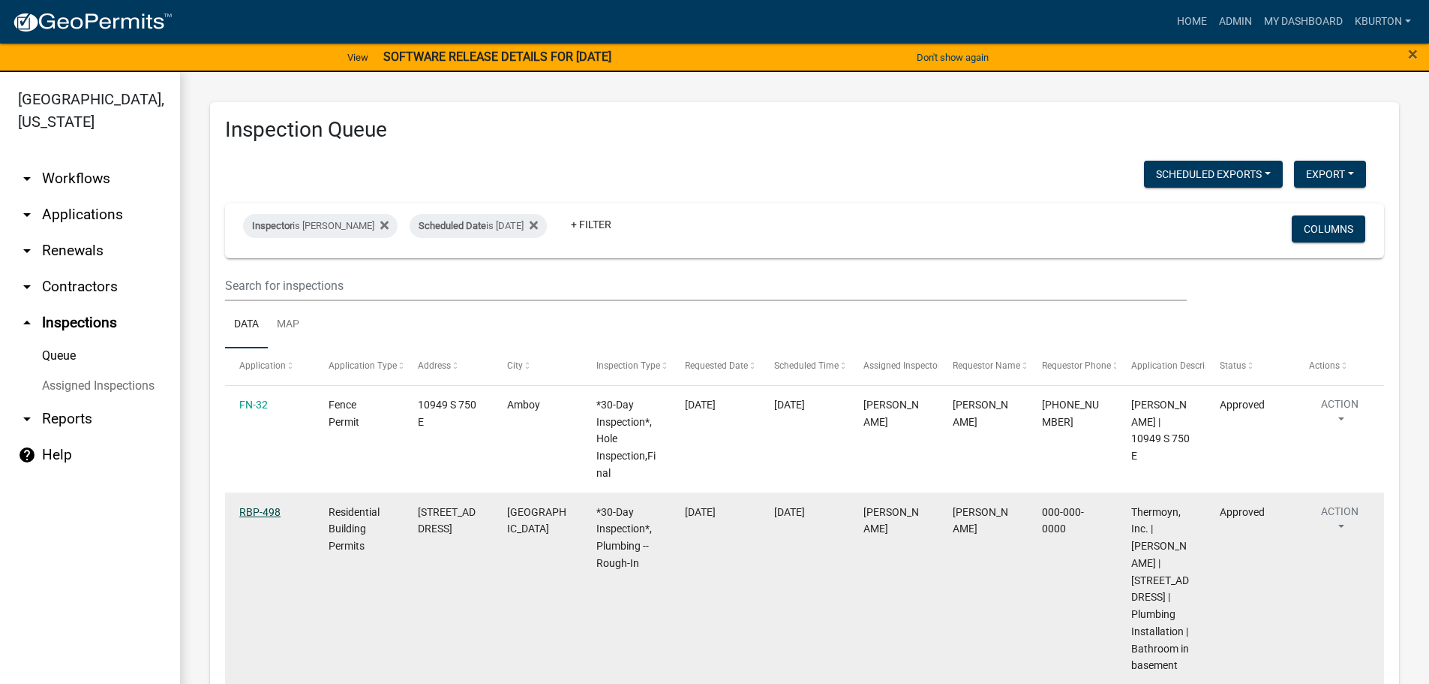
click at [252, 506] on link "RBP-498" at bounding box center [259, 512] width 41 height 12
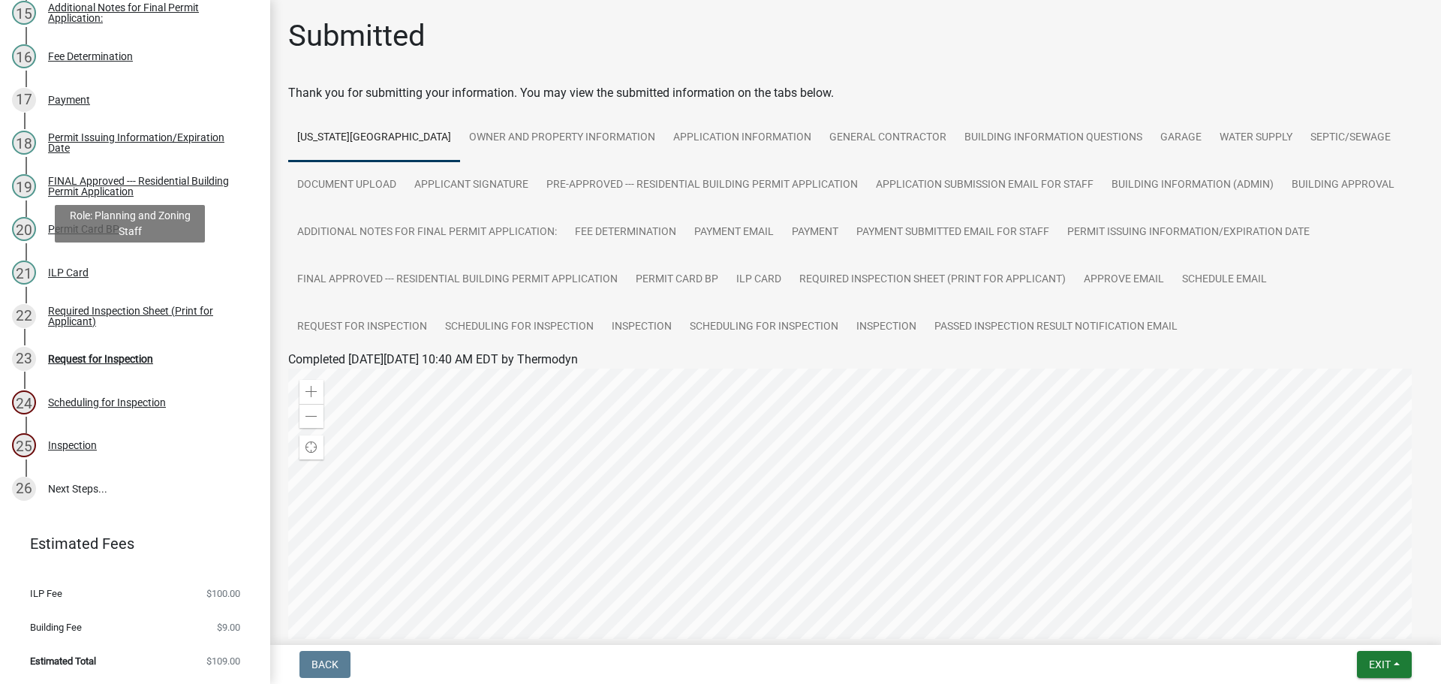
scroll to position [858, 0]
click at [101, 358] on div "Request for Inspection" at bounding box center [100, 358] width 105 height 11
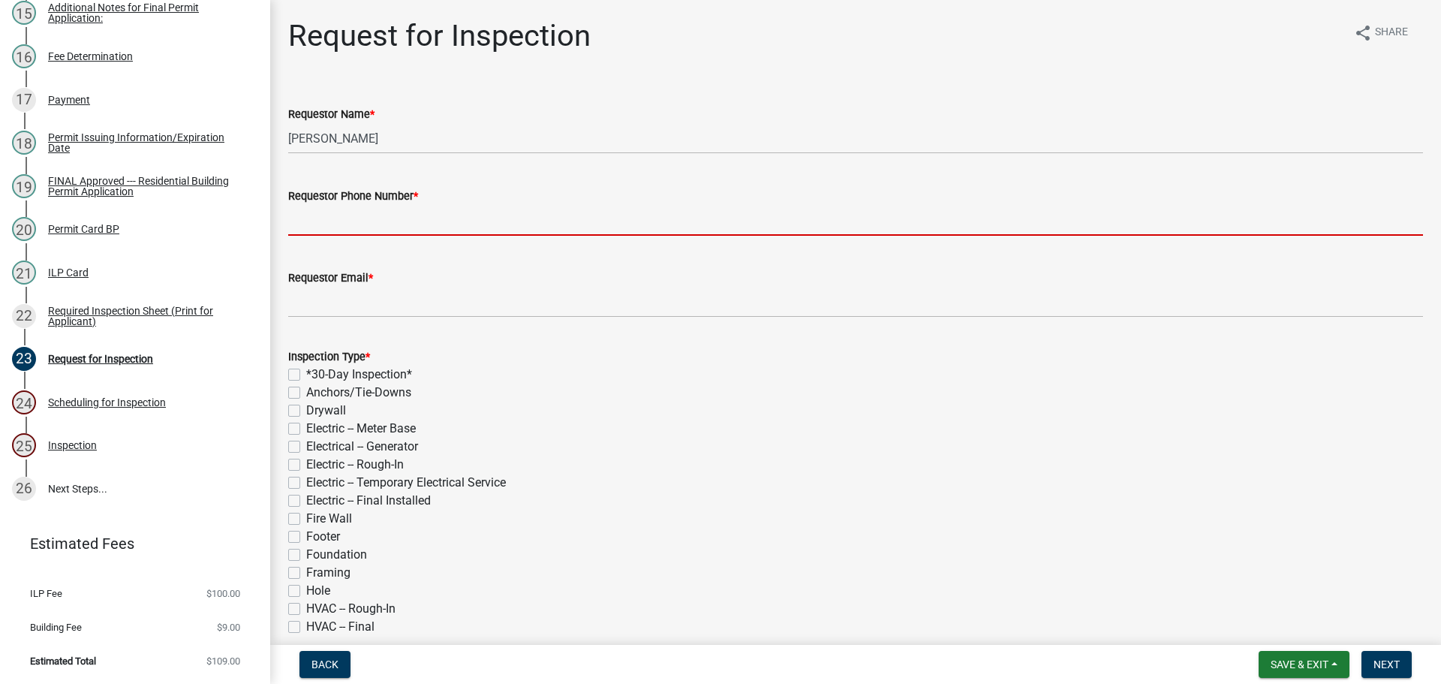
click at [401, 222] on input "Requestor Phone Number *" at bounding box center [855, 220] width 1134 height 31
type input "000-000-0000"
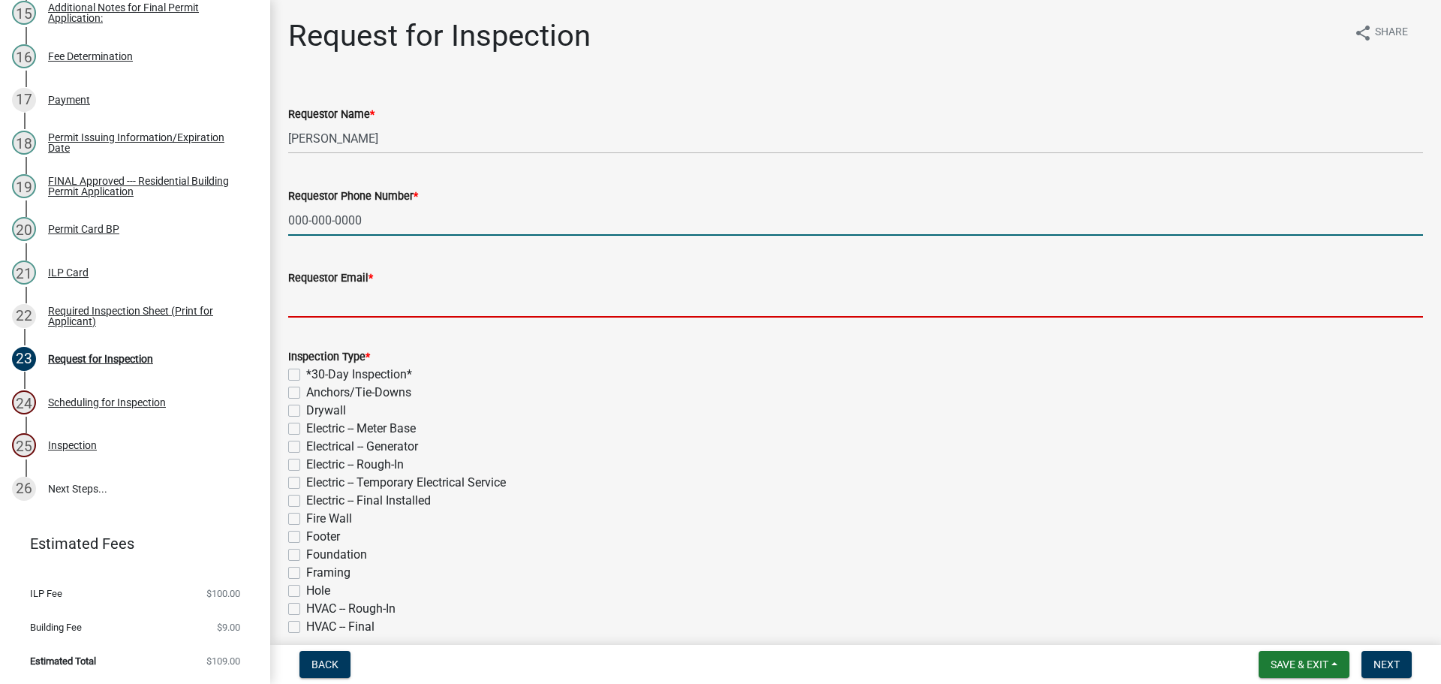
click at [392, 309] on input "Requestor Email *" at bounding box center [855, 302] width 1134 height 31
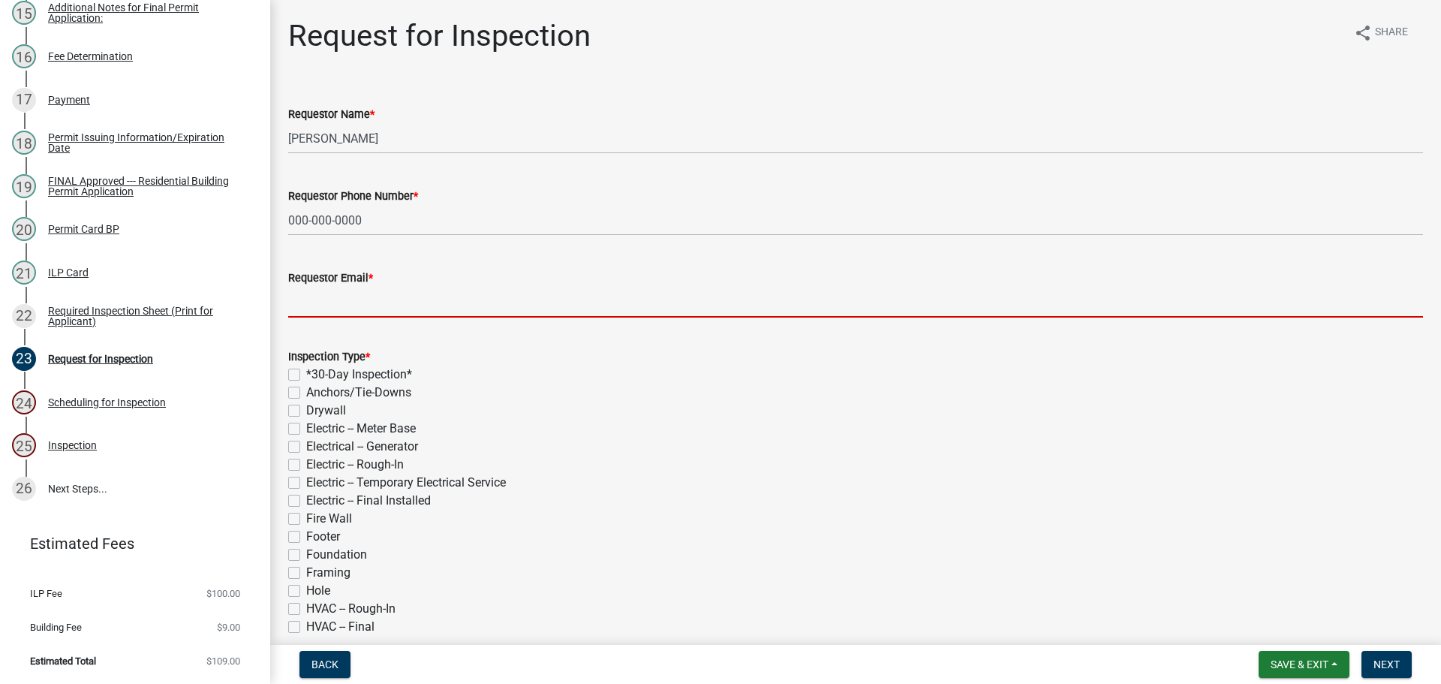
type input "[EMAIL_ADDRESS][DOMAIN_NAME]"
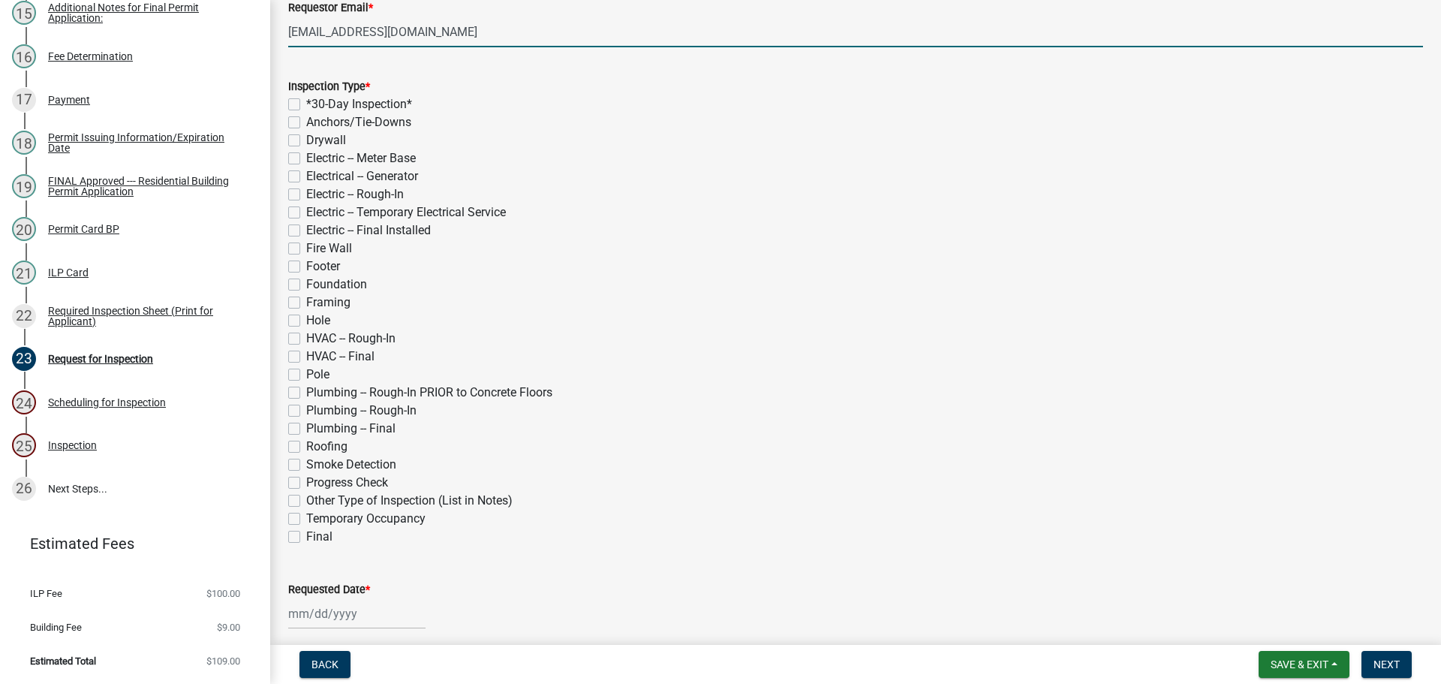
scroll to position [300, 0]
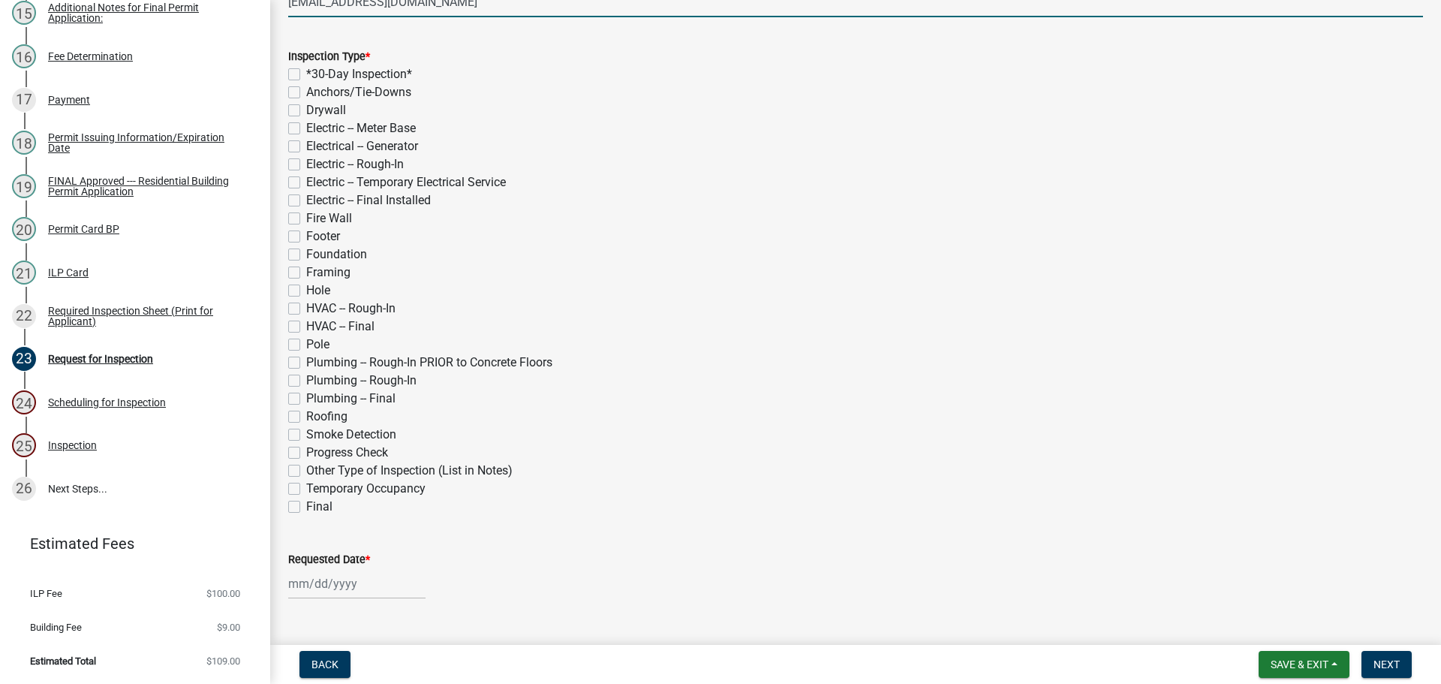
click at [306, 503] on label "Final" at bounding box center [319, 506] width 26 height 18
click at [306, 503] on input "Final" at bounding box center [311, 502] width 10 height 10
checkbox input "true"
checkbox input "false"
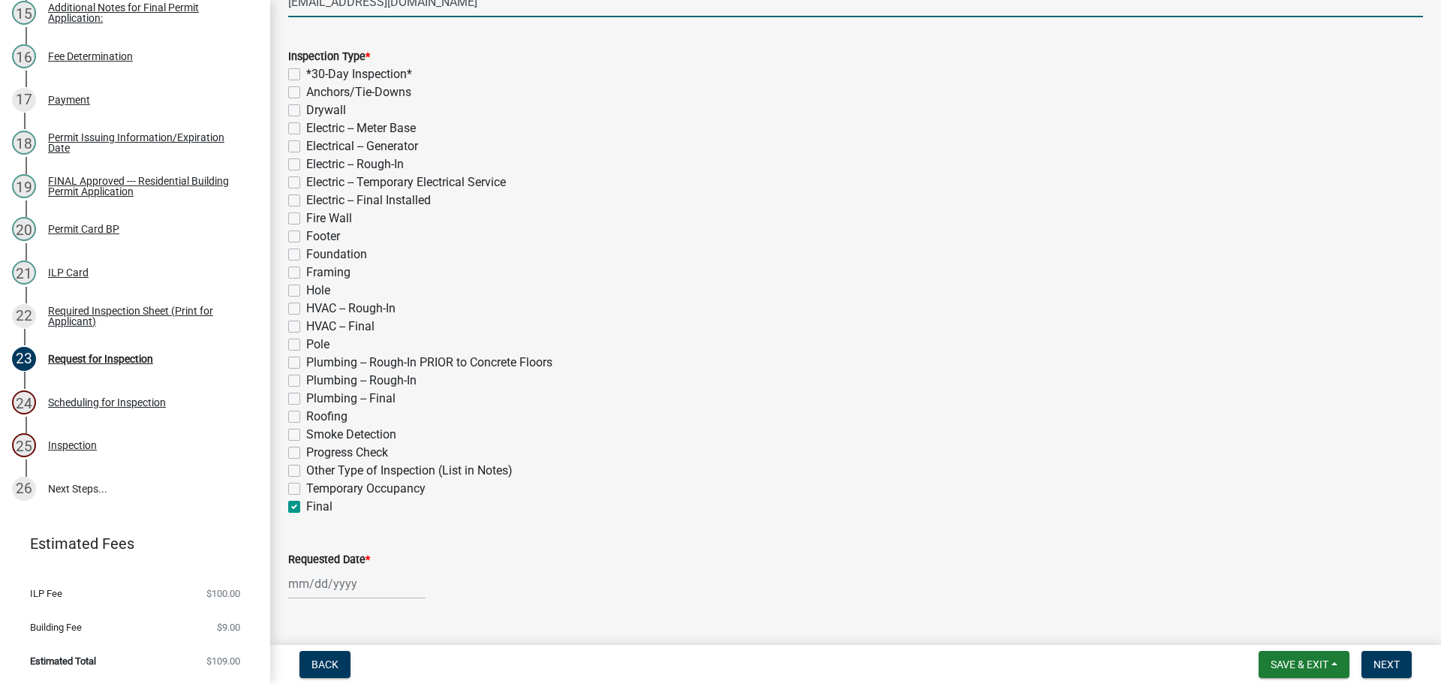
checkbox input "false"
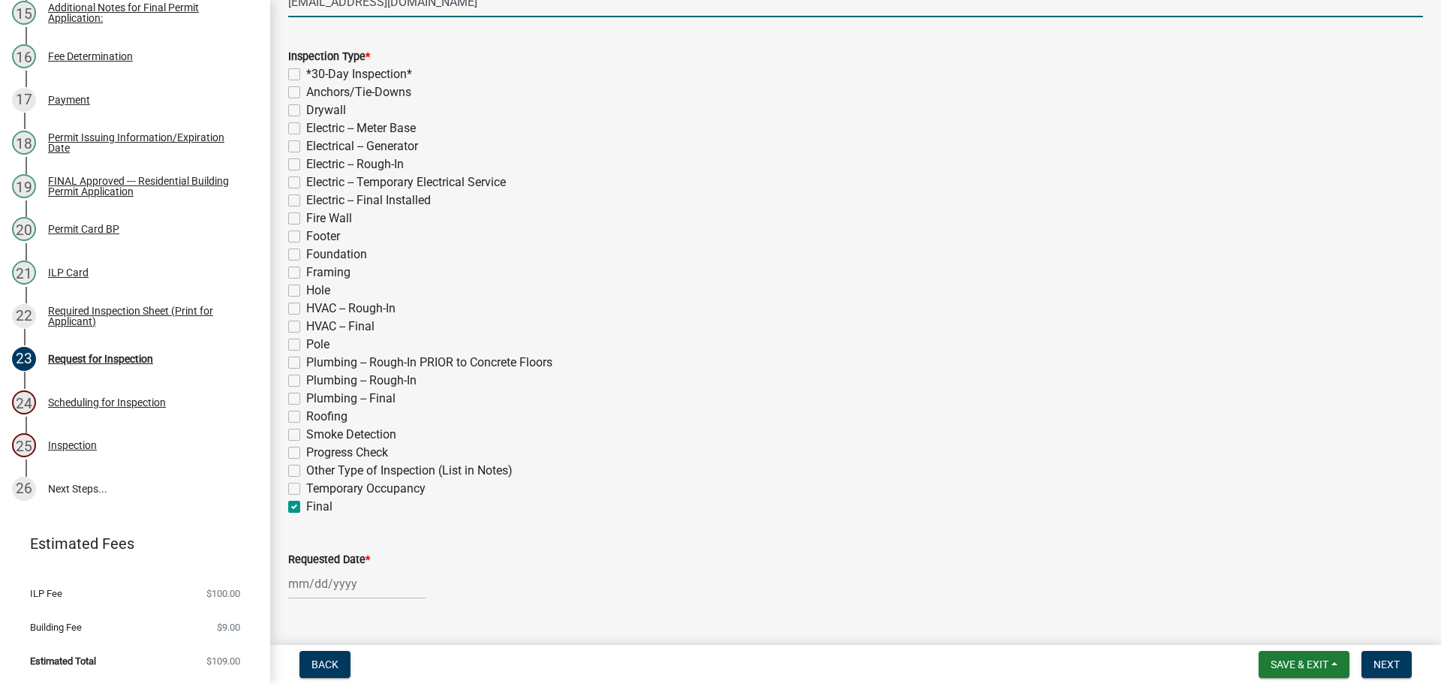
checkbox input "false"
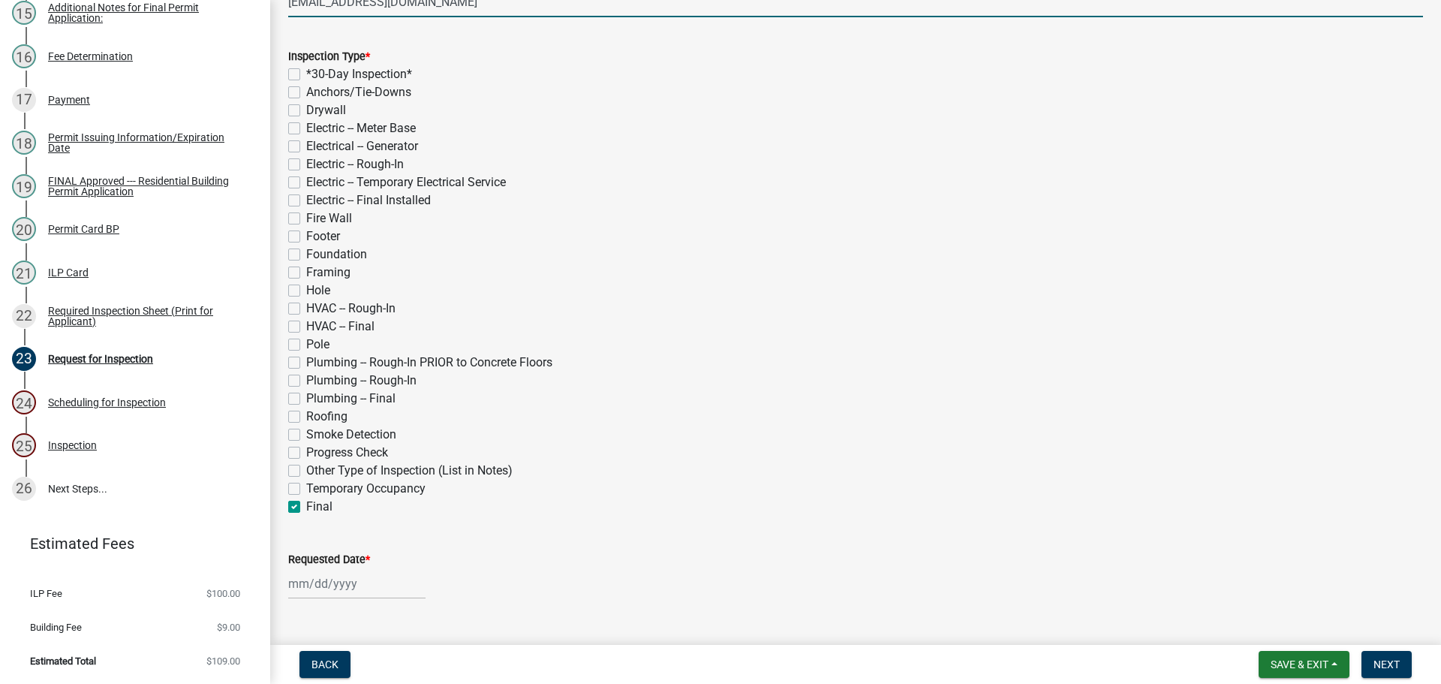
checkbox input "false"
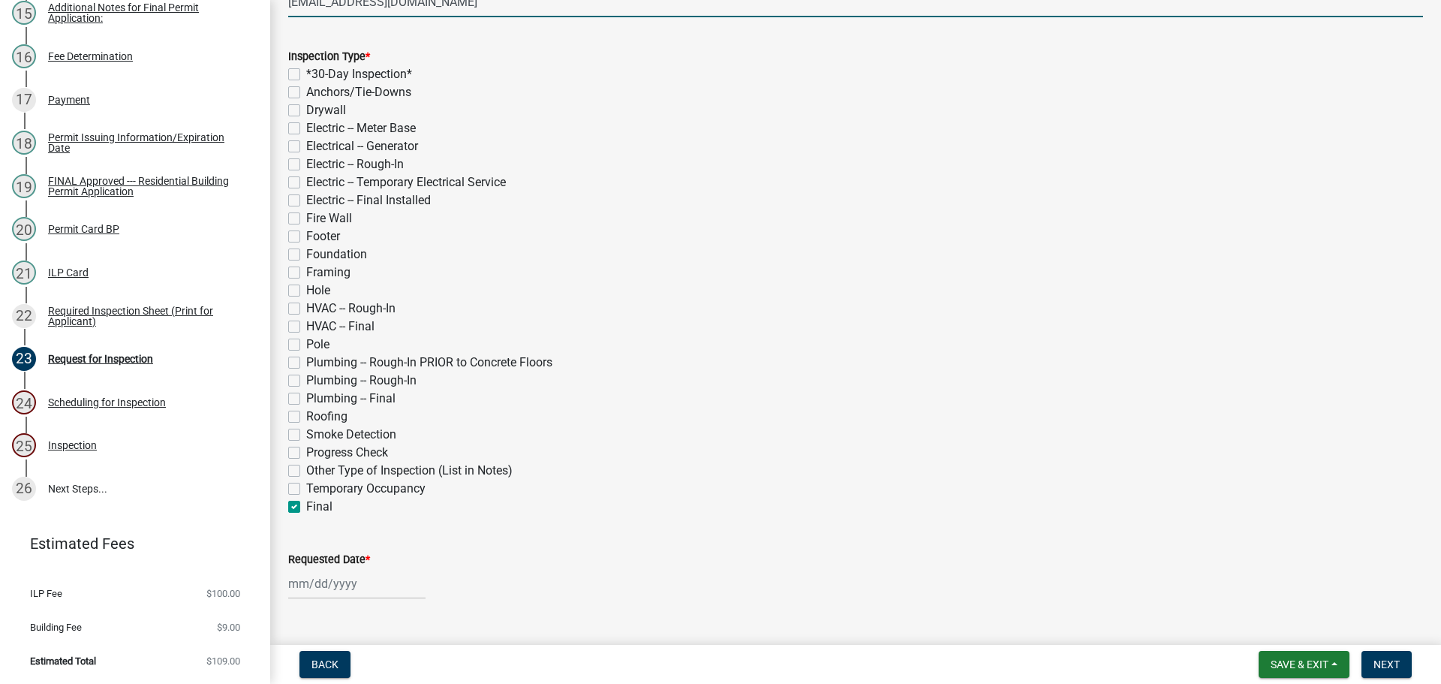
checkbox input "false"
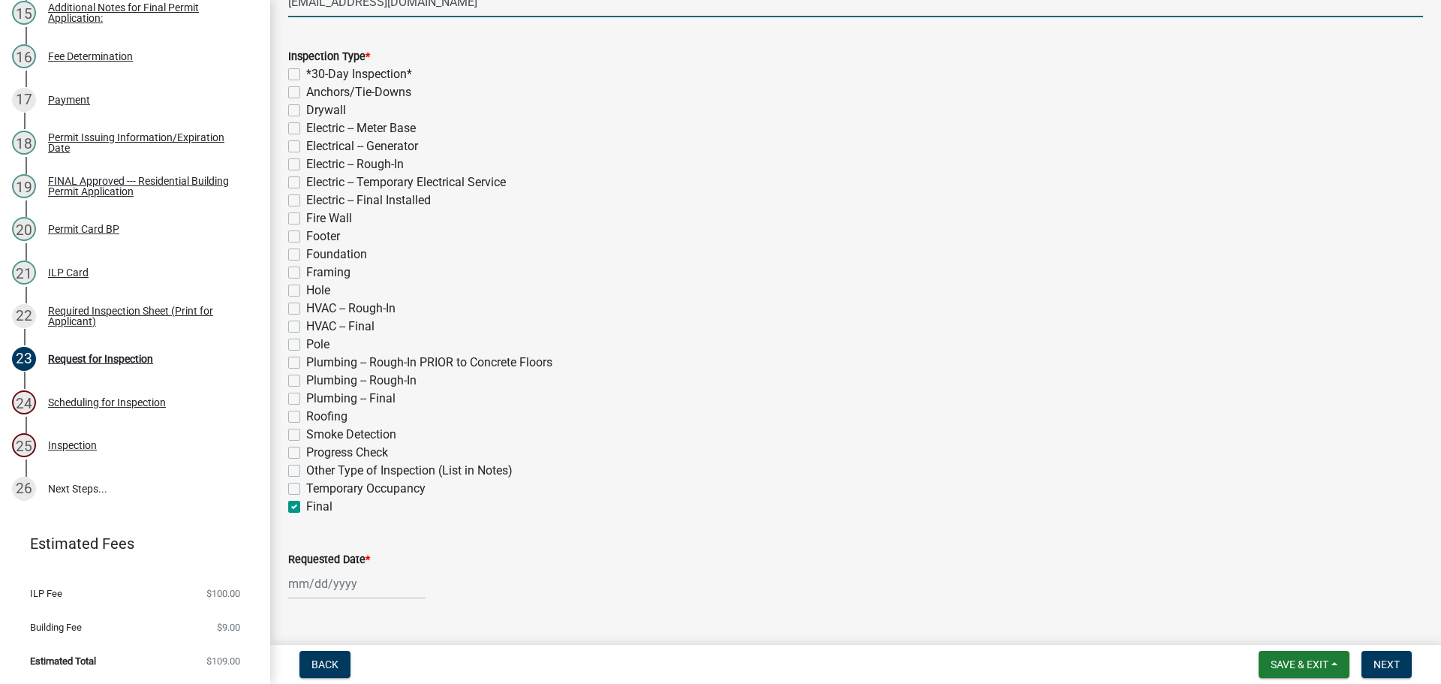
checkbox input "false"
checkbox input "true"
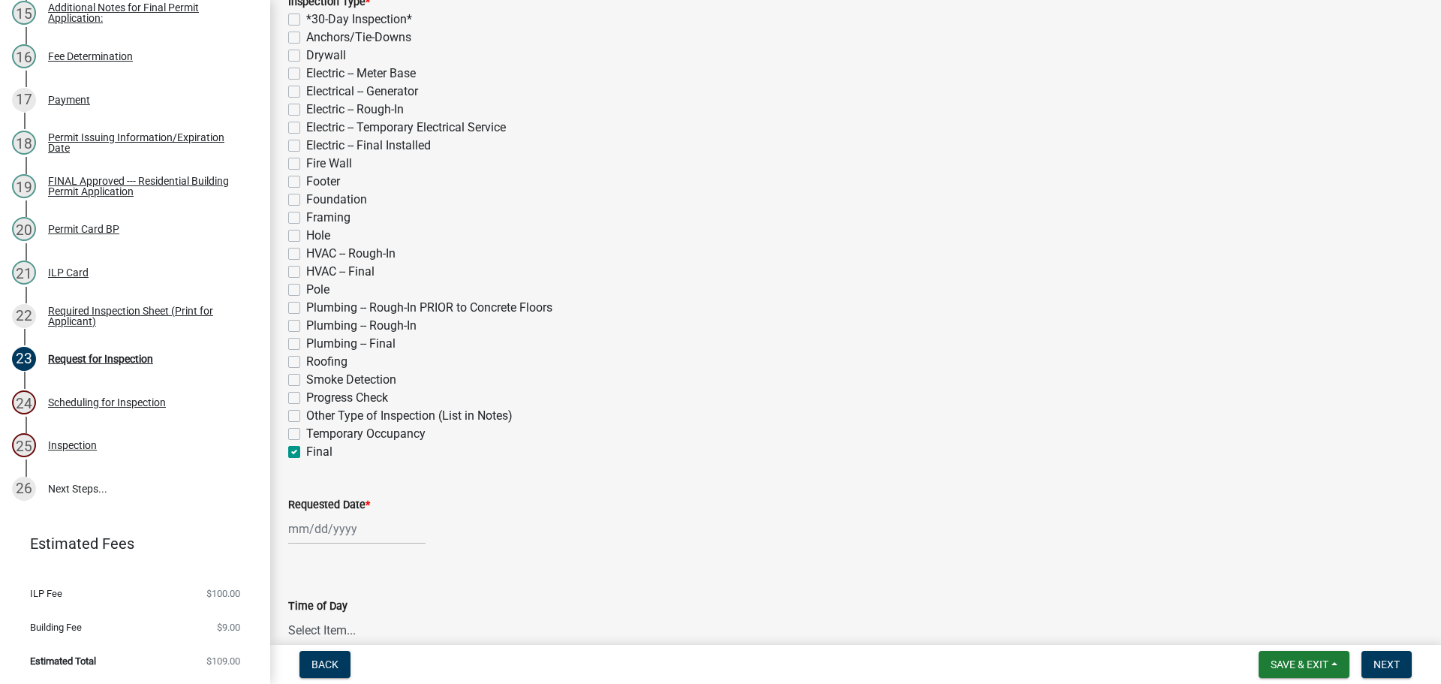
scroll to position [450, 0]
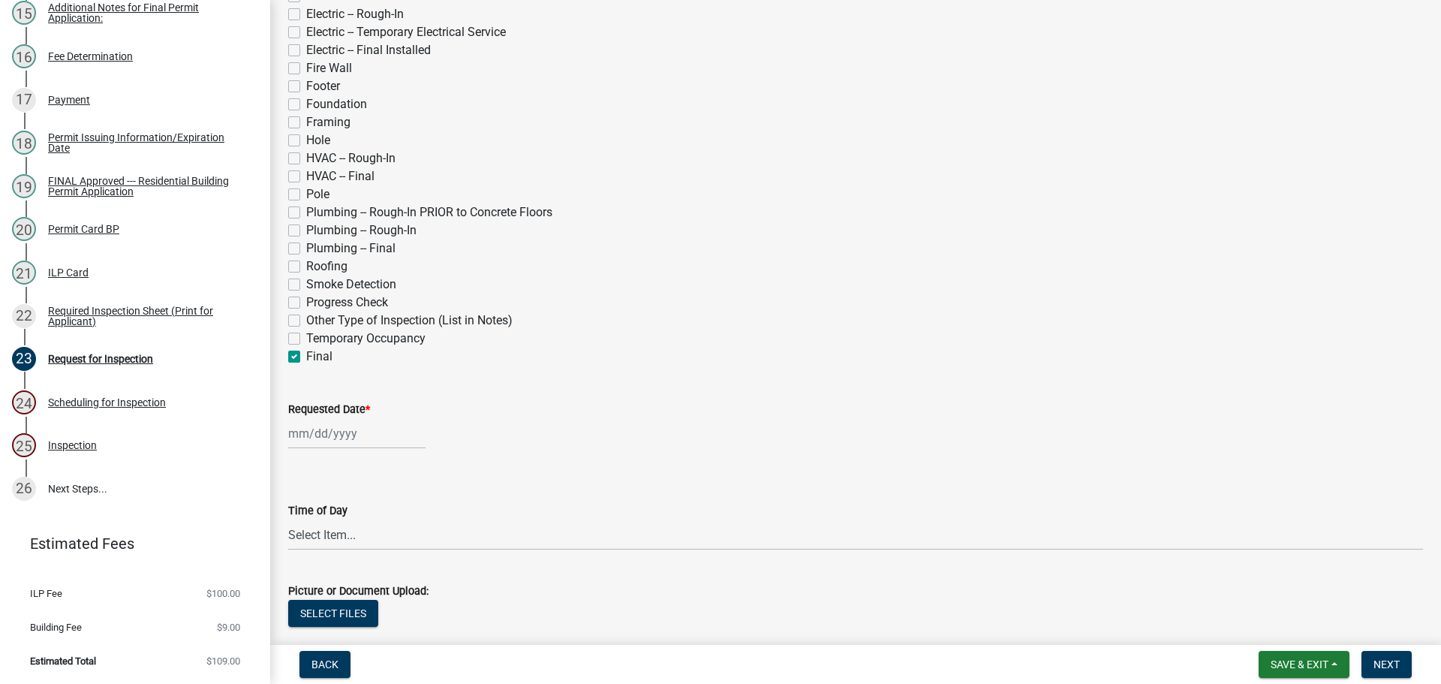
click at [314, 404] on label "Requested Date *" at bounding box center [329, 409] width 82 height 11
click at [314, 418] on input "Requested Date *" at bounding box center [356, 433] width 137 height 31
select select "9"
select select "2025"
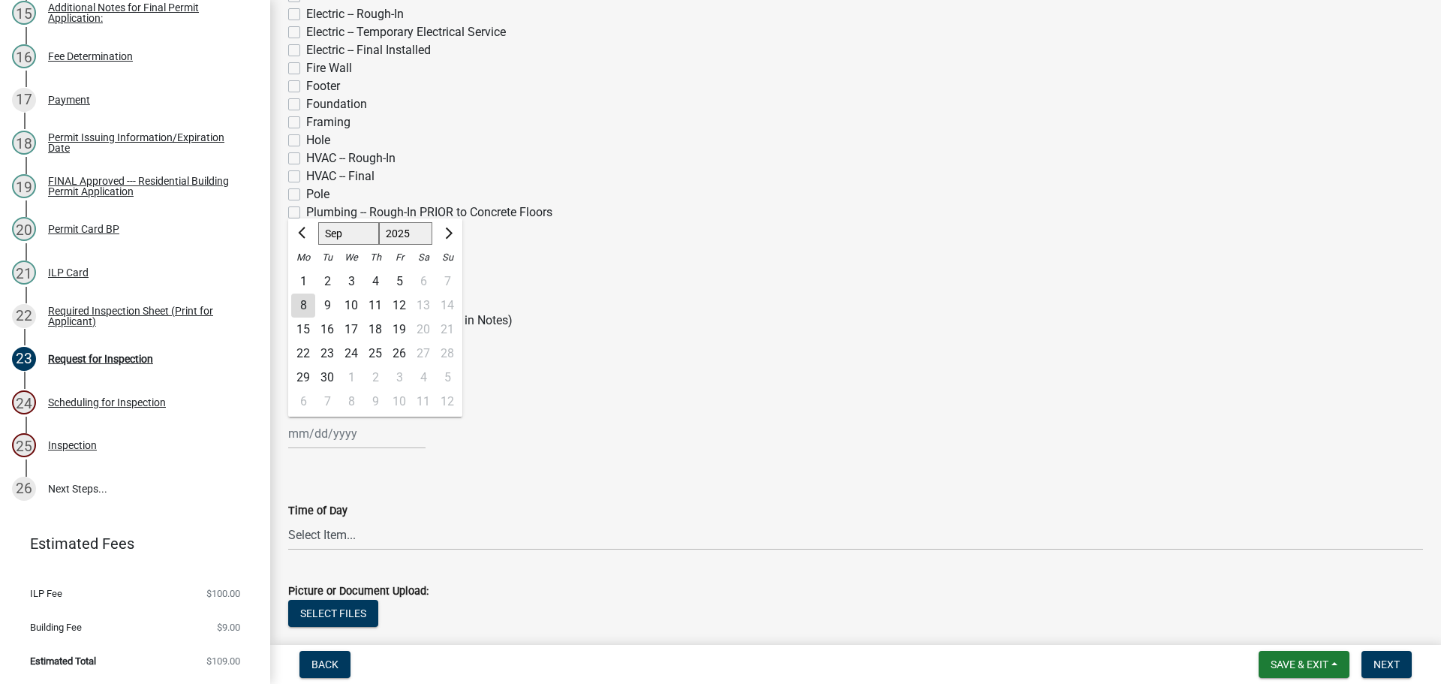
click at [375, 380] on div "2" at bounding box center [375, 377] width 24 height 24
type input "[DATE]"
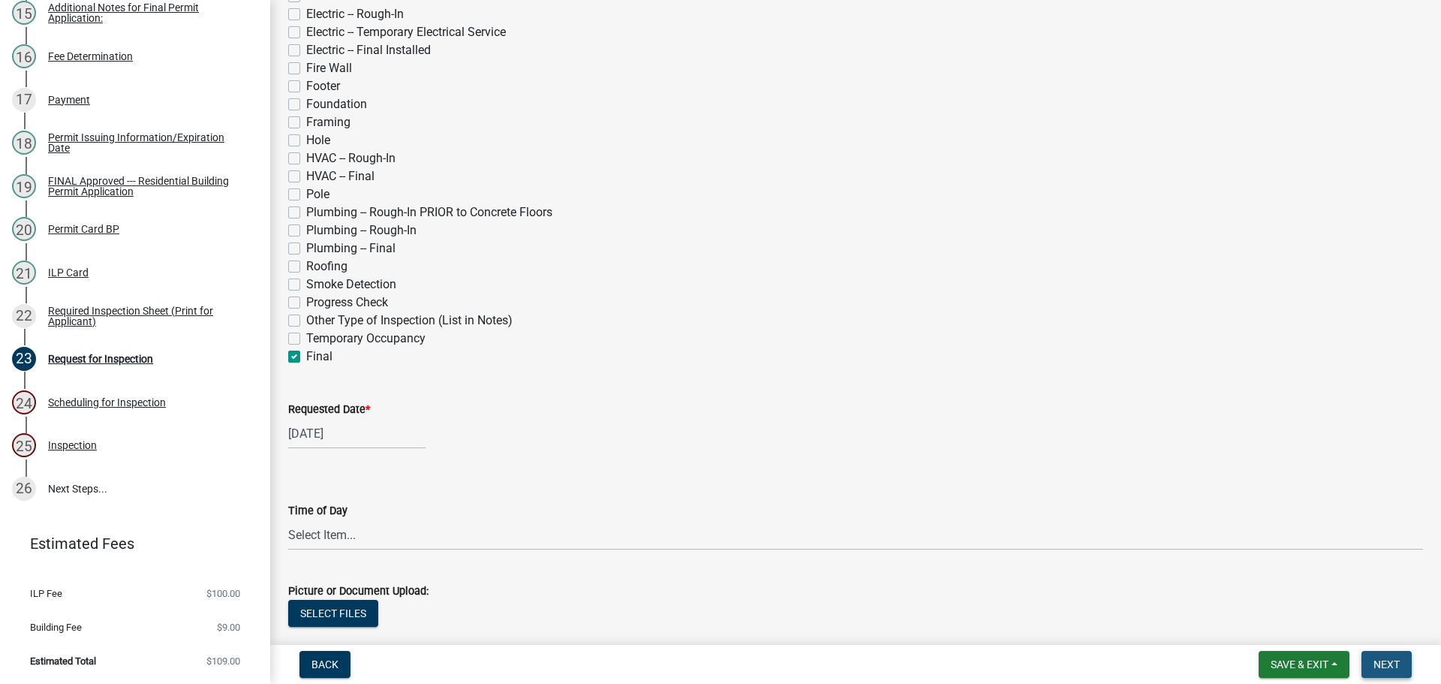
click at [1394, 658] on span "Next" at bounding box center [1386, 664] width 26 height 12
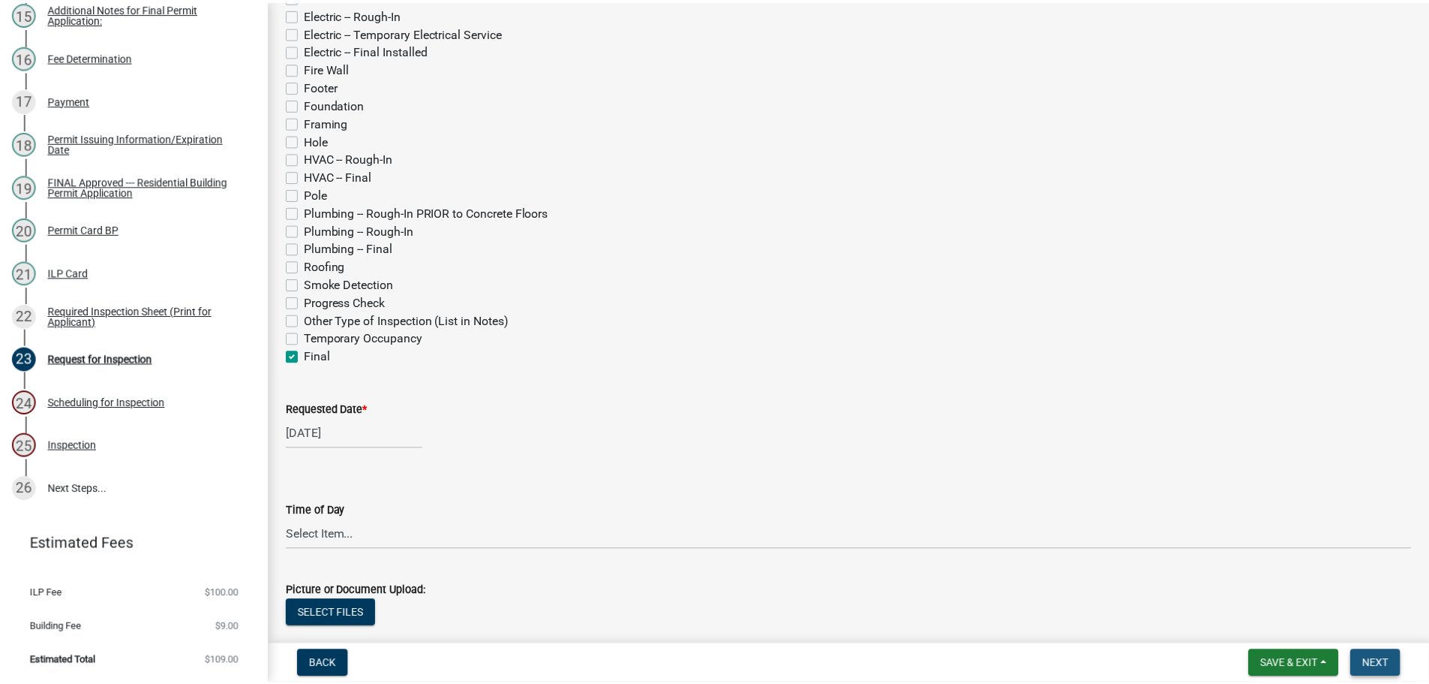
scroll to position [0, 0]
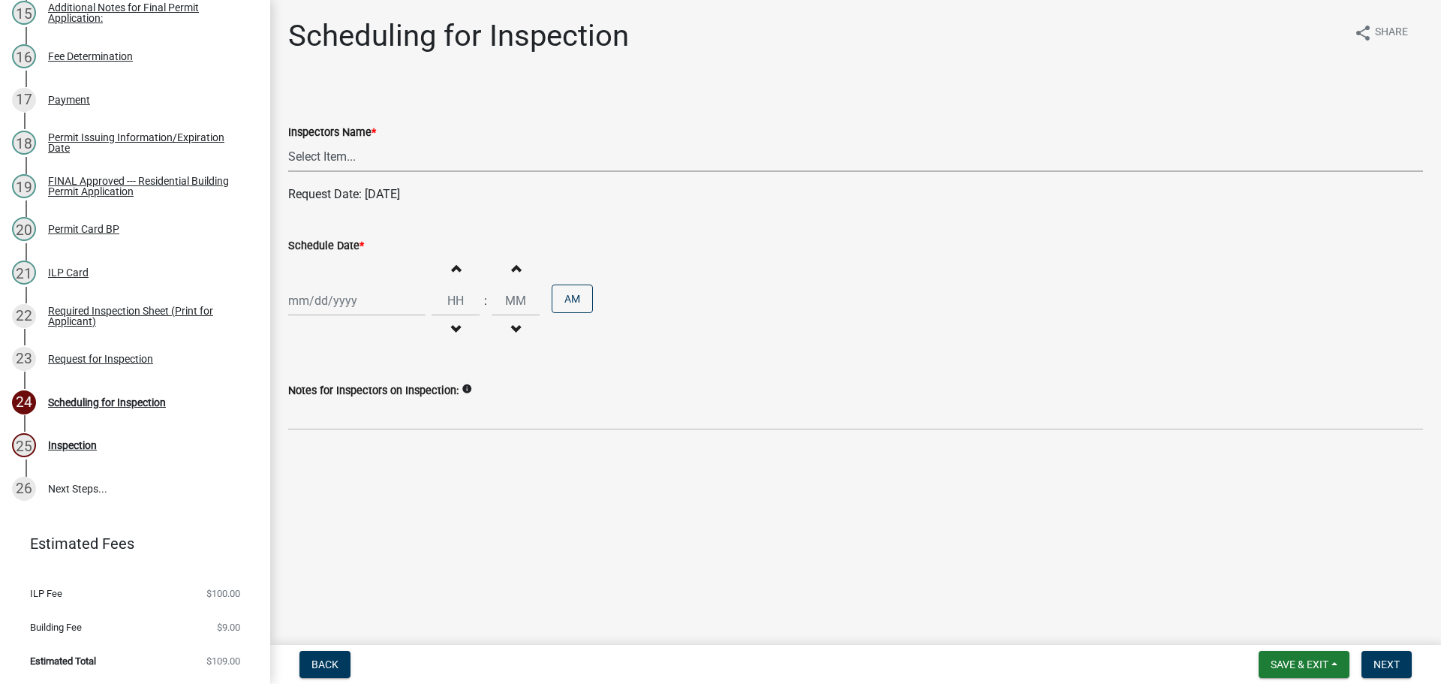
click at [383, 152] on select "Select Item... bmthomas ([PERSON_NAME]) croser ([PERSON_NAME]) [PERSON_NAME] ([…" at bounding box center [855, 156] width 1134 height 31
select select "25b75ae6-03c7-4280-9b34-fcf63005d5e5"
click at [288, 141] on select "Select Item... bmthomas ([PERSON_NAME]) croser ([PERSON_NAME]) [PERSON_NAME] ([…" at bounding box center [855, 156] width 1134 height 31
click at [335, 245] on label "Schedule Date *" at bounding box center [326, 246] width 76 height 11
click at [335, 285] on input "Schedule Date *" at bounding box center [356, 300] width 137 height 31
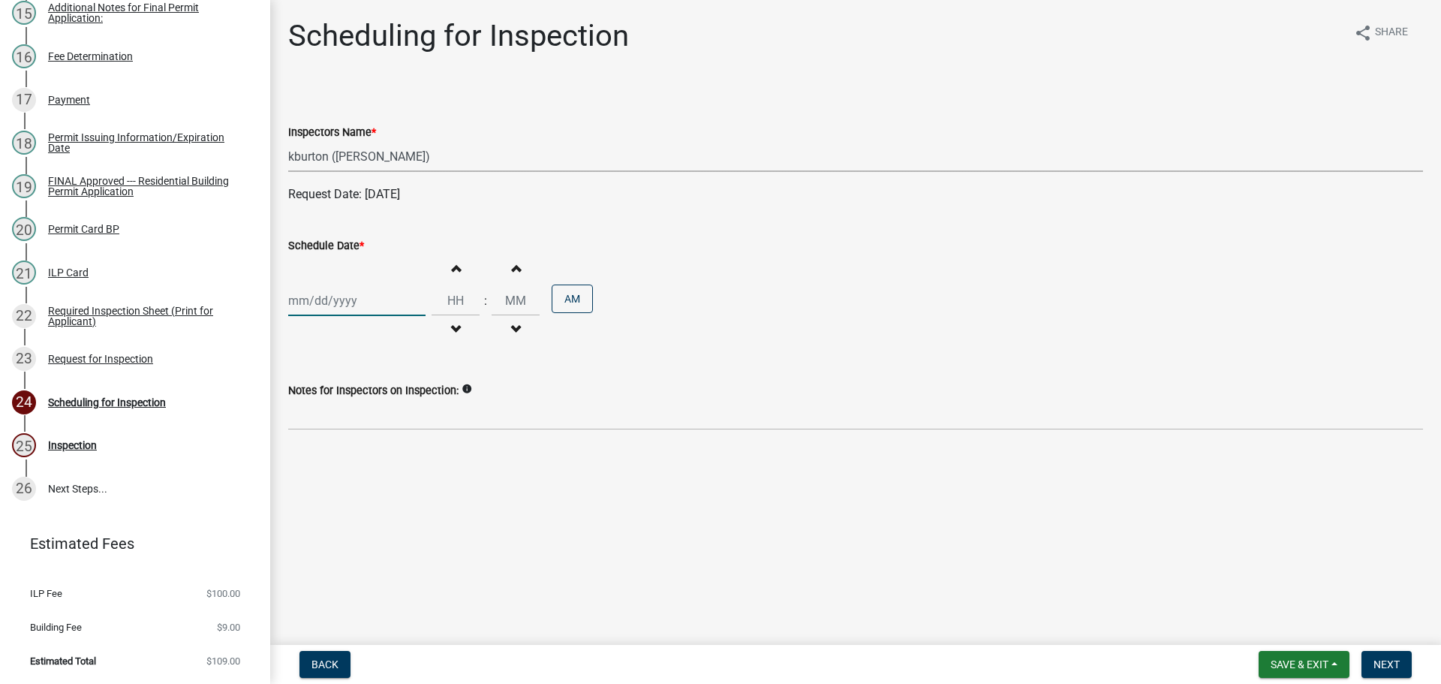
select select "9"
select select "2025"
click at [375, 476] on div "2" at bounding box center [375, 476] width 24 height 24
type input "[DATE]"
click at [1399, 656] on button "Next" at bounding box center [1386, 664] width 50 height 27
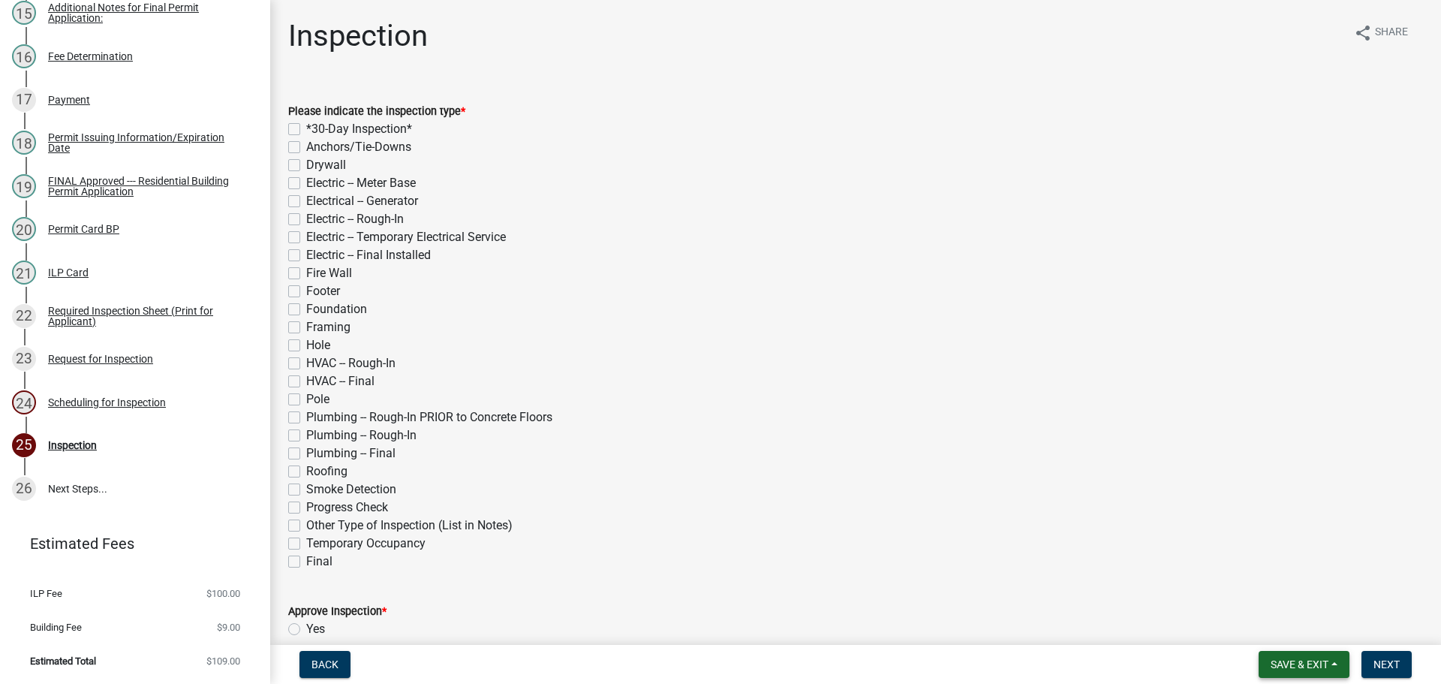
click at [1303, 661] on span "Save & Exit" at bounding box center [1299, 664] width 58 height 12
click at [1290, 624] on button "Save & Exit" at bounding box center [1289, 625] width 120 height 36
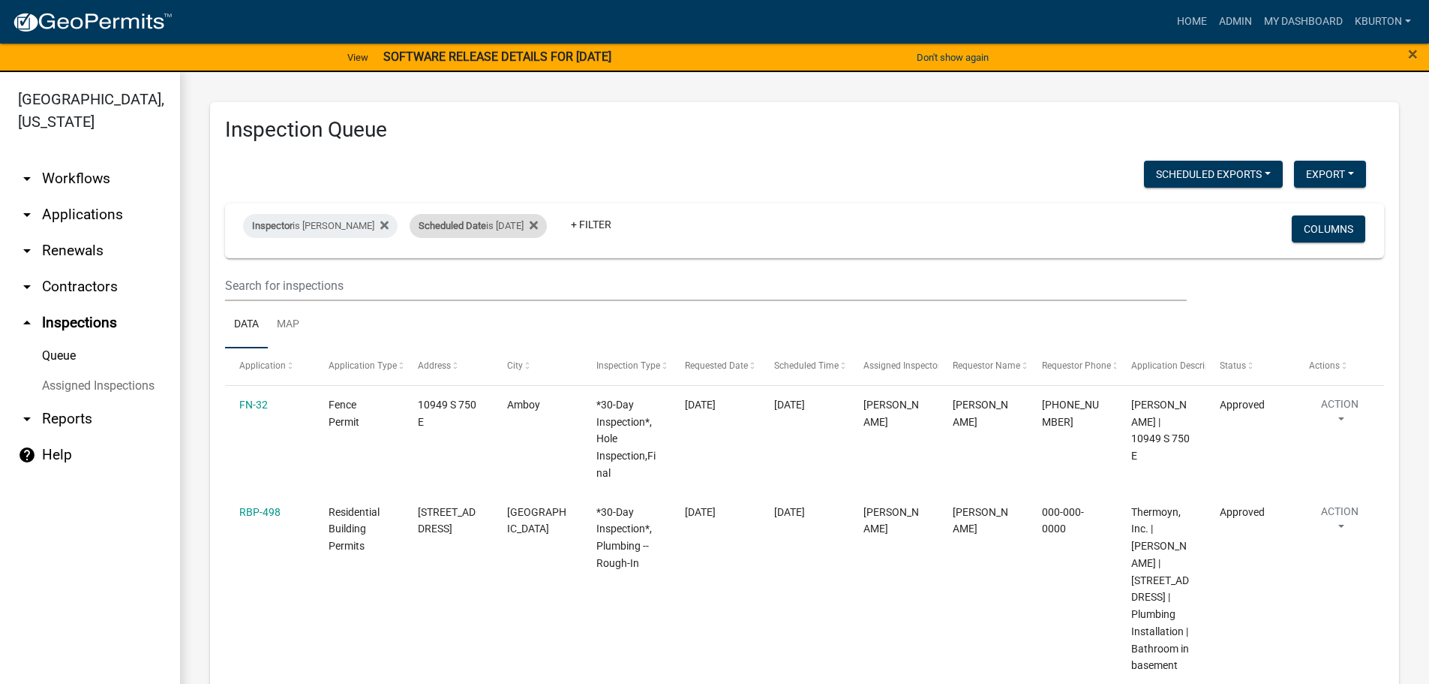
click at [500, 227] on div "Scheduled Date is [DATE]" at bounding box center [478, 226] width 137 height 24
click at [530, 277] on input "[DATE]" at bounding box center [480, 281] width 105 height 31
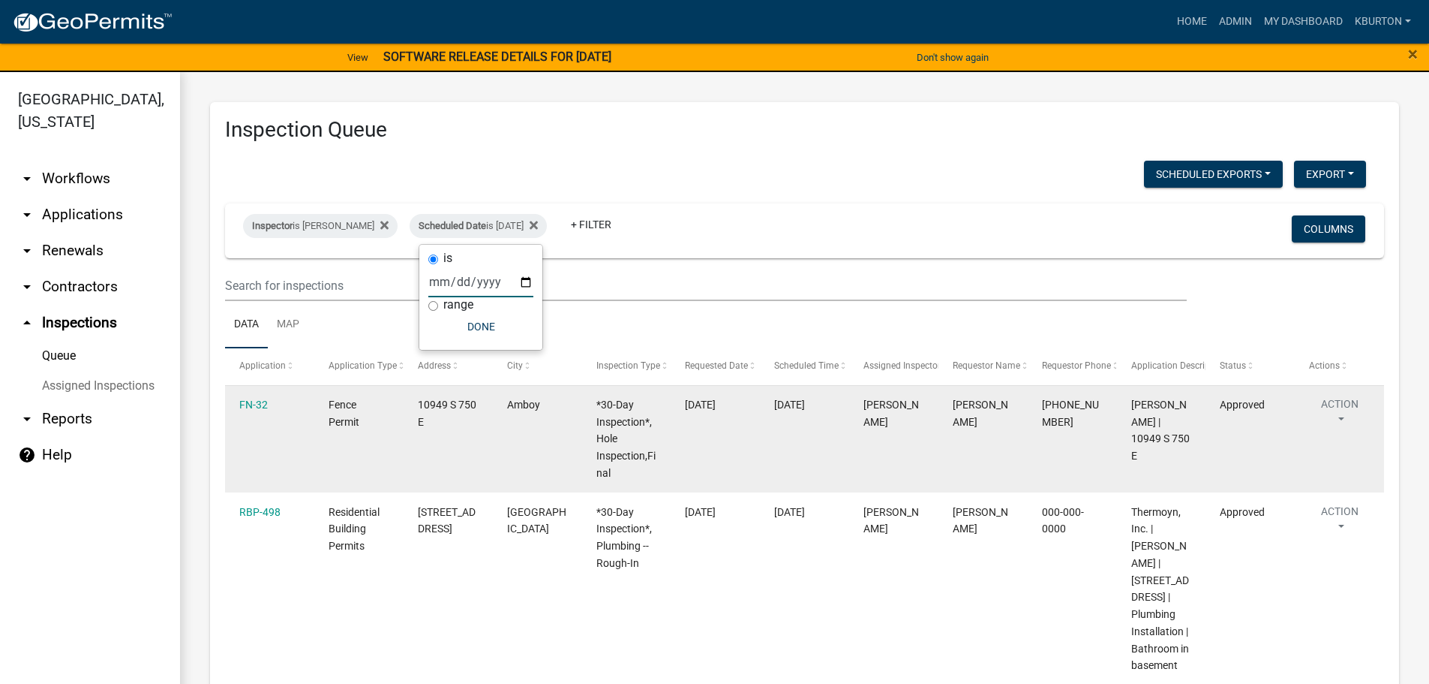
type input "[DATE]"
